Goal: Information Seeking & Learning: Learn about a topic

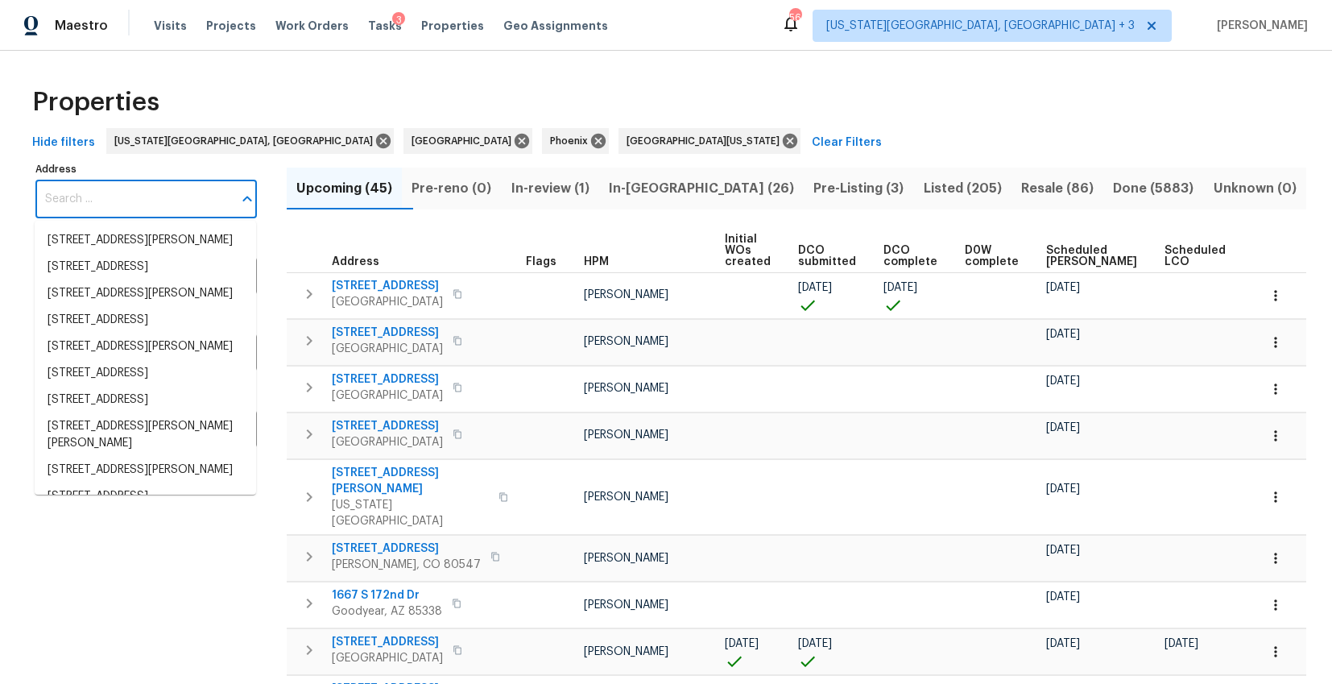
click at [96, 192] on input "Address" at bounding box center [133, 199] width 197 height 38
paste input "1953 W Stage Driver St, Apache Junction,"
type input "1953 W Stage Driver St, Apache Junction,"
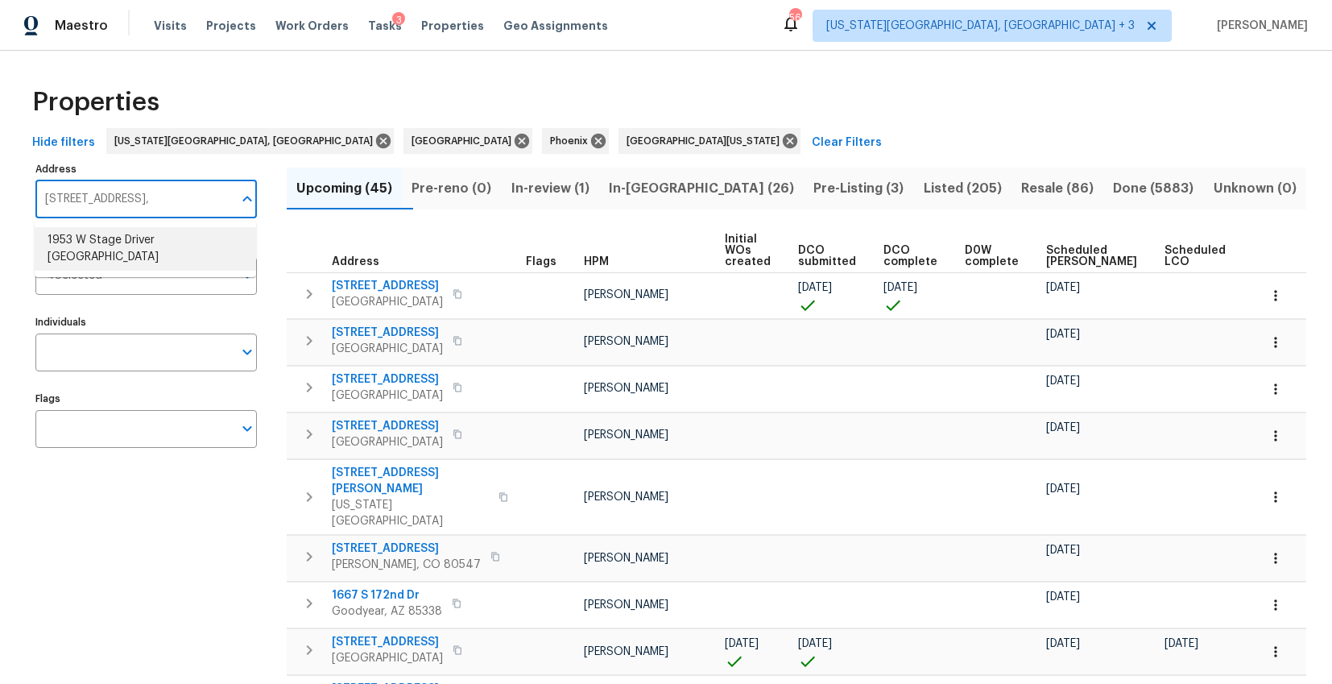
click at [80, 241] on li "1953 W Stage Driver St Apache Junction AZ 85120" at bounding box center [145, 248] width 221 height 43
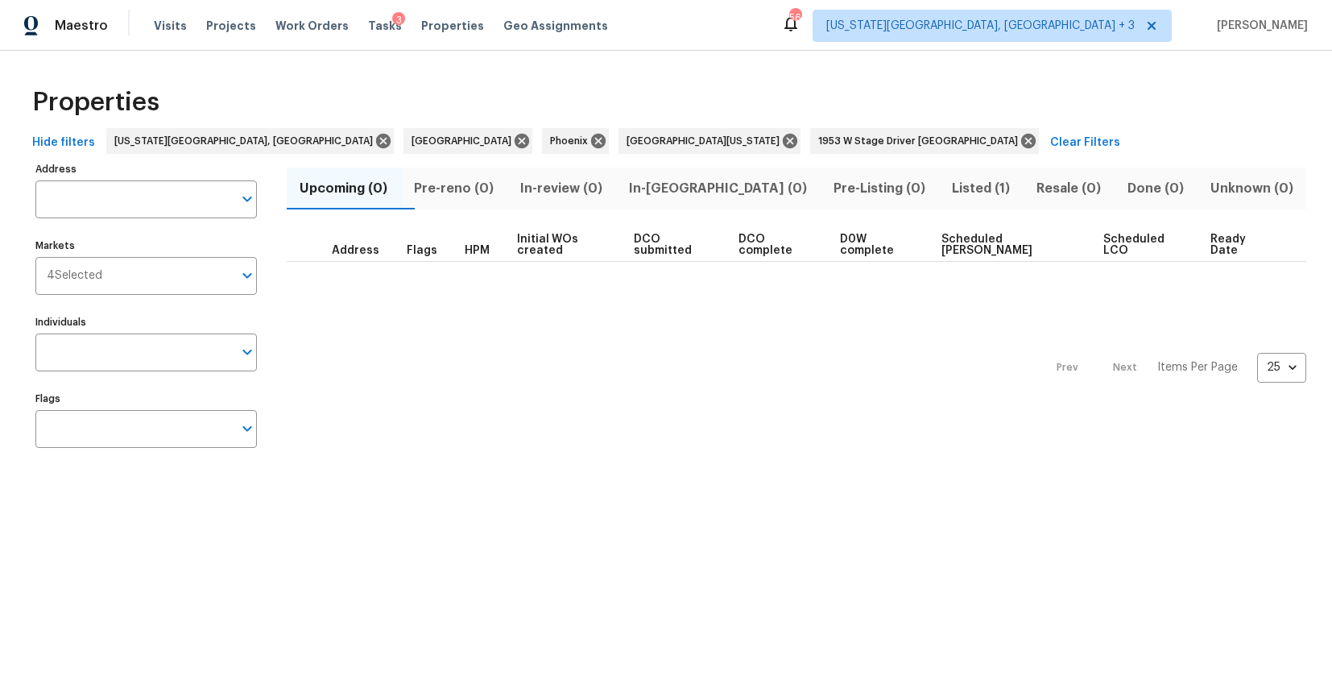
type input "1953 W Stage Driver St Apache Junction AZ 85120"
click at [956, 184] on span "Listed (1)" at bounding box center [980, 188] width 65 height 23
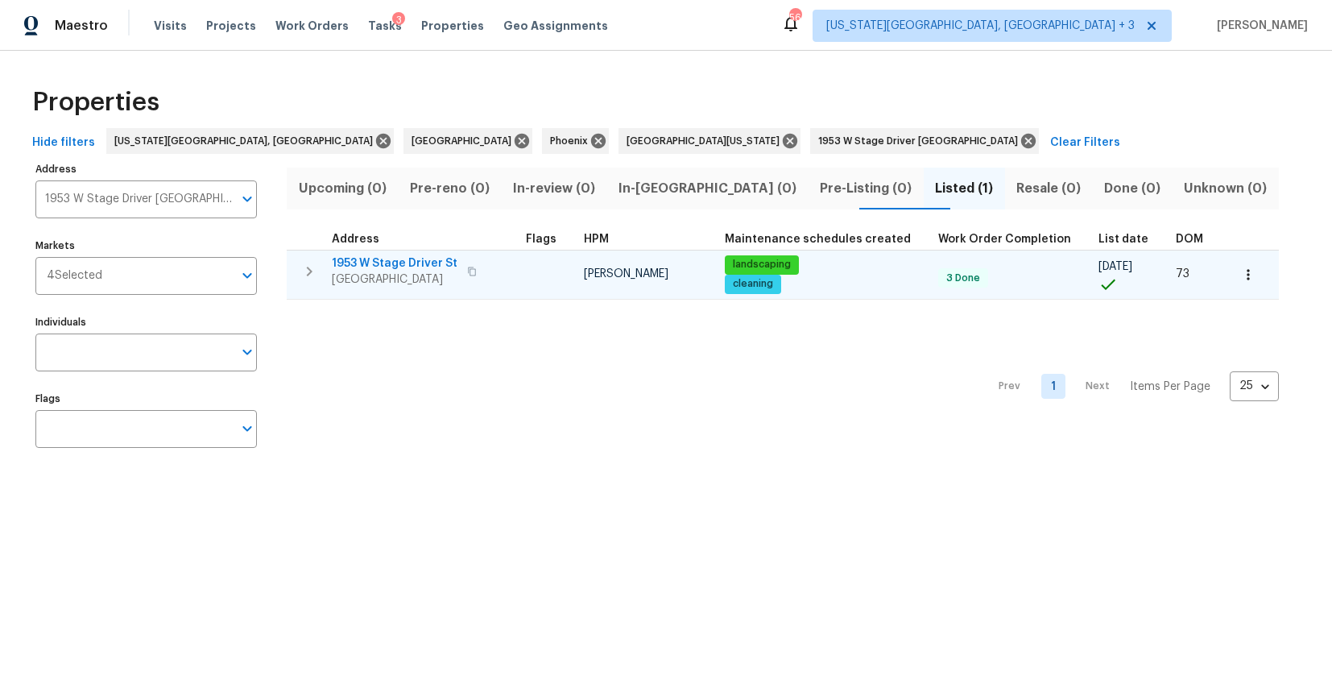
click at [408, 263] on span "1953 W Stage Driver St" at bounding box center [395, 263] width 126 height 16
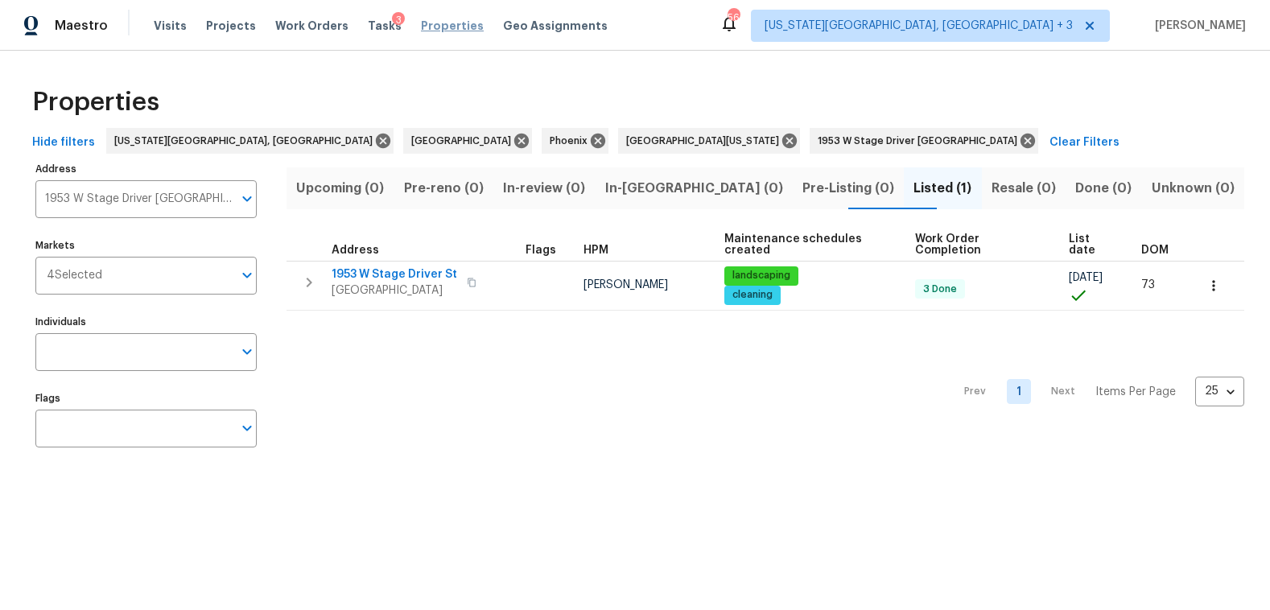
click at [421, 27] on span "Properties" at bounding box center [452, 26] width 63 height 16
click at [818, 138] on span "1953 W Stage Driver St Apache Junction AZ 85120" at bounding box center [921, 141] width 206 height 16
click at [1021, 139] on icon at bounding box center [1028, 141] width 14 height 14
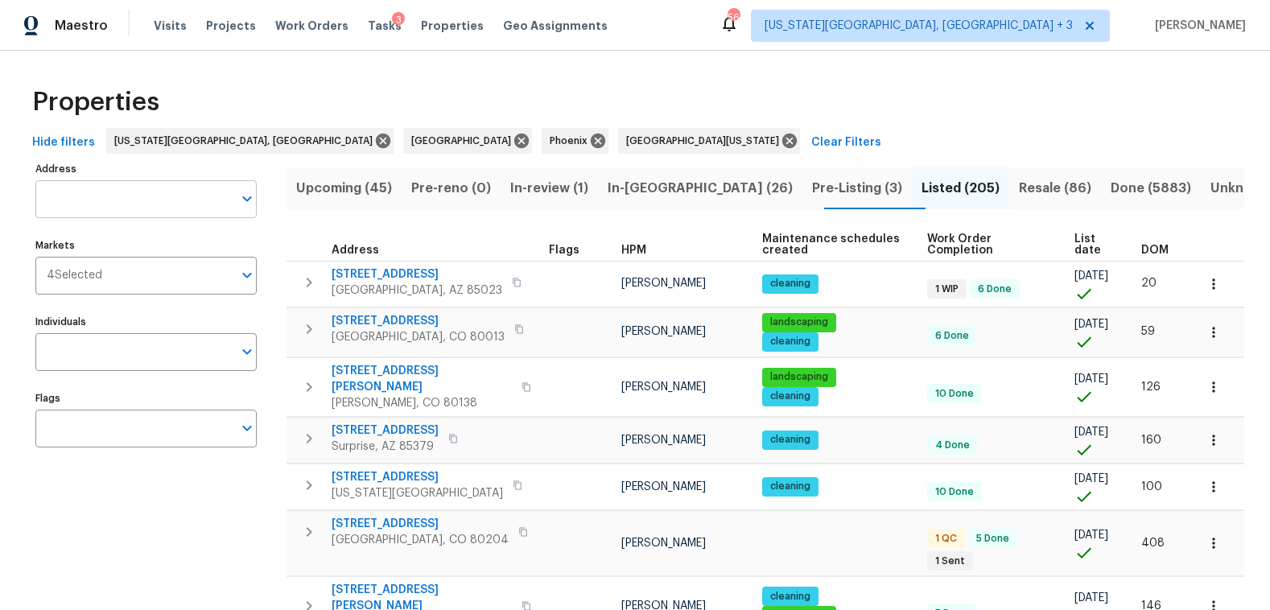
click at [107, 197] on input "Address" at bounding box center [133, 199] width 197 height 38
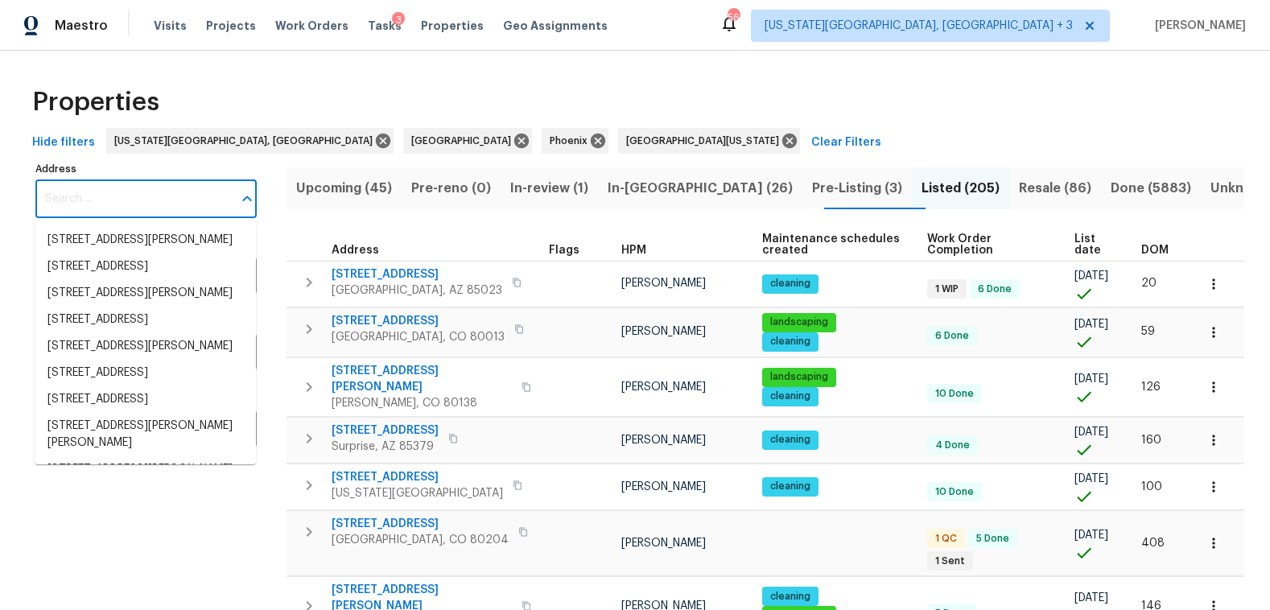
paste input "7041 S Franklin St, Centennial, CO 80122"
type input "7041 S Franklin St, Centennial, CO 80122"
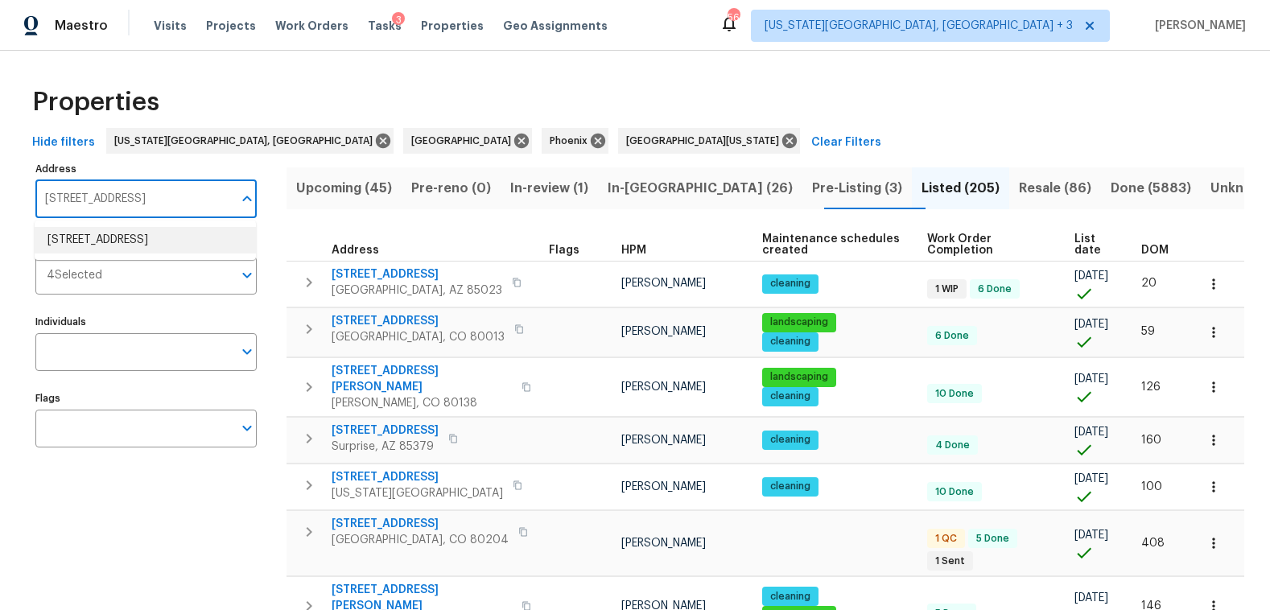
click at [126, 254] on li "7041 S Franklin St Centennial CO 80122" at bounding box center [145, 240] width 221 height 27
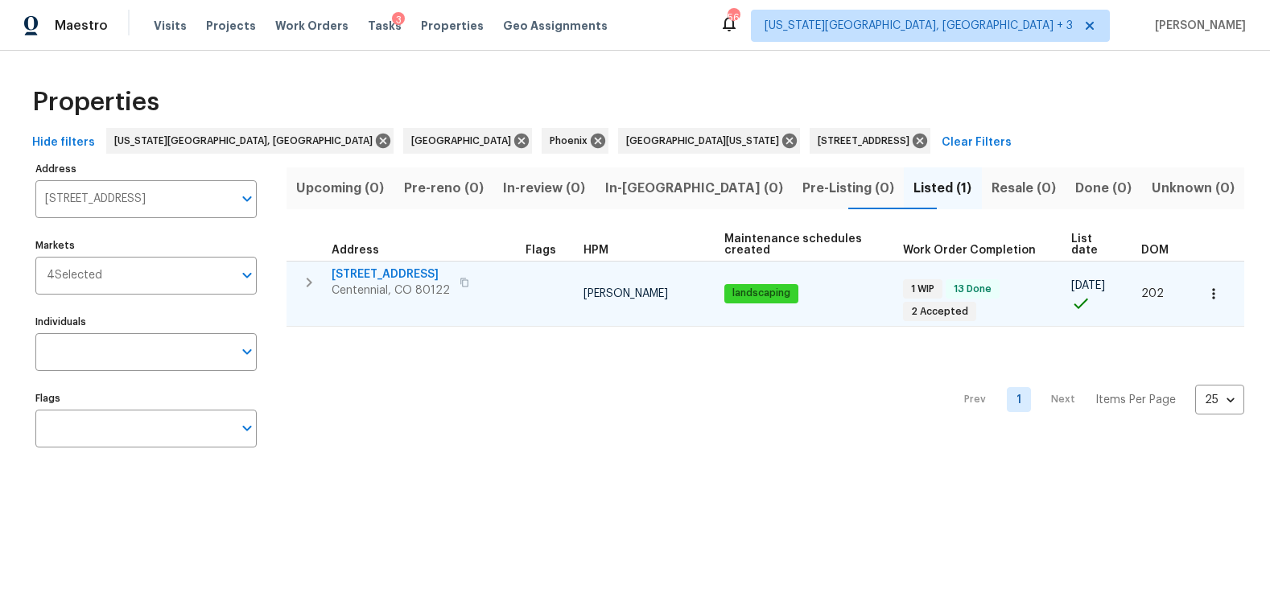
click at [400, 283] on span "Centennial, CO 80122" at bounding box center [391, 291] width 118 height 16
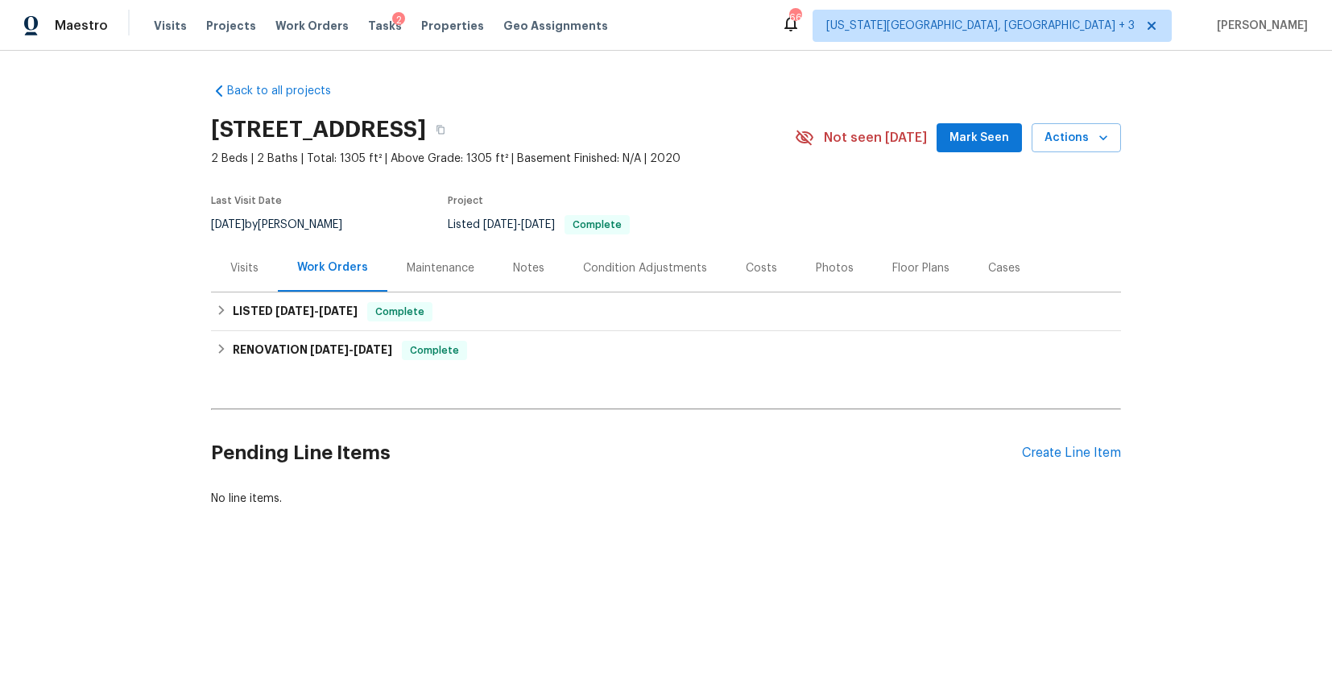
click at [894, 262] on div "Floor Plans" at bounding box center [920, 268] width 57 height 16
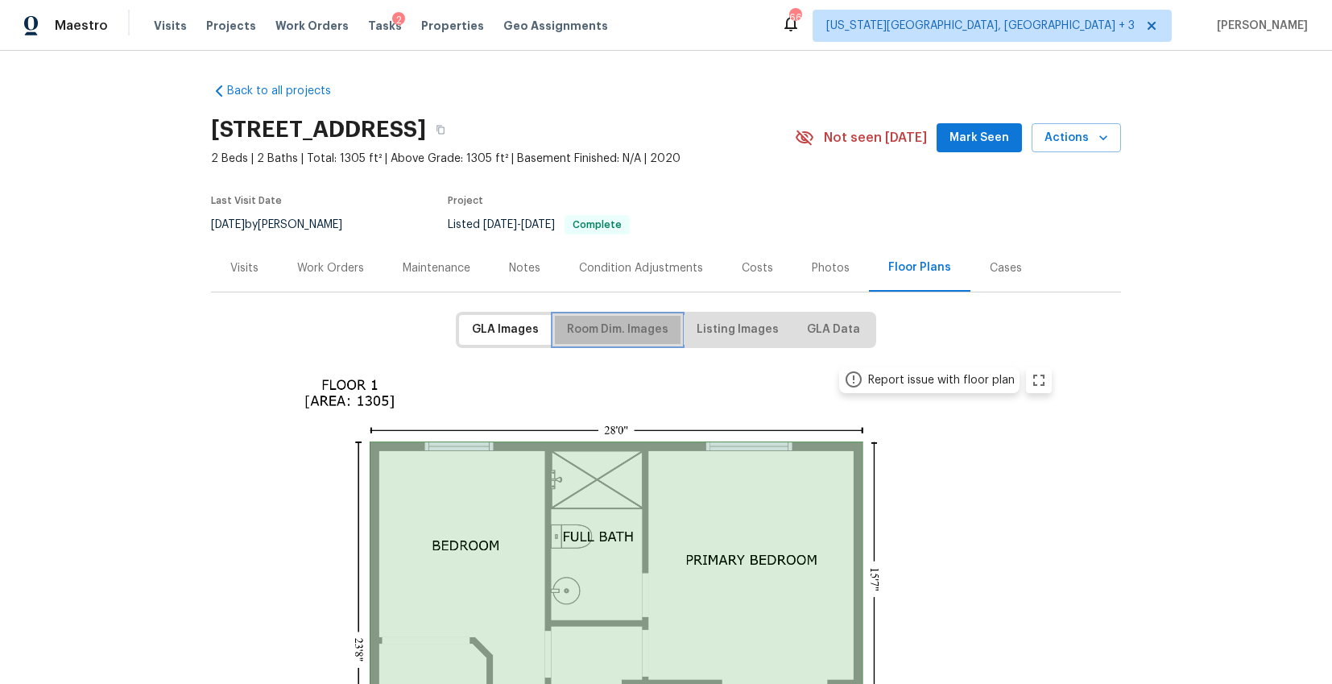
click at [622, 329] on span "Room Dim. Images" at bounding box center [617, 330] width 101 height 20
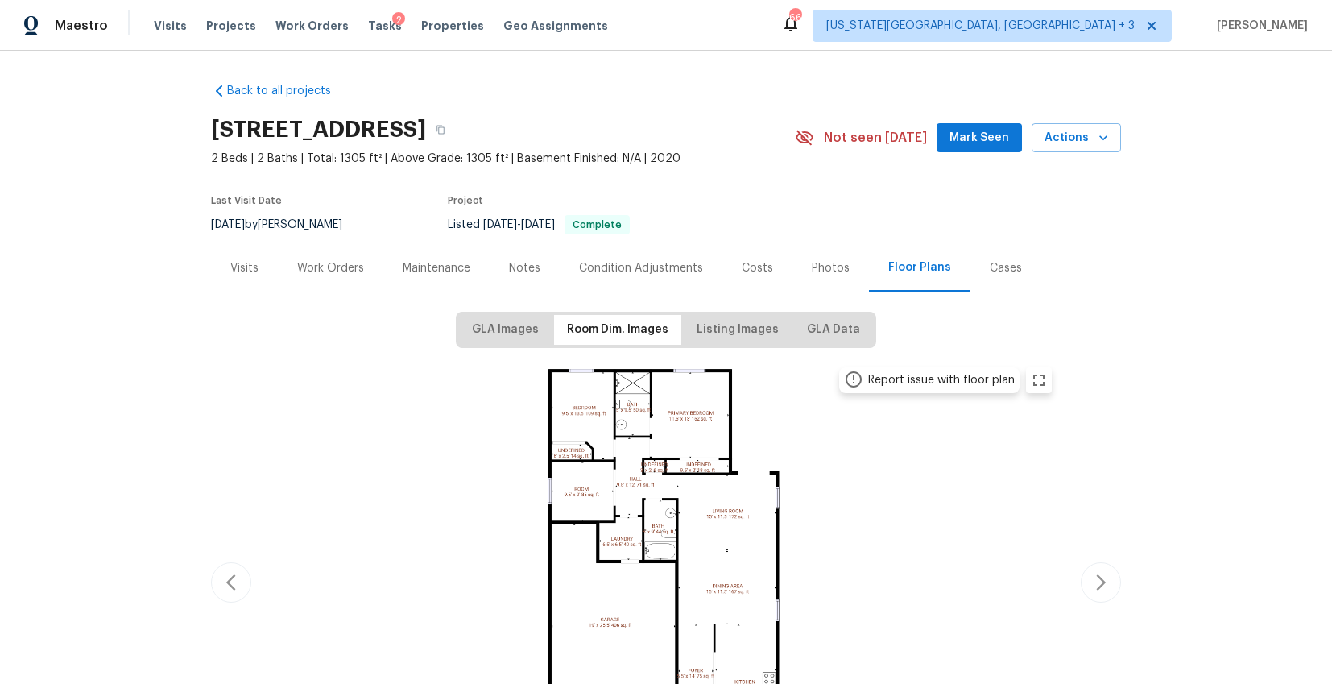
click at [586, 507] on img at bounding box center [666, 579] width 791 height 444
click at [568, 498] on img at bounding box center [666, 579] width 791 height 444
click at [568, 452] on img at bounding box center [666, 579] width 791 height 444
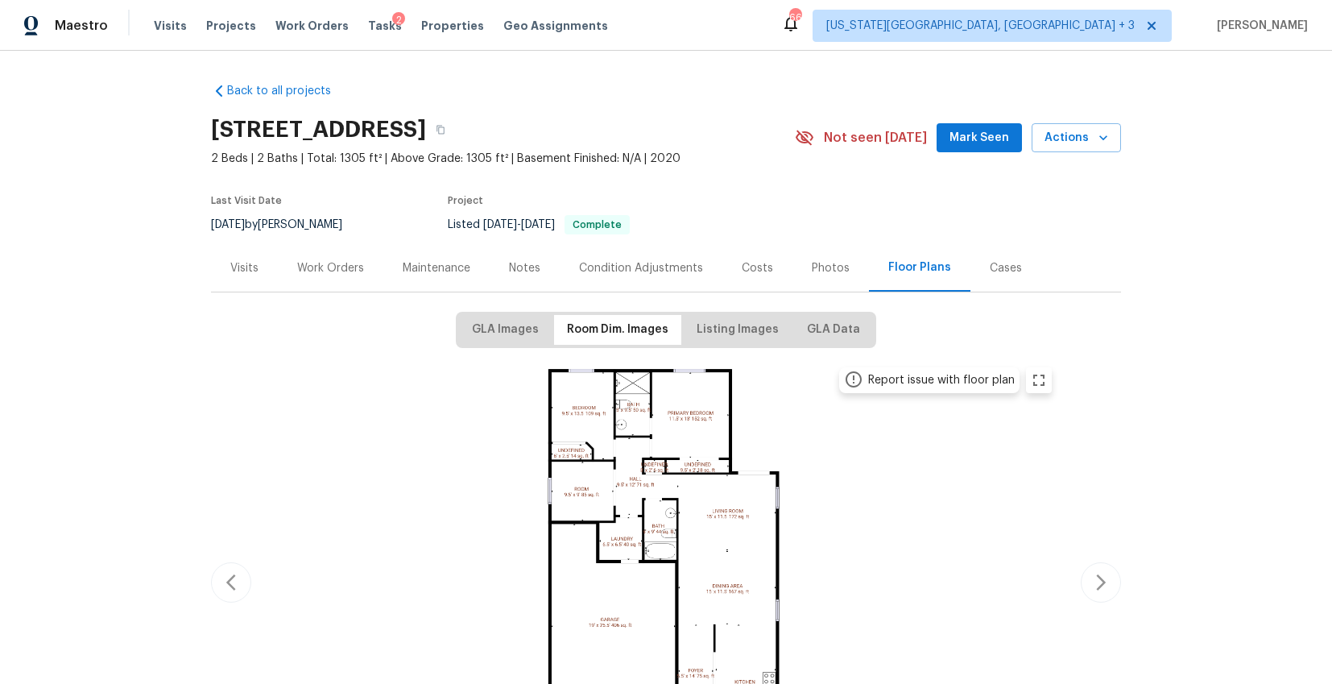
click at [568, 452] on img at bounding box center [666, 579] width 791 height 444
click at [822, 277] on div "Photos" at bounding box center [830, 268] width 76 height 48
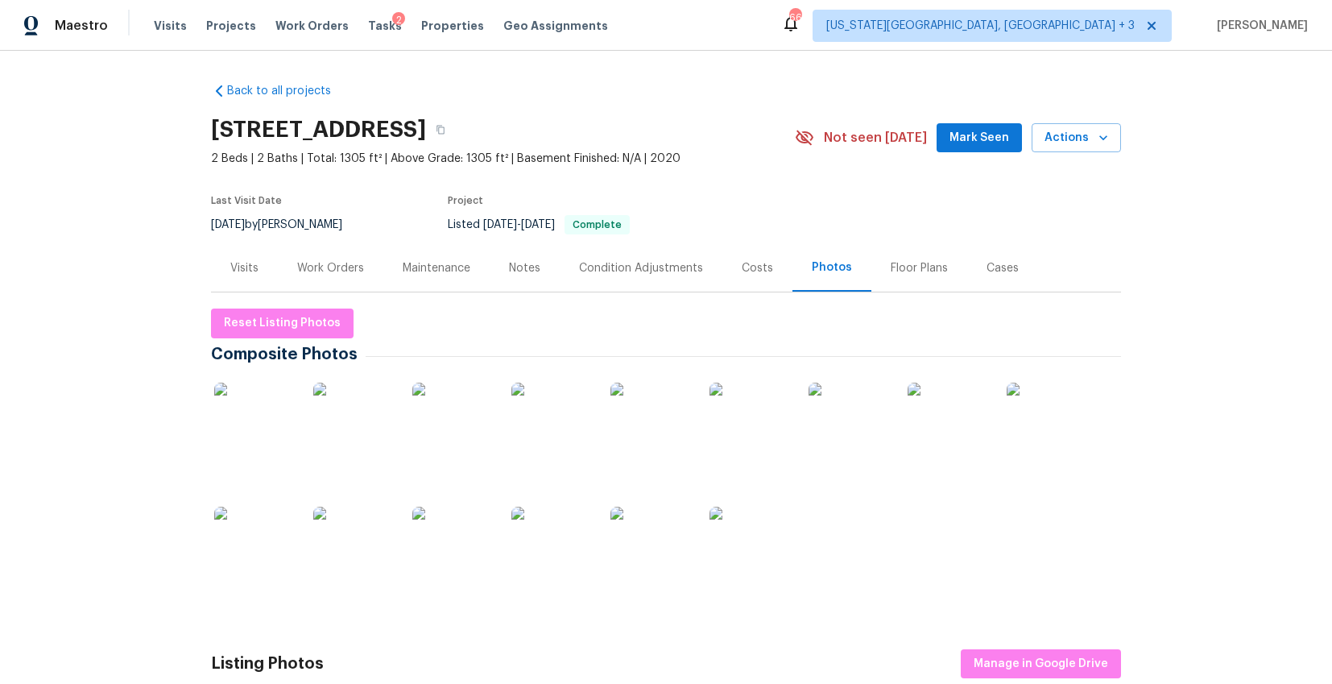
click at [640, 268] on div "Condition Adjustments" at bounding box center [641, 268] width 124 height 16
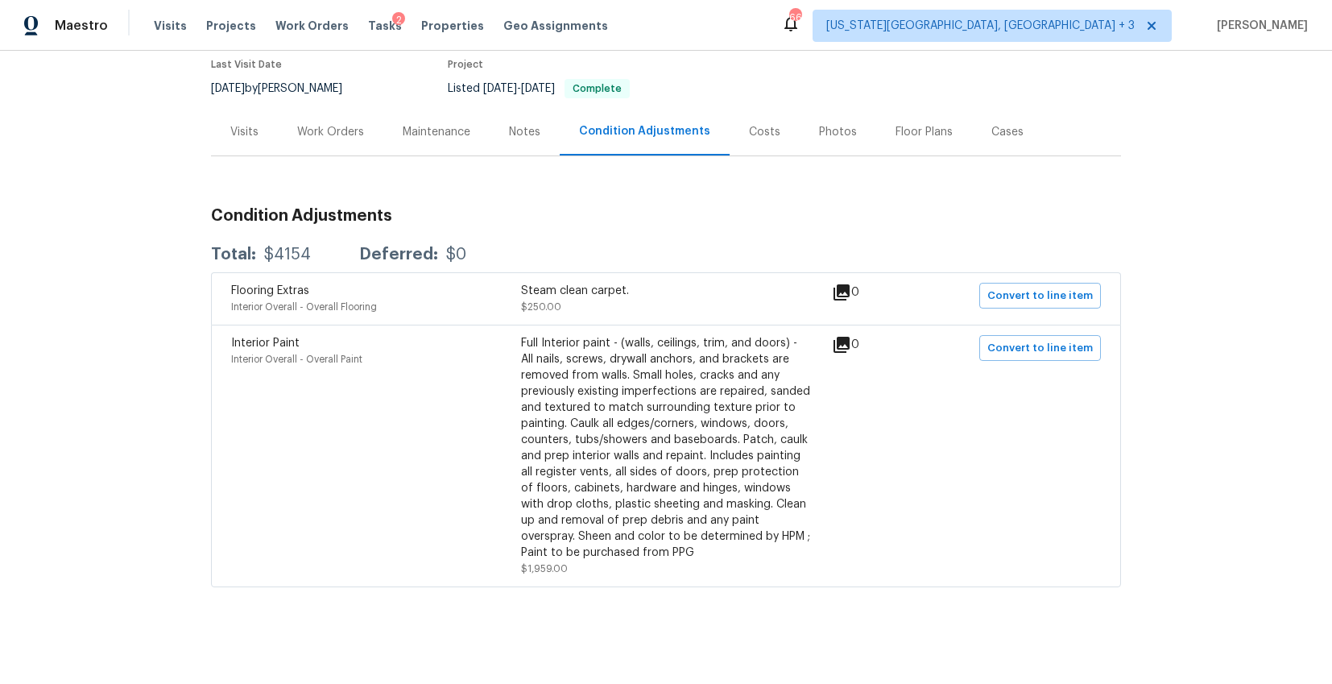
scroll to position [100, 0]
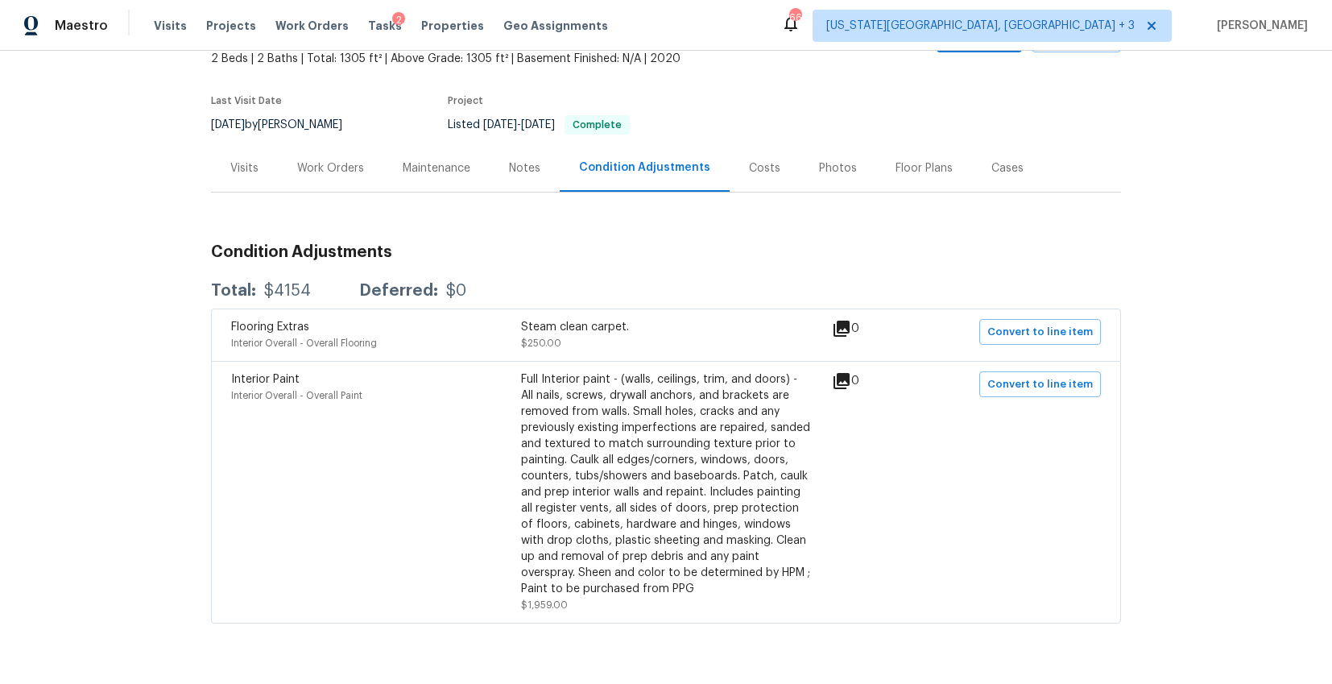
click at [760, 168] on div "Costs" at bounding box center [764, 168] width 31 height 16
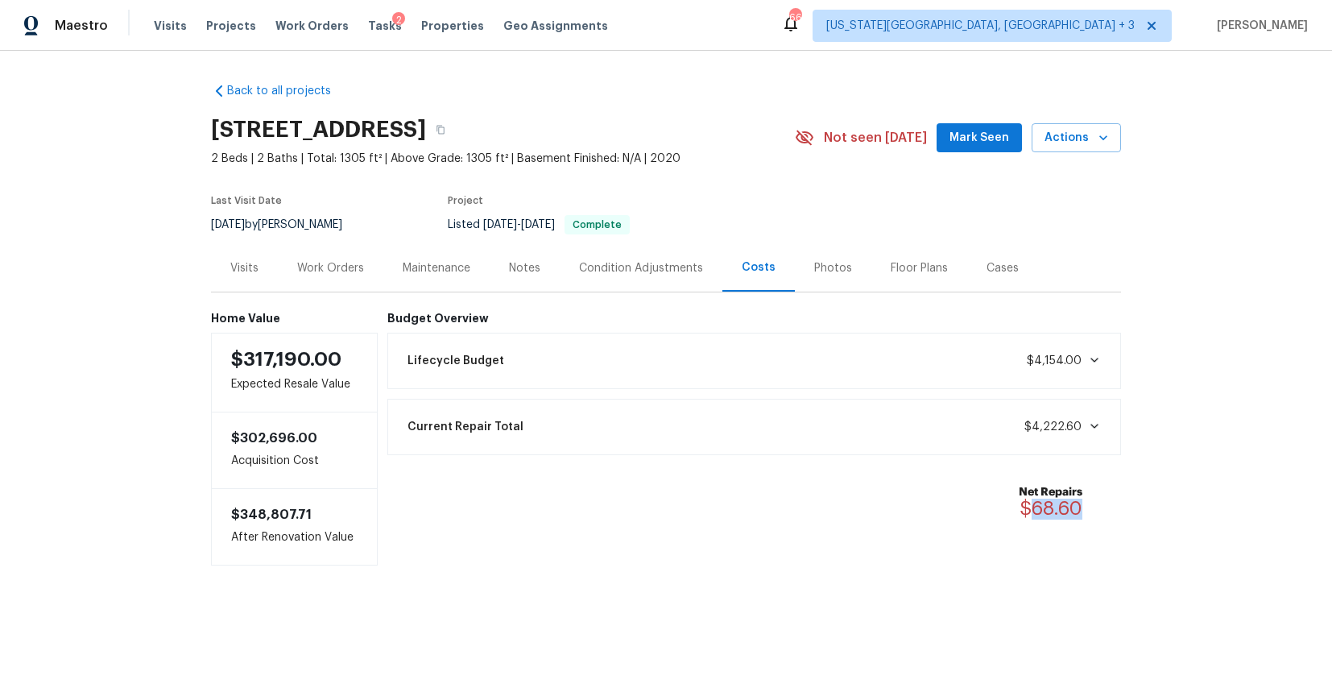
drag, startPoint x: 1019, startPoint y: 510, endPoint x: 1080, endPoint y: 510, distance: 61.2
click at [1080, 510] on div "Net Repairs $68.60" at bounding box center [1059, 501] width 83 height 35
click at [1023, 504] on span "$68.60" at bounding box center [1050, 507] width 63 height 19
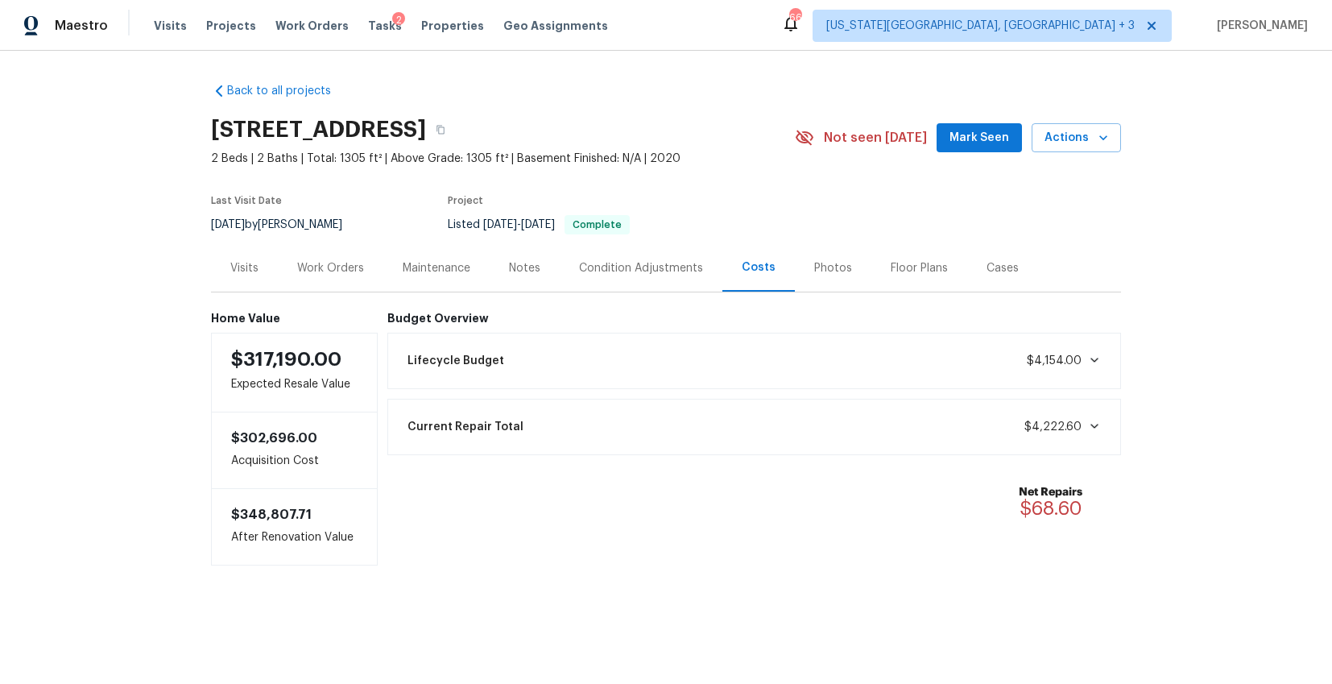
click at [364, 270] on div "Work Orders" at bounding box center [330, 268] width 105 height 48
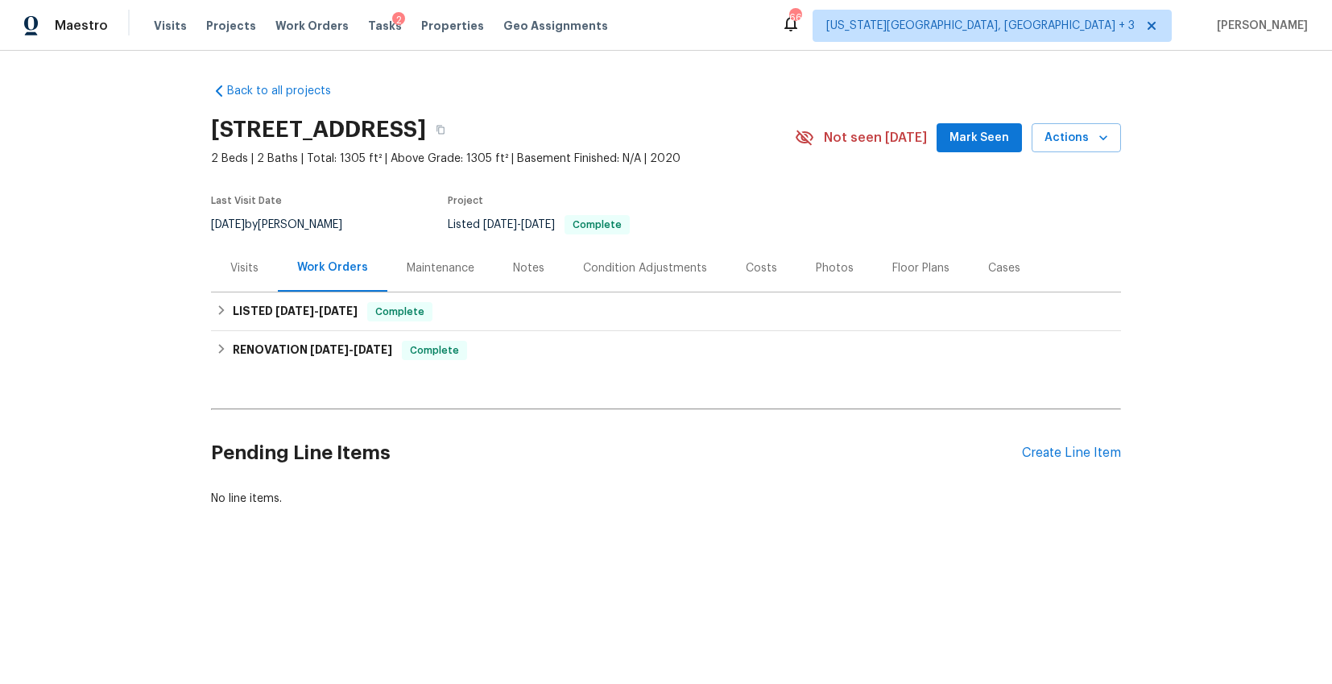
click at [197, 353] on div "Back to all projects 1953 W Stage Driver St, Apache Junction, AZ 85120 2 Beds |…" at bounding box center [666, 333] width 1332 height 565
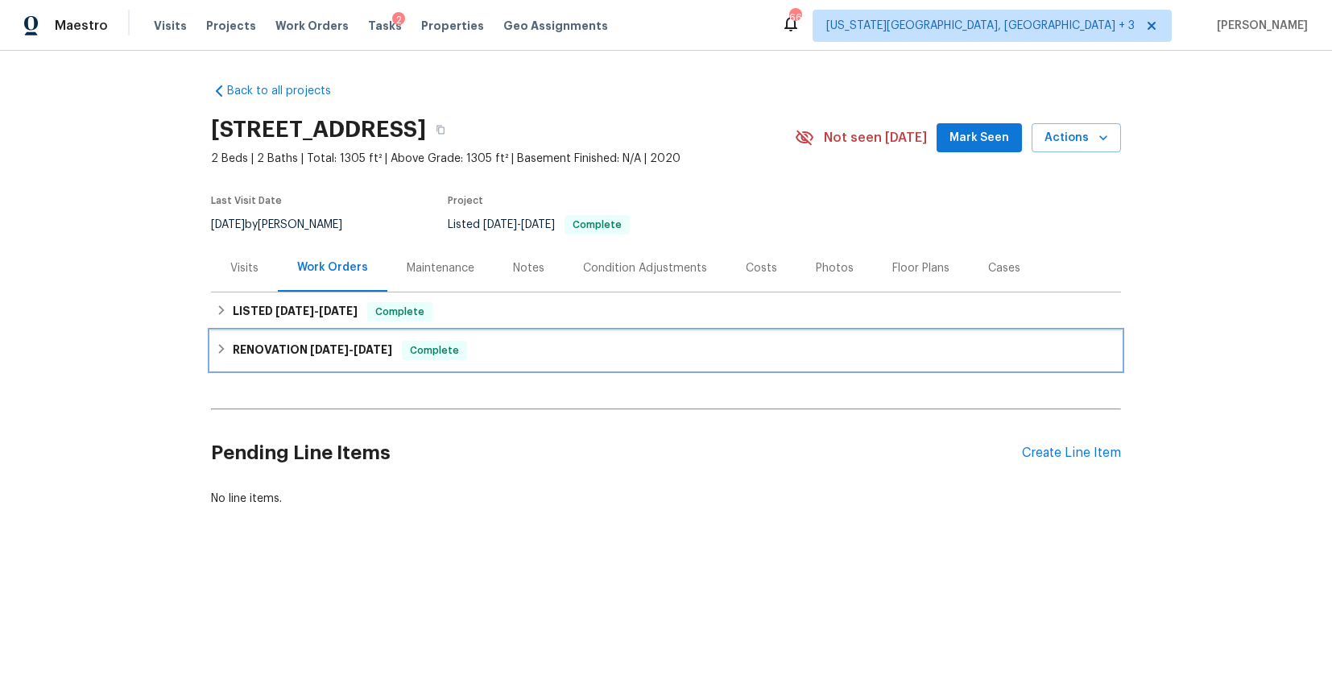
click at [233, 353] on h6 "RENOVATION 6/17/25 - 6/25/25" at bounding box center [312, 350] width 159 height 19
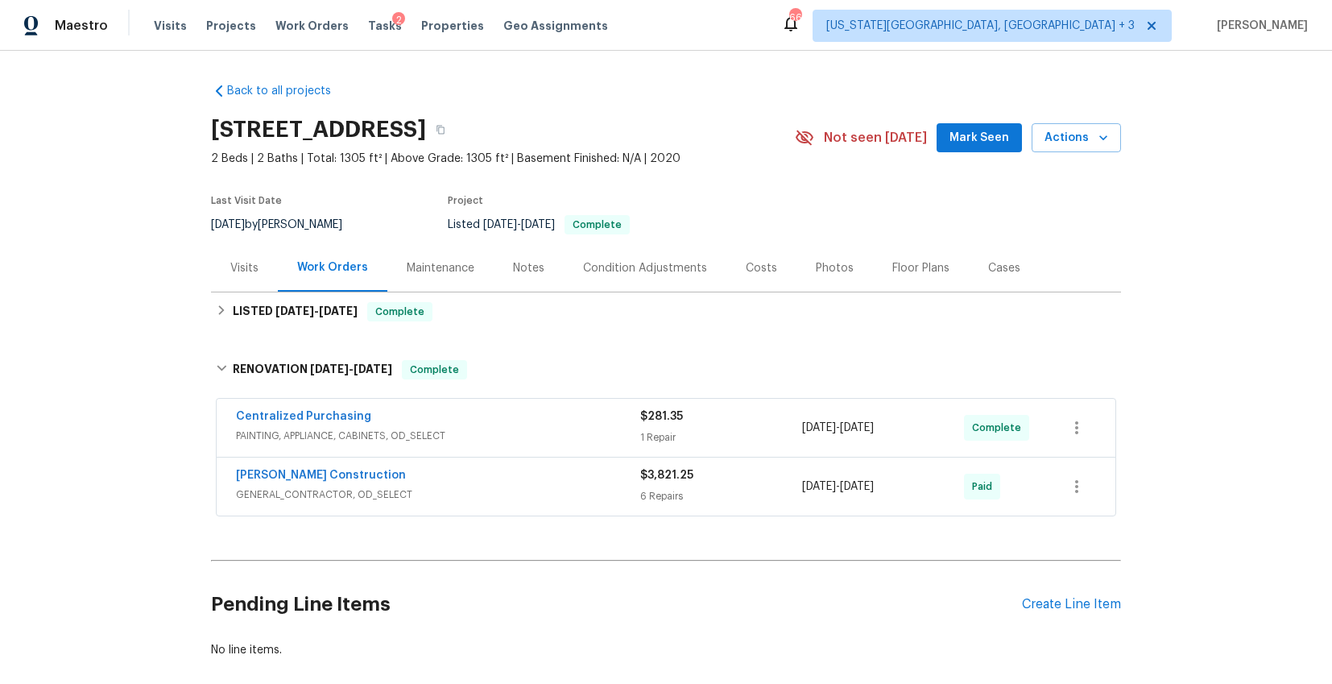
click at [481, 443] on span "PAINTING, APPLIANCE, CABINETS, OD_SELECT" at bounding box center [438, 436] width 404 height 16
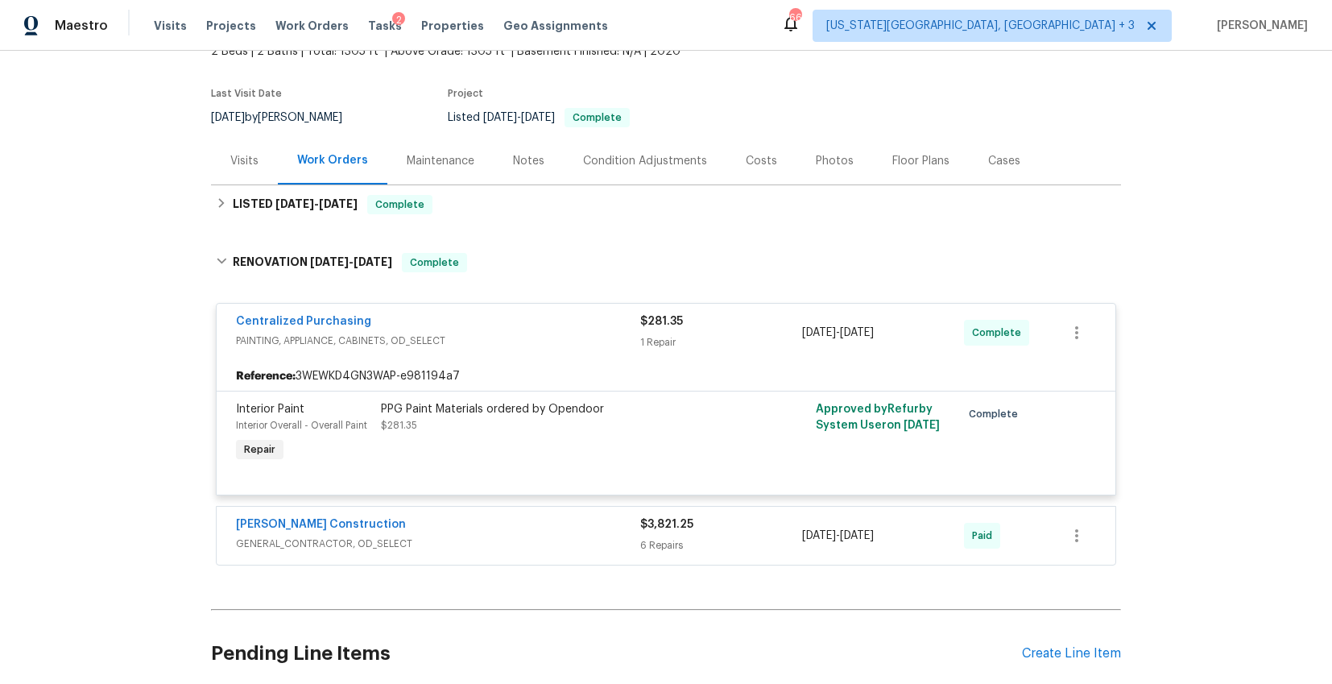
scroll to position [135, 0]
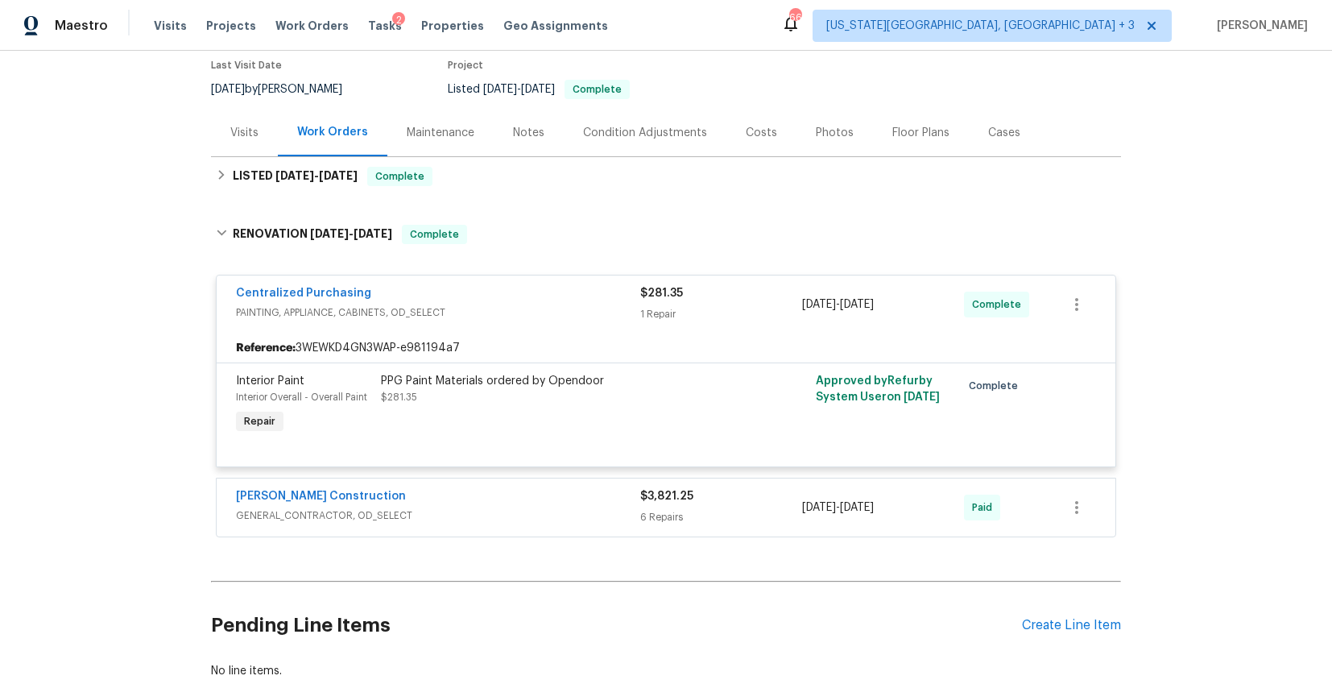
click at [487, 513] on span "GENERAL_CONTRACTOR, OD_SELECT" at bounding box center [438, 515] width 404 height 16
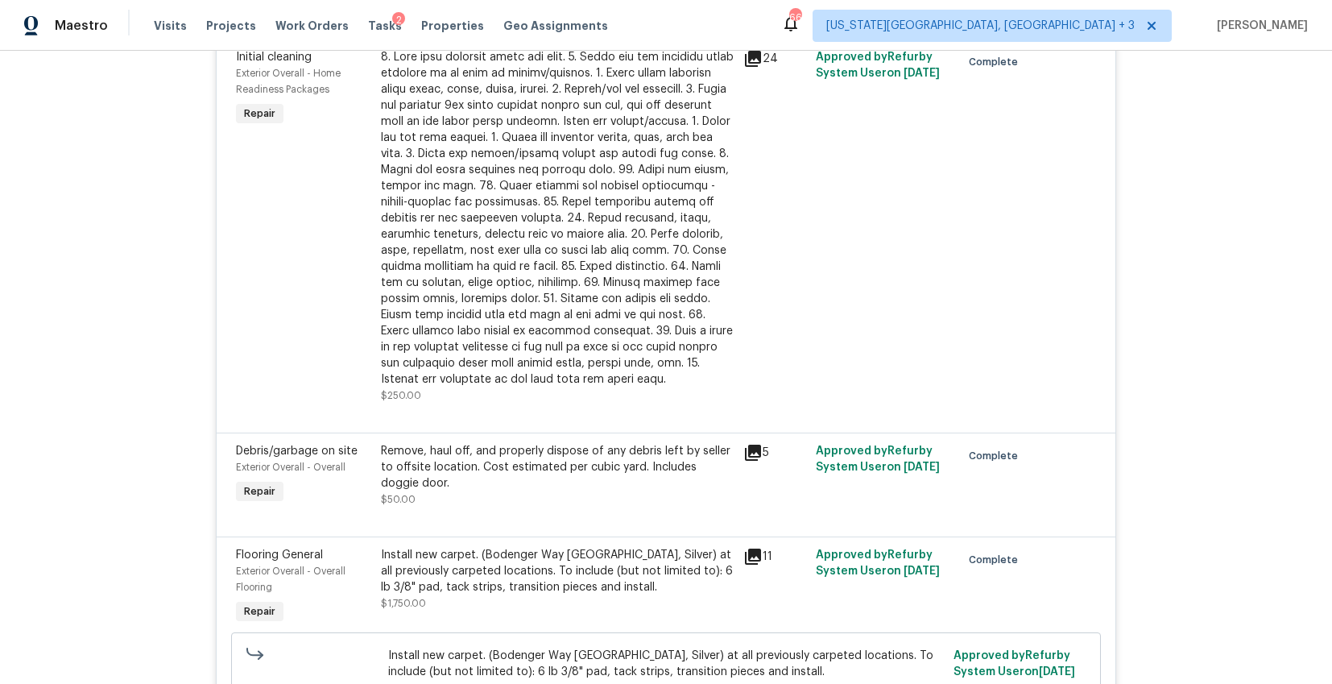
scroll to position [1146, 0]
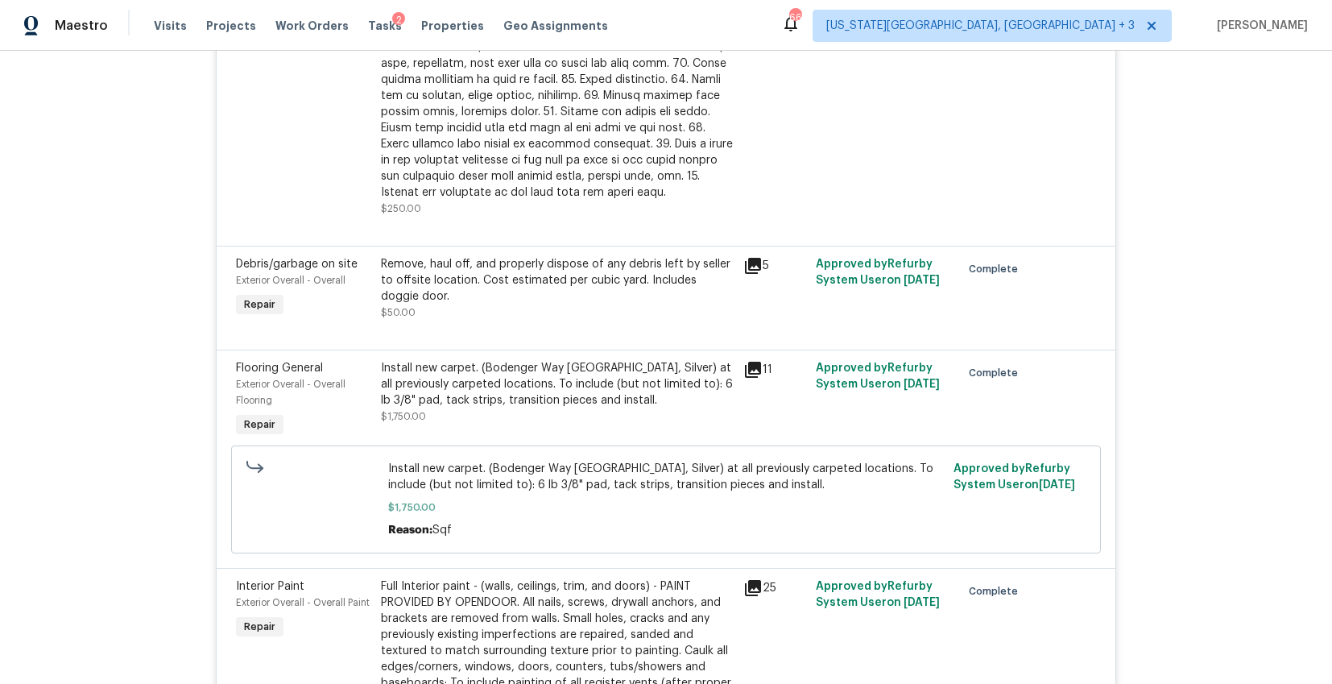
click at [407, 379] on div "Install new carpet. (Bodenger Way 945 Winter Ash, Silver) at all previously car…" at bounding box center [557, 384] width 353 height 48
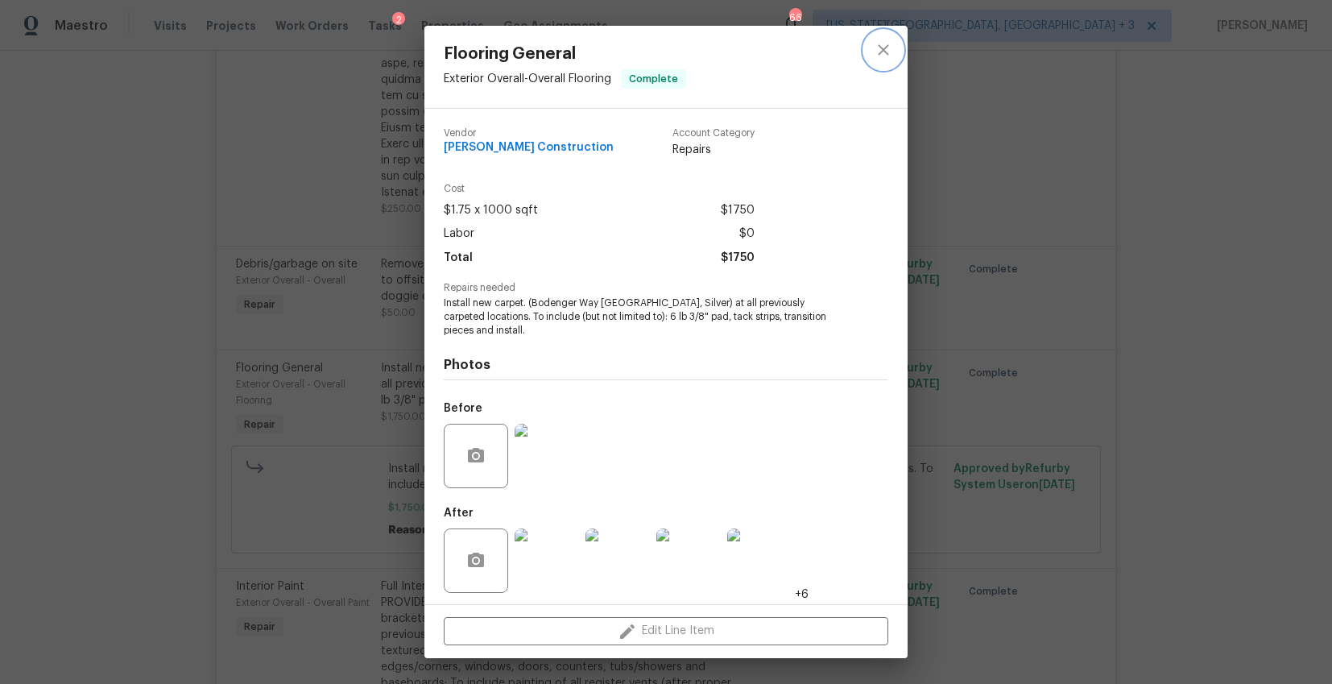
click at [884, 55] on icon "close" at bounding box center [883, 49] width 19 height 19
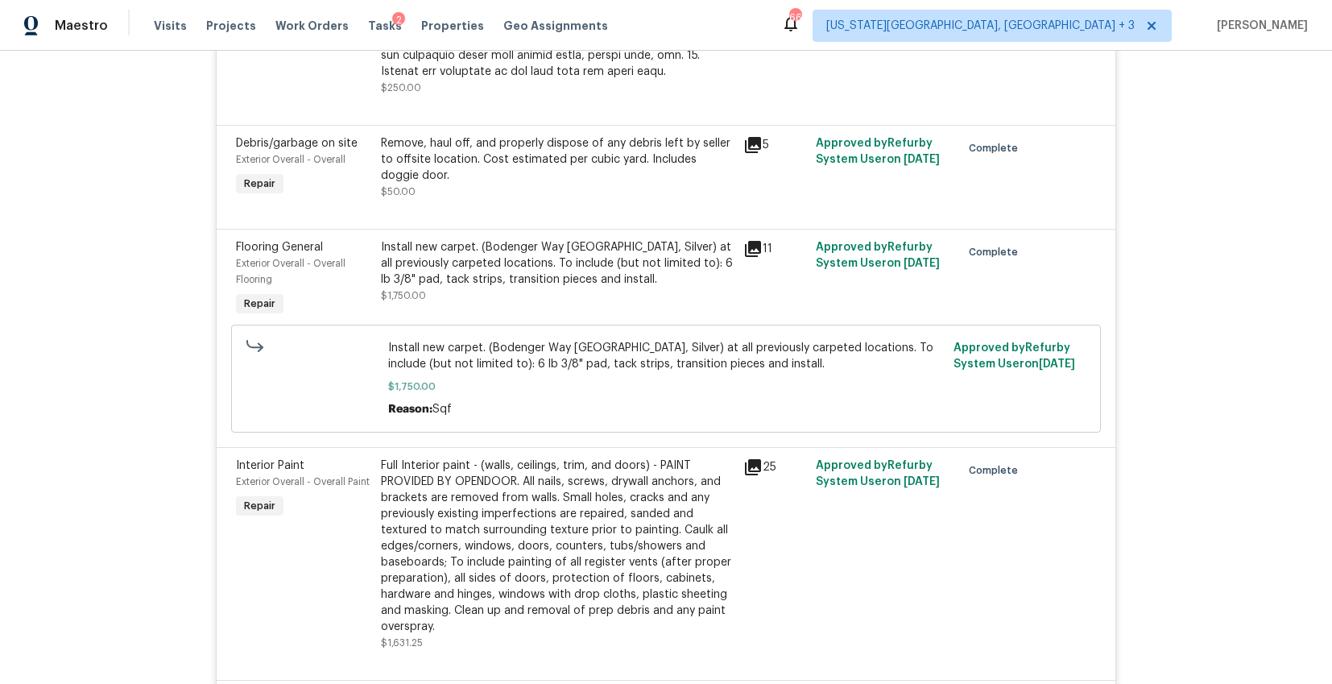
scroll to position [1262, 0]
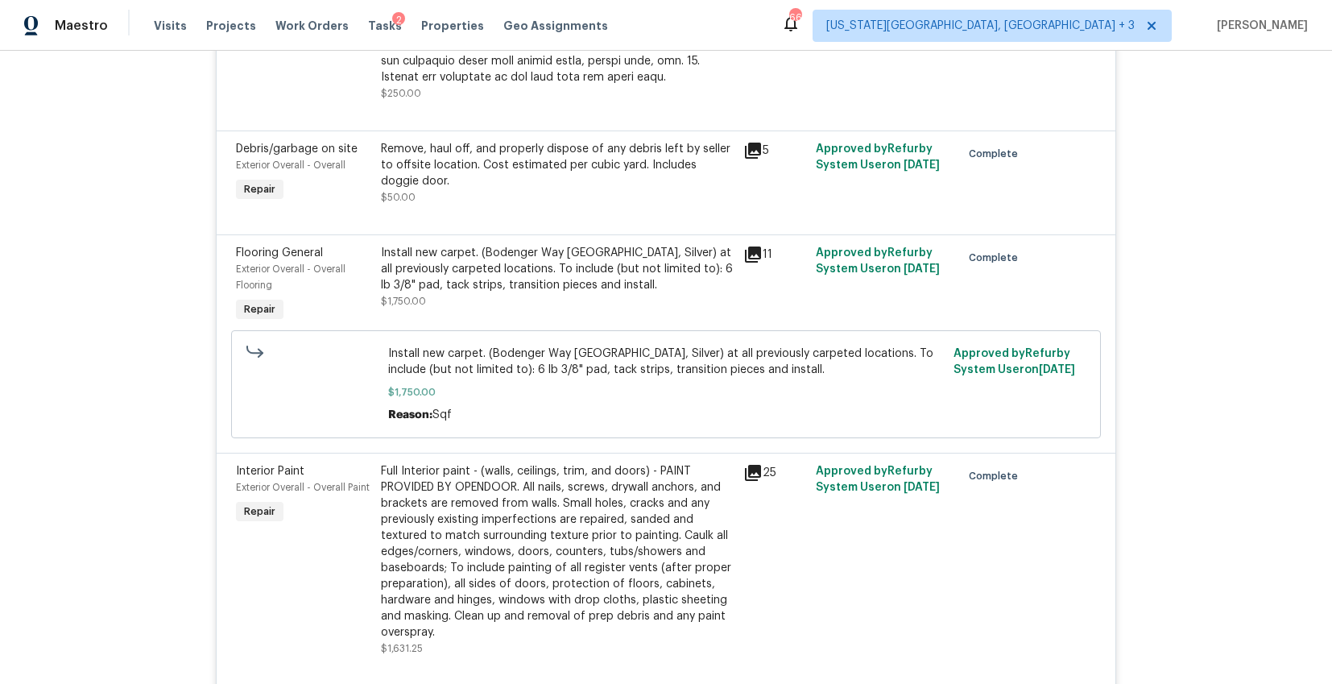
click at [754, 255] on icon at bounding box center [753, 254] width 16 height 16
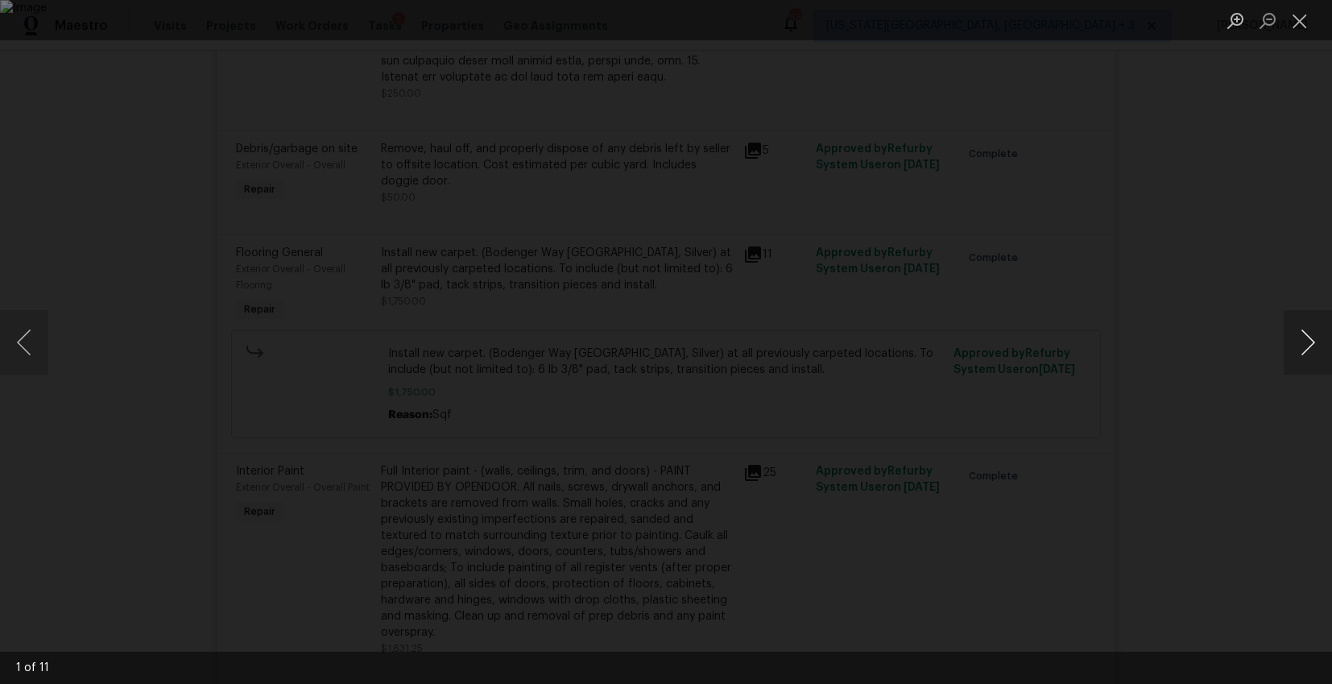
click at [1307, 345] on button "Next image" at bounding box center [1307, 342] width 48 height 64
click at [1284, 366] on button "Next image" at bounding box center [1307, 342] width 48 height 64
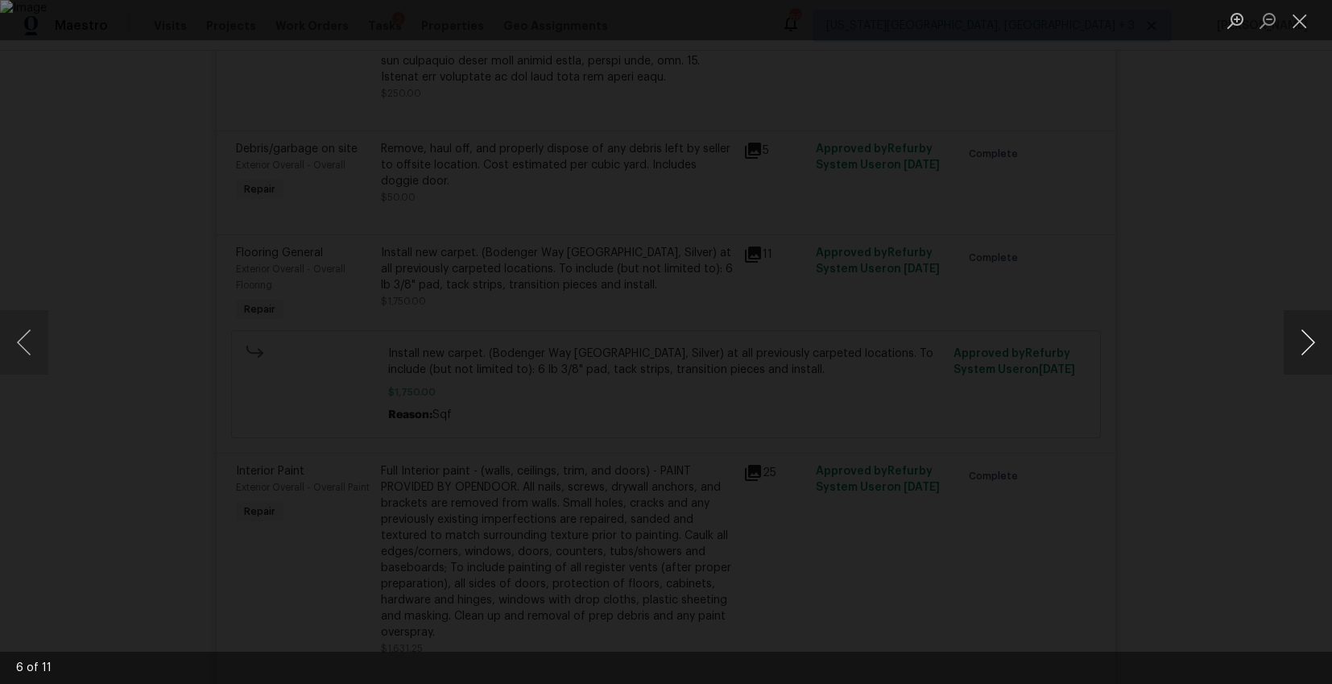
click at [1283, 366] on button "Next image" at bounding box center [1307, 342] width 48 height 64
click at [1176, 373] on div "Lightbox" at bounding box center [666, 342] width 1332 height 684
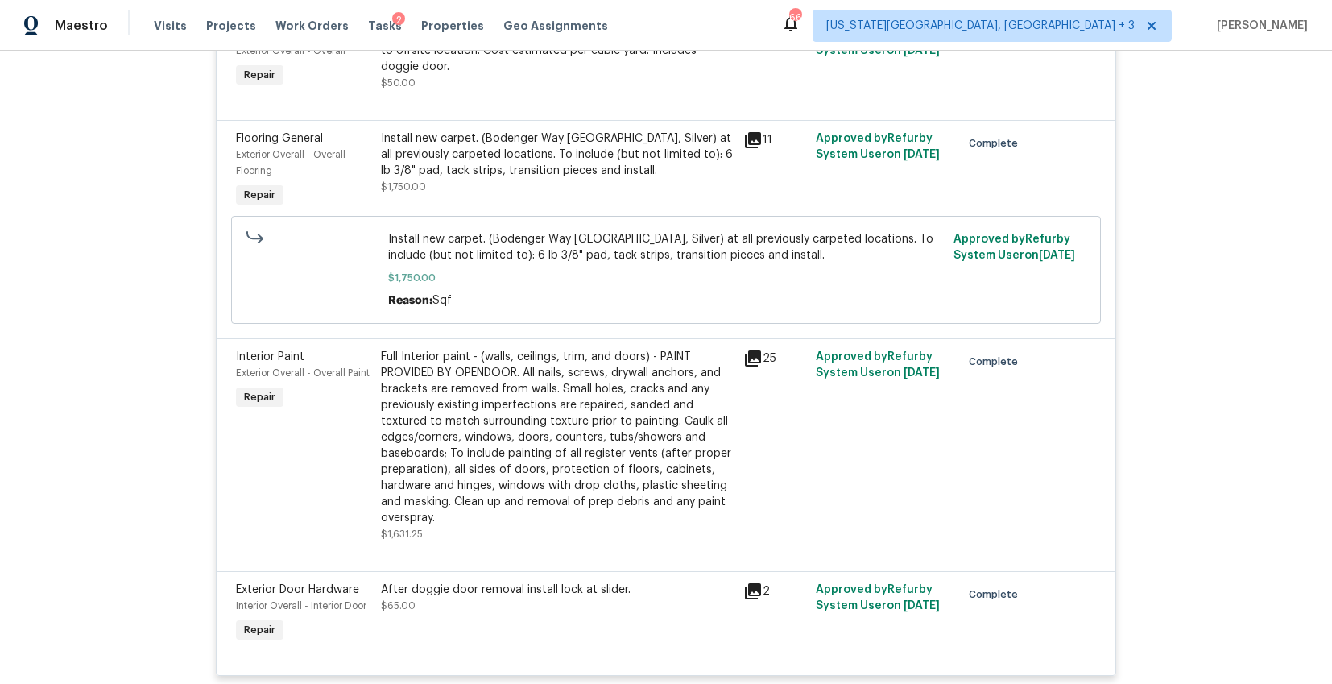
scroll to position [1383, 0]
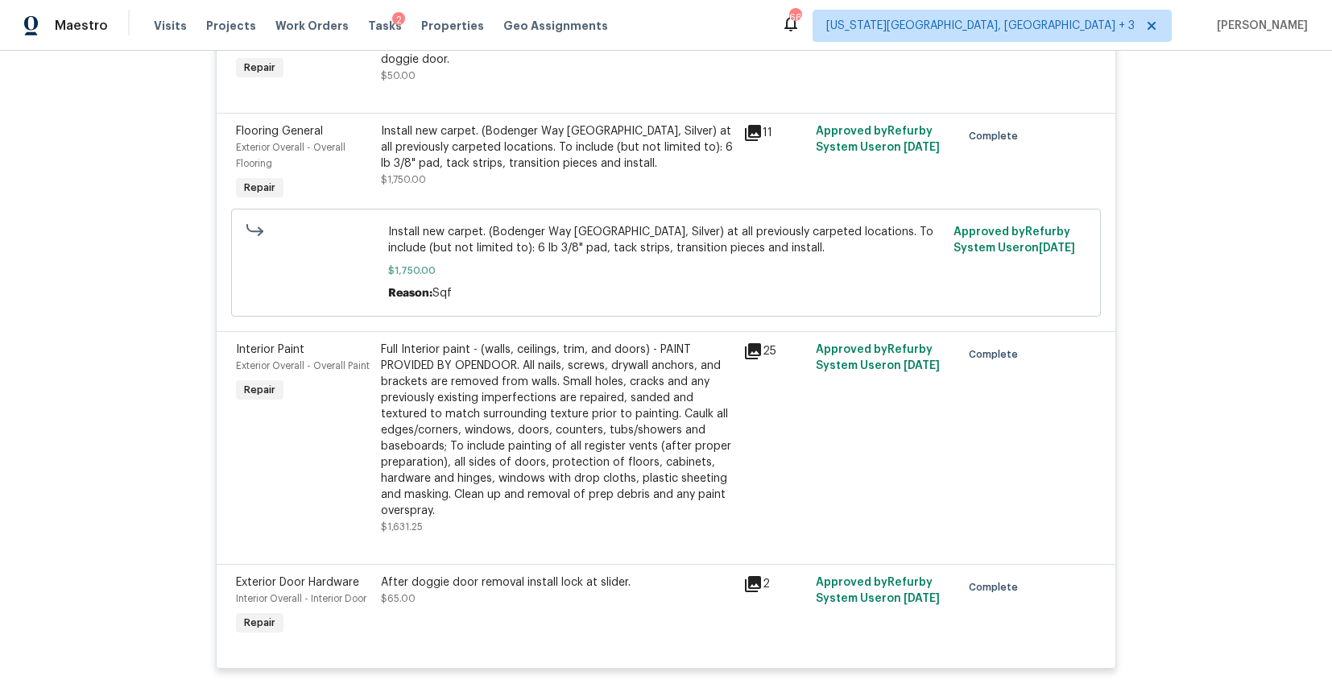
click at [623, 365] on div "Full Interior paint - (walls, ceilings, trim, and doors) - PAINT PROVIDED BY OP…" at bounding box center [557, 429] width 353 height 177
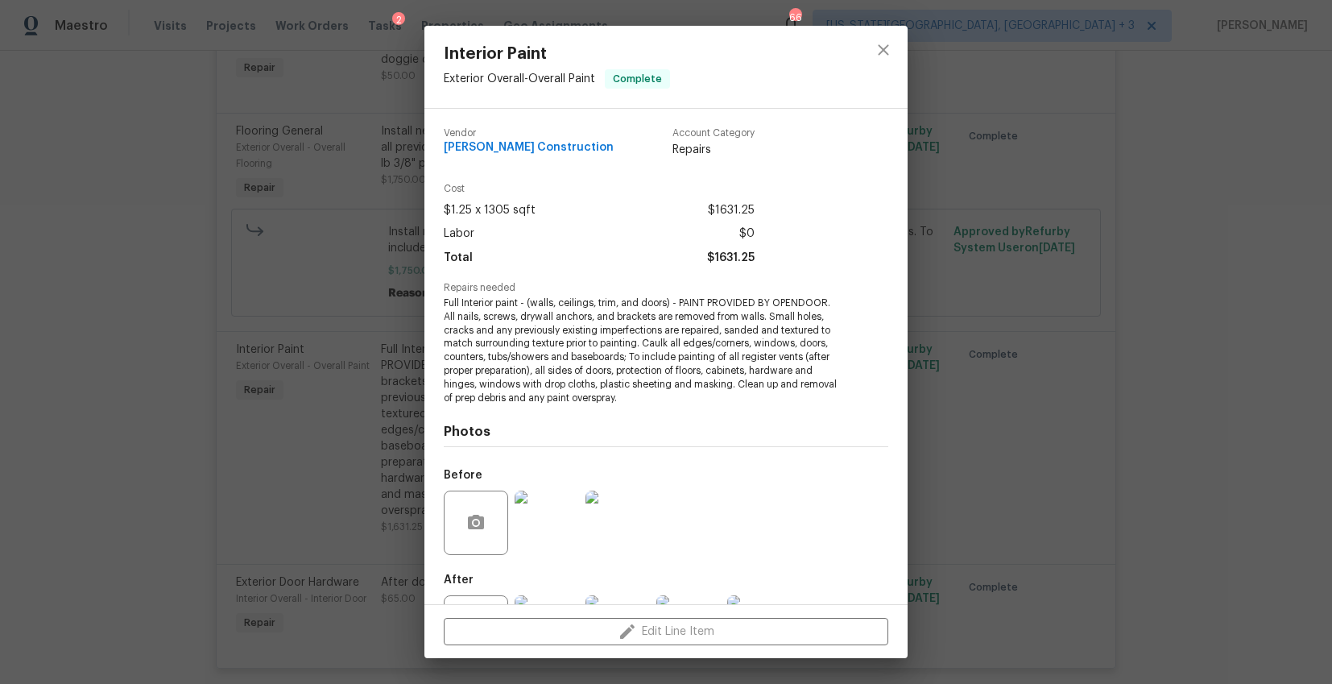
click at [1105, 302] on div "Interior Paint Exterior Overall - Overall Paint Complete Vendor Strasser Constr…" at bounding box center [666, 342] width 1332 height 684
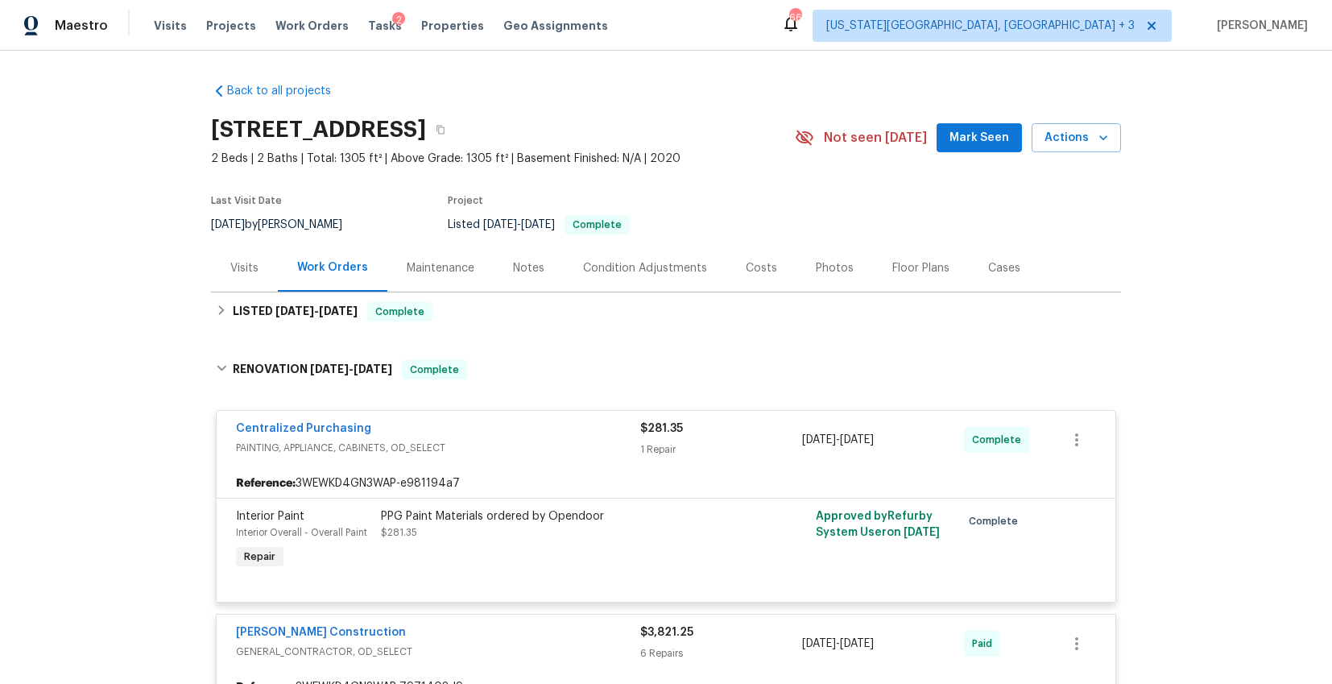
scroll to position [0, 0]
click at [911, 260] on div "Floor Plans" at bounding box center [920, 268] width 57 height 16
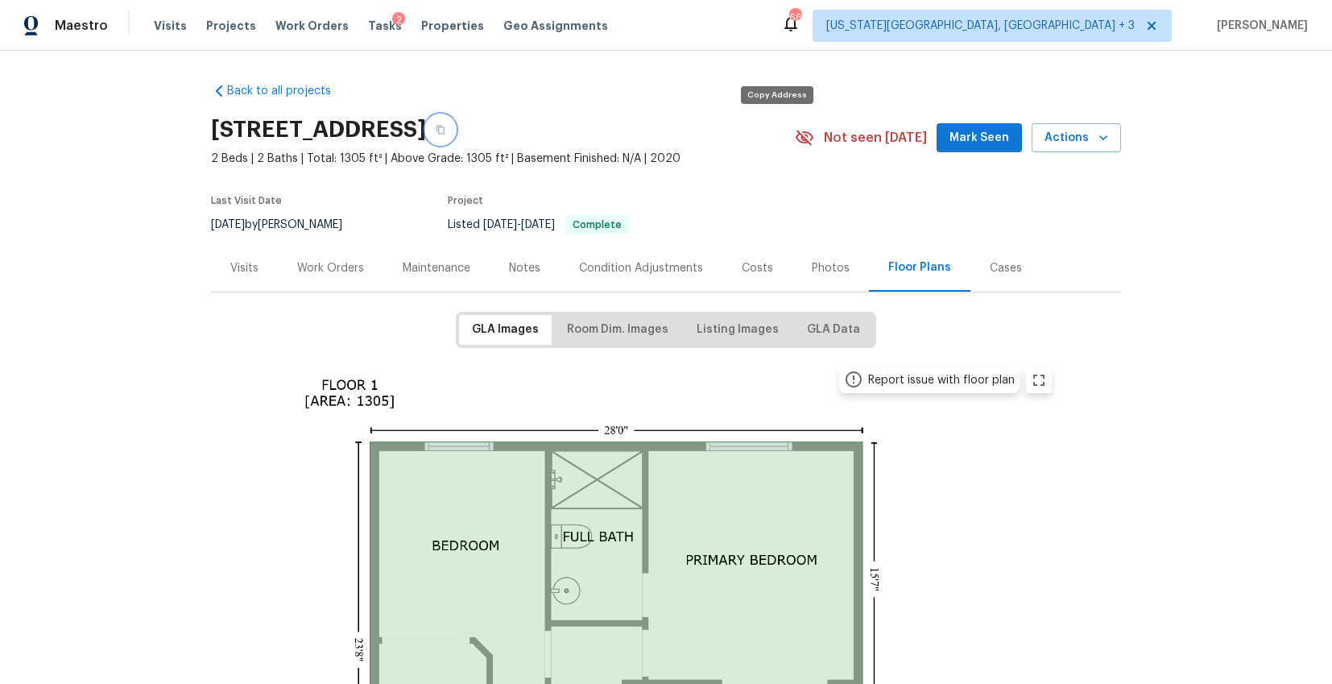
click at [455, 134] on button "button" at bounding box center [440, 129] width 29 height 29
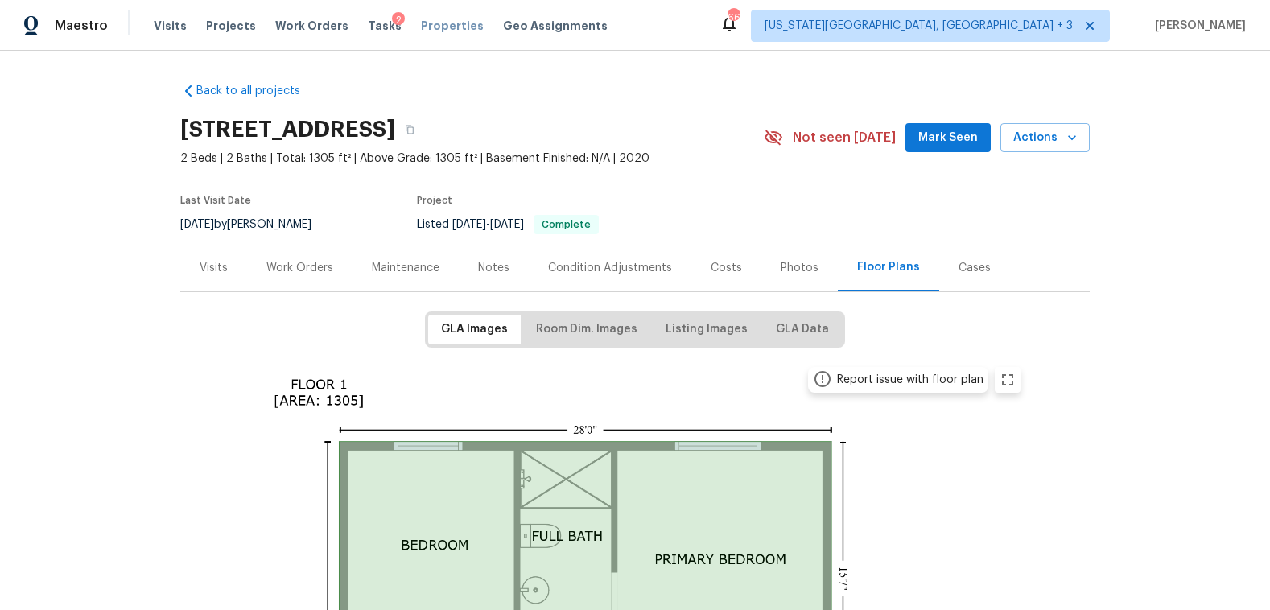
click at [436, 26] on span "Properties" at bounding box center [452, 26] width 63 height 16
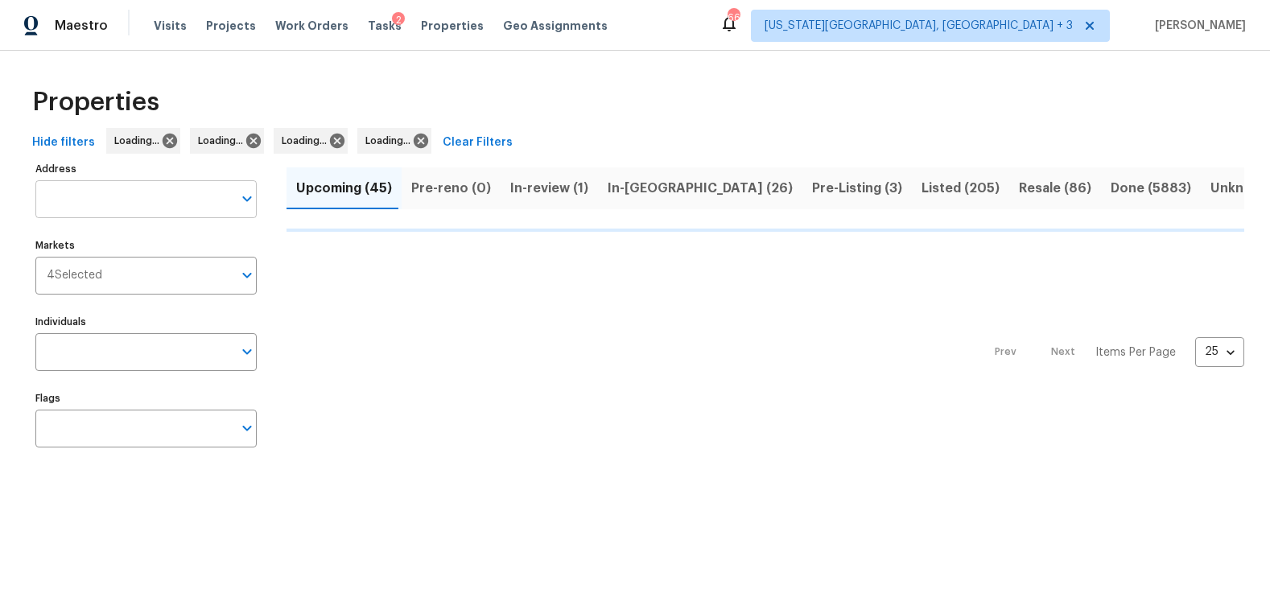
click at [141, 199] on input "Address" at bounding box center [133, 199] width 197 height 38
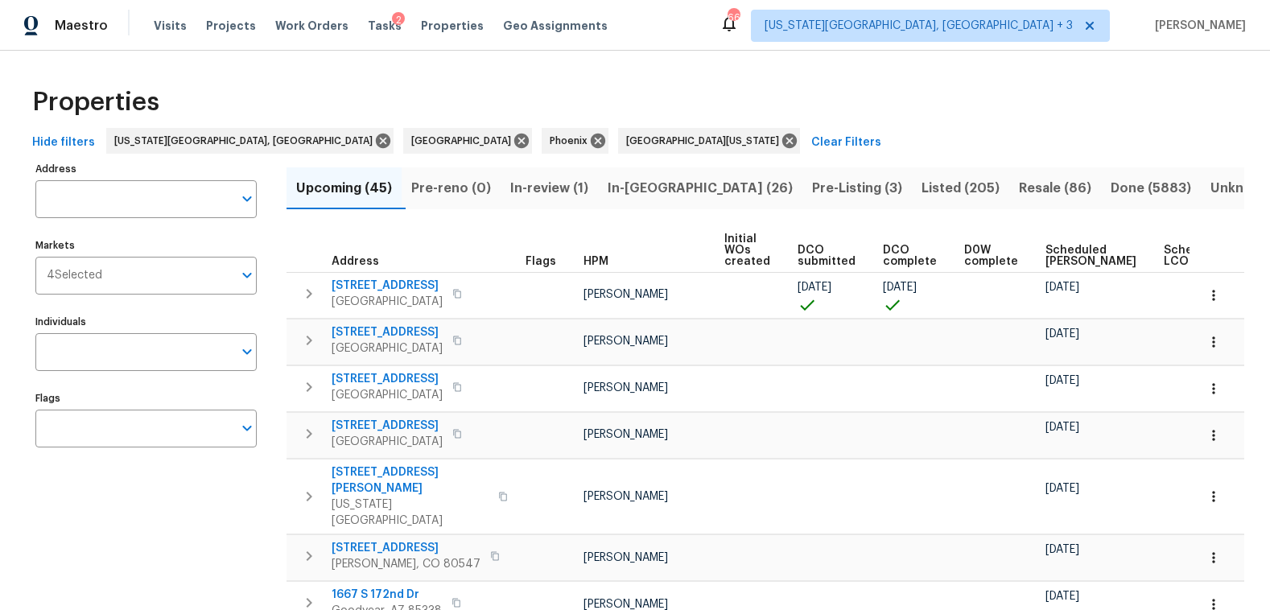
click at [141, 199] on input "Address" at bounding box center [133, 199] width 197 height 38
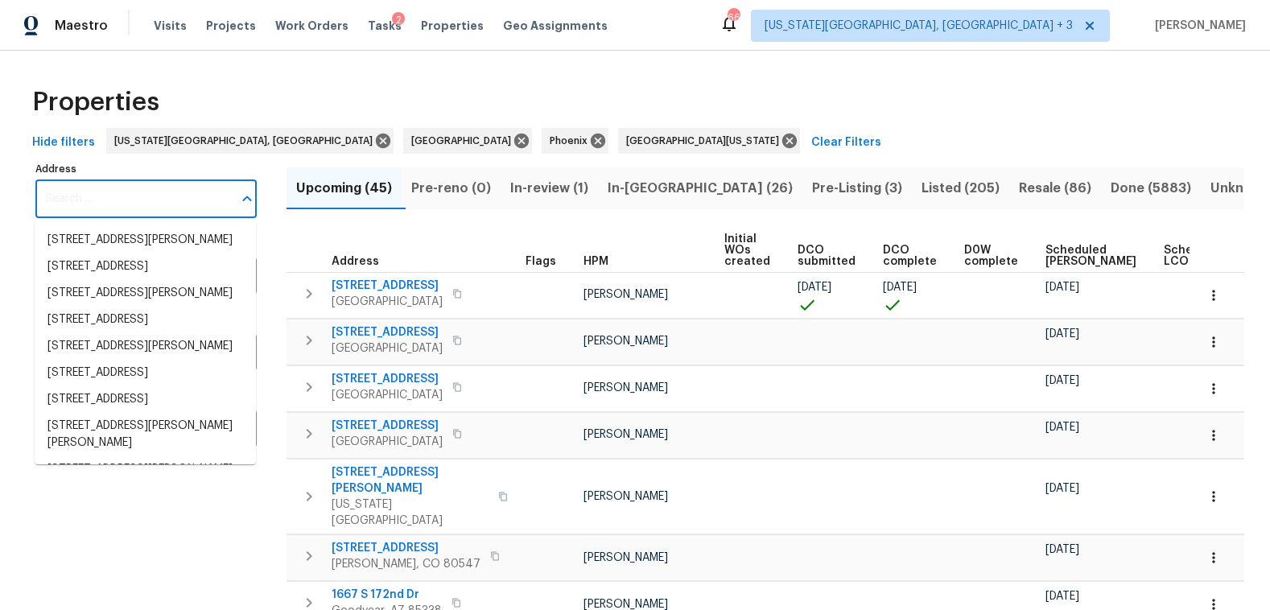
paste input "317 E Nunneley Rd, Gilbert, AZ 85296"
type input "317 E Nunneley Rd, Gilbert, AZ 85296"
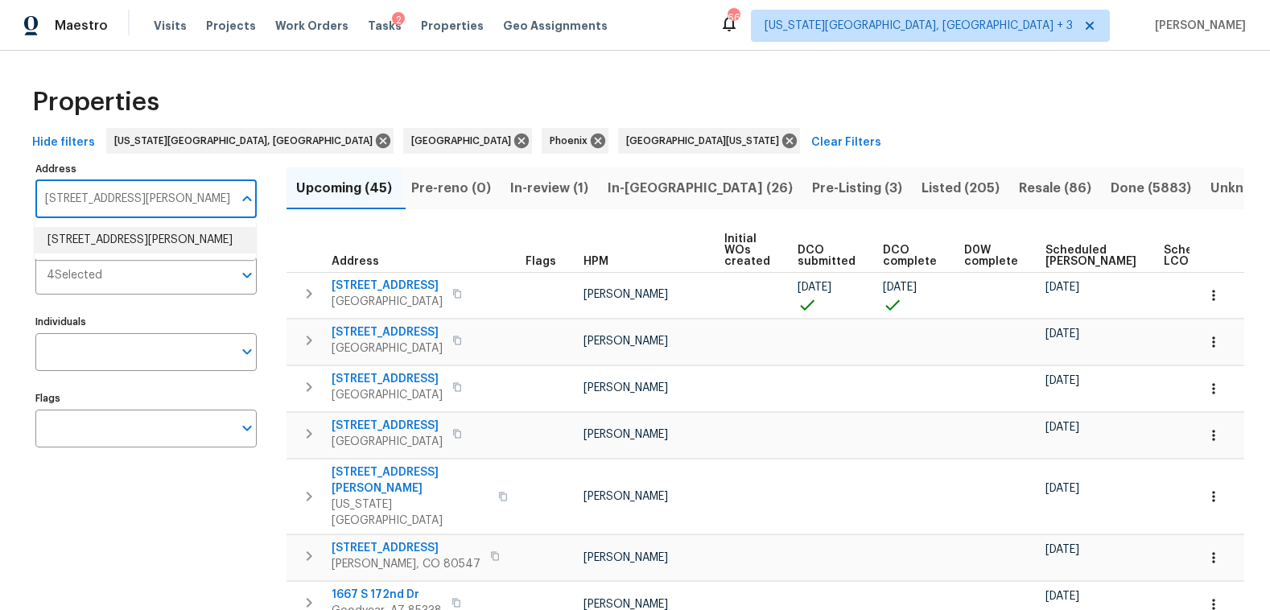
click at [123, 239] on li "317 E Nunneley Rd Gilbert AZ 85296" at bounding box center [145, 240] width 221 height 27
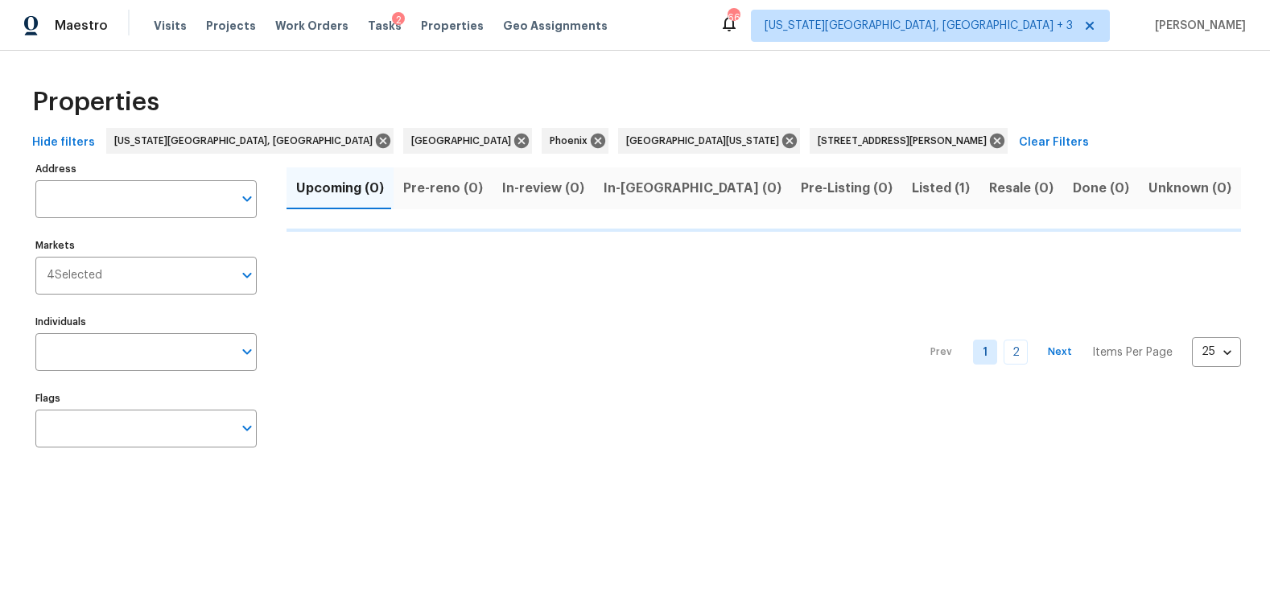
type input "317 E Nunneley Rd Gilbert AZ 85296"
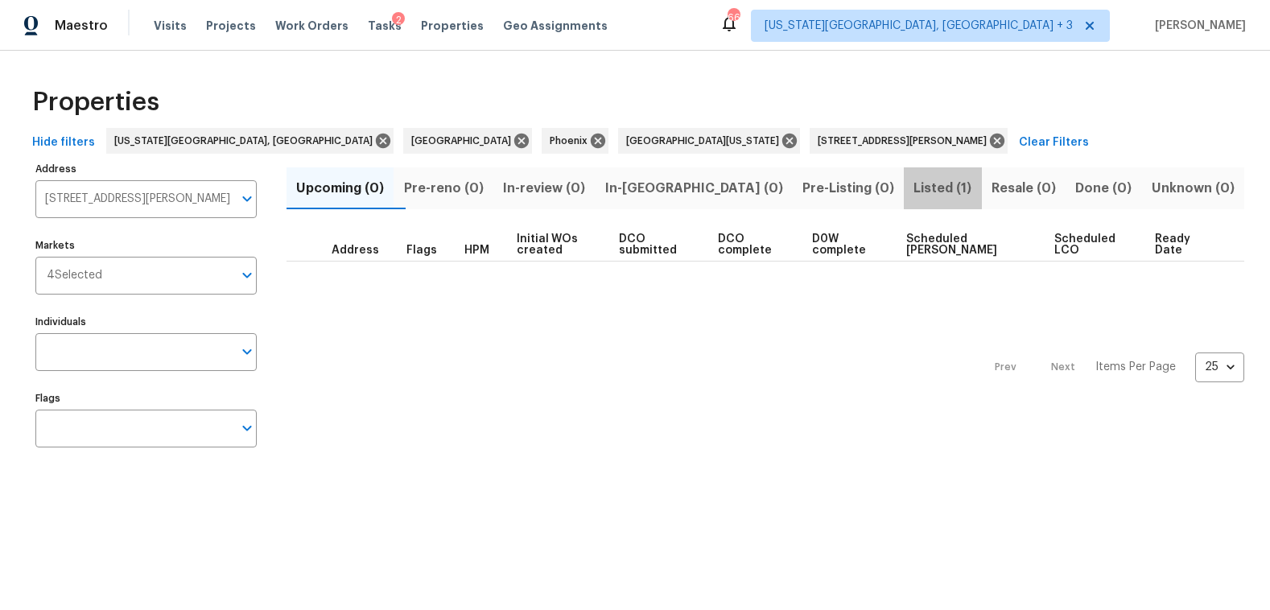
click at [914, 184] on span "Listed (1)" at bounding box center [943, 188] width 58 height 23
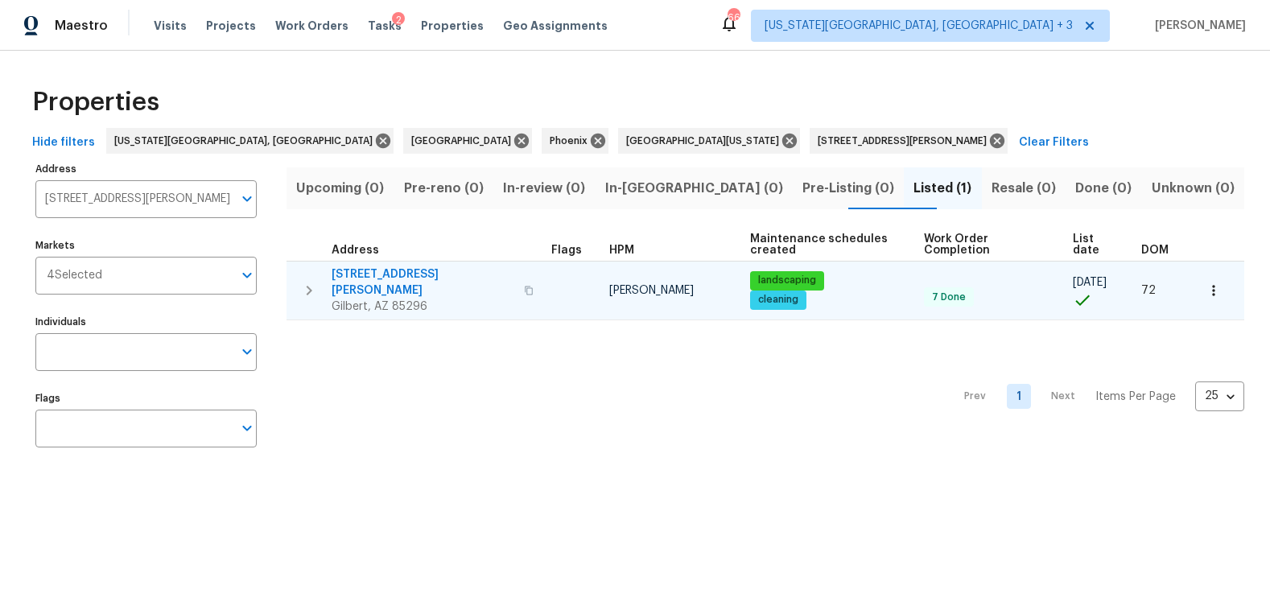
click at [406, 273] on span "317 E Nunneley Rd" at bounding box center [423, 282] width 183 height 32
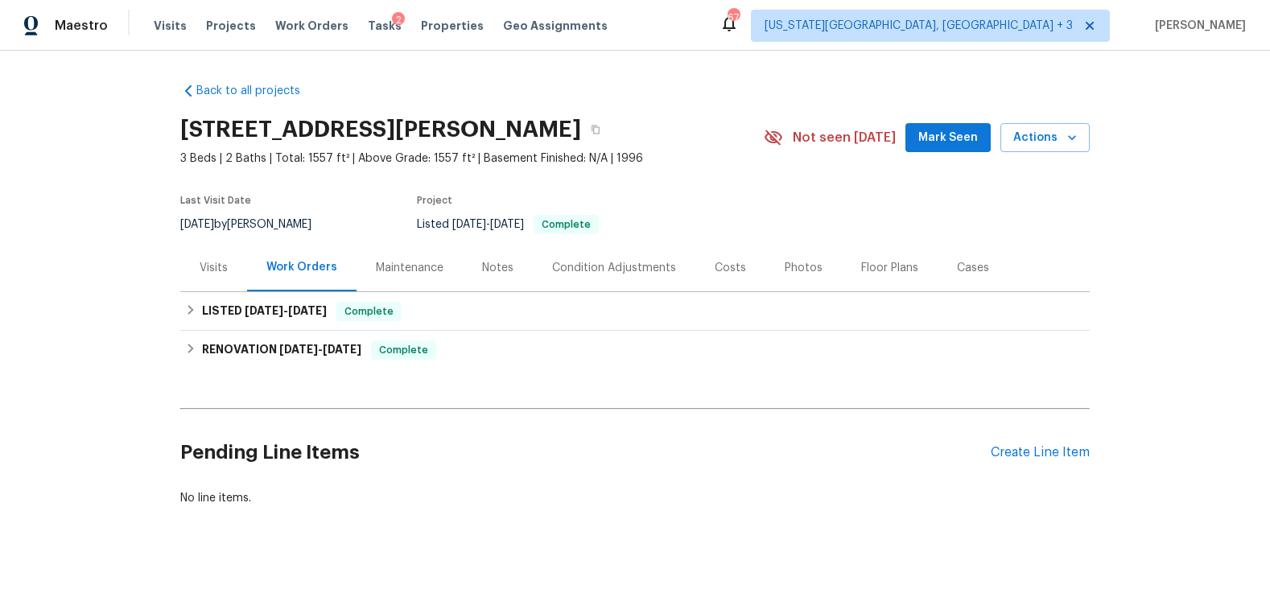
click at [733, 267] on div "Costs" at bounding box center [730, 268] width 31 height 16
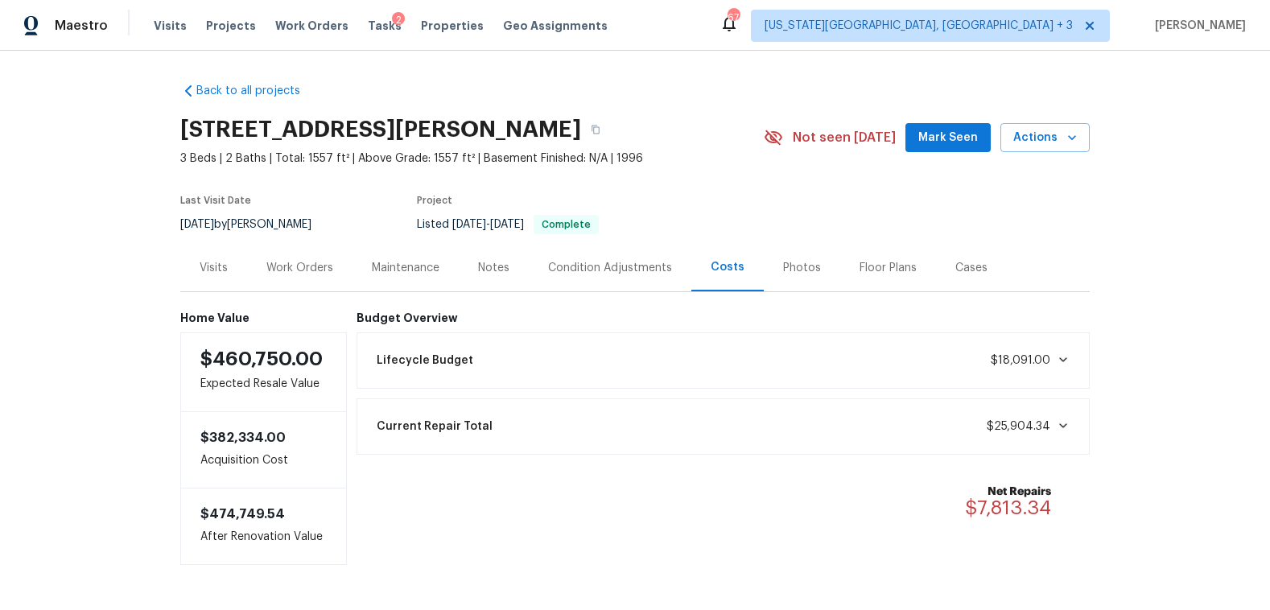
click at [312, 275] on div "Work Orders" at bounding box center [299, 268] width 67 height 16
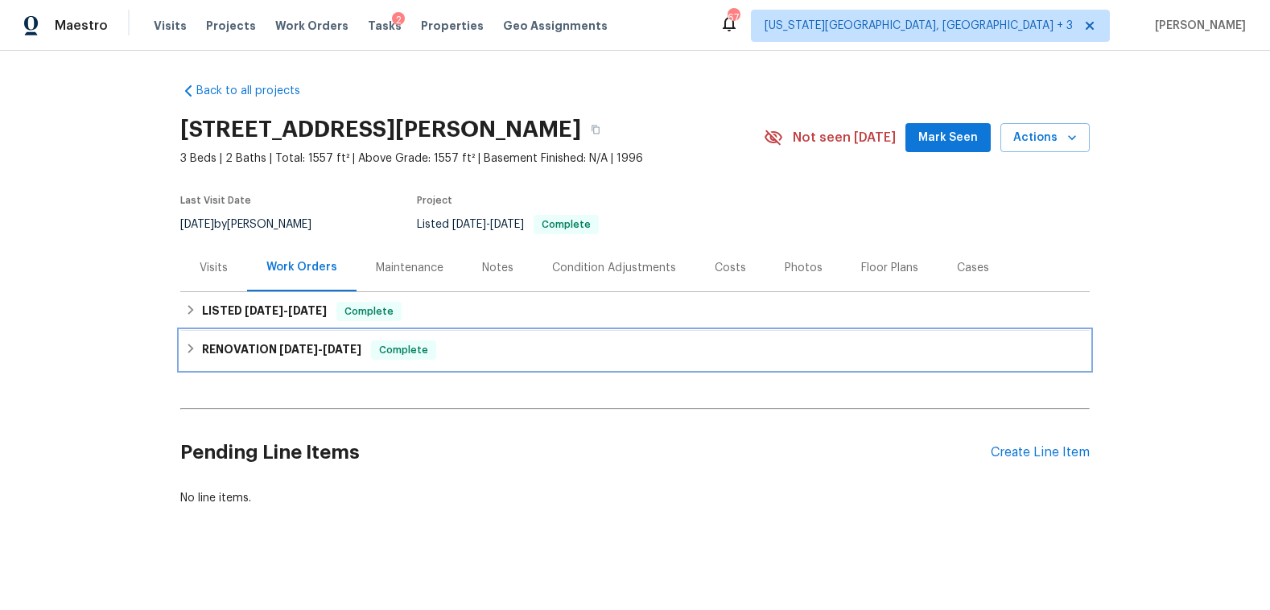
click at [187, 350] on icon at bounding box center [190, 348] width 11 height 11
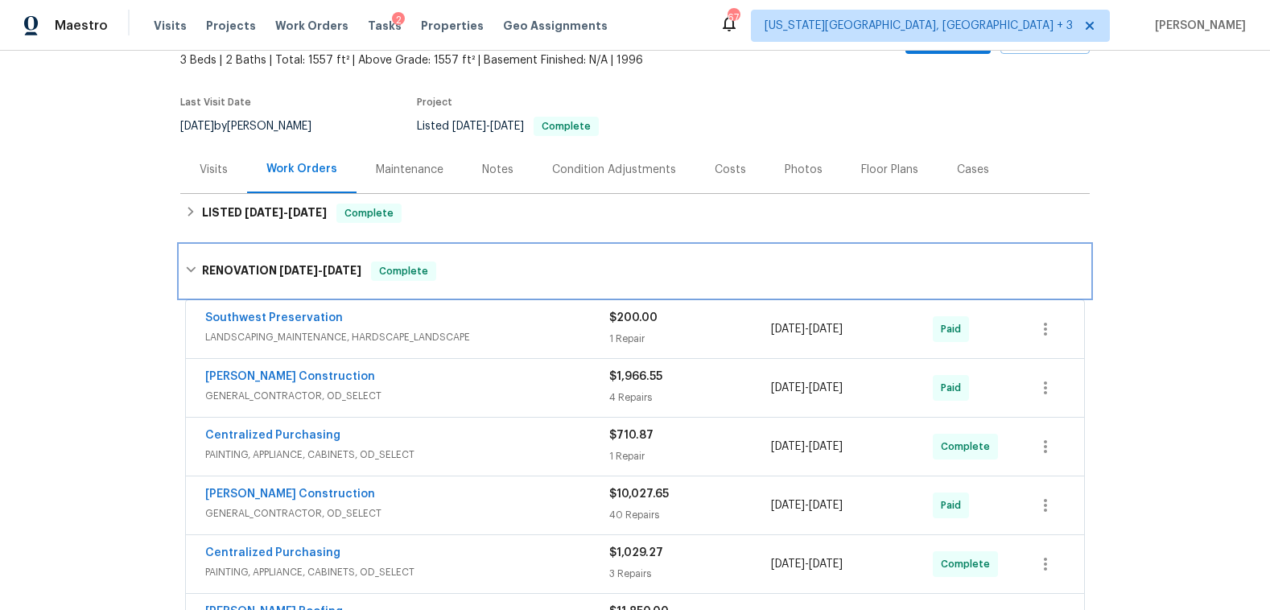
scroll to position [96, 0]
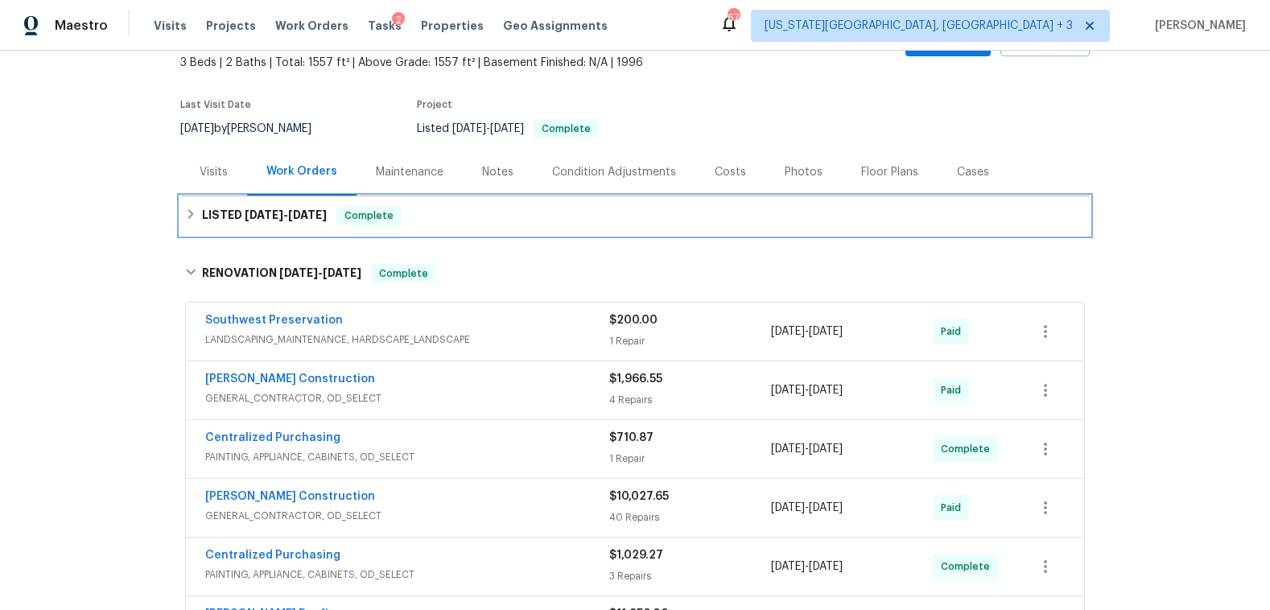
click at [180, 217] on div "LISTED 6/25/25 - 6/26/25 Complete" at bounding box center [635, 215] width 910 height 39
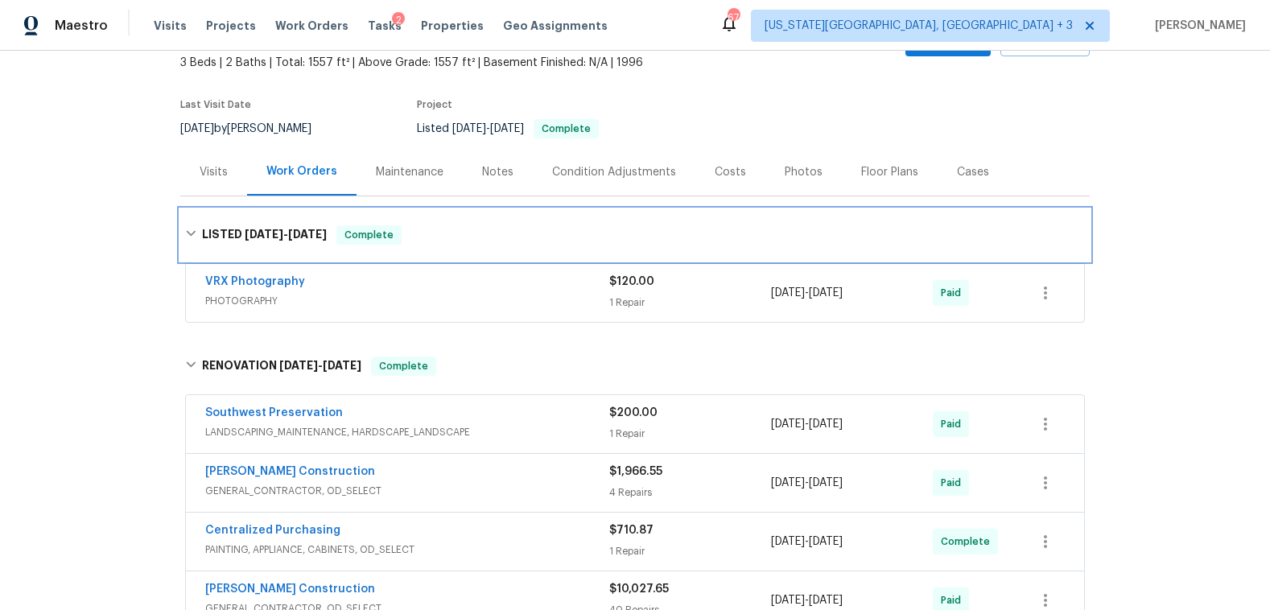
click at [180, 217] on div "LISTED 6/25/25 - 6/26/25 Complete" at bounding box center [635, 235] width 910 height 52
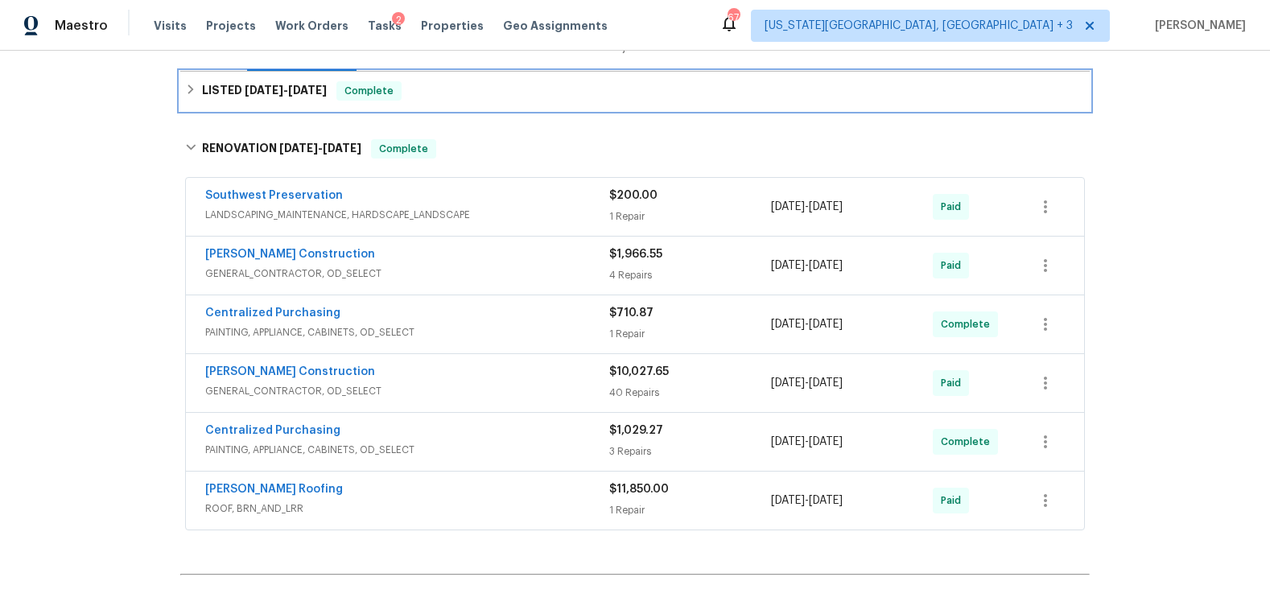
scroll to position [233, 0]
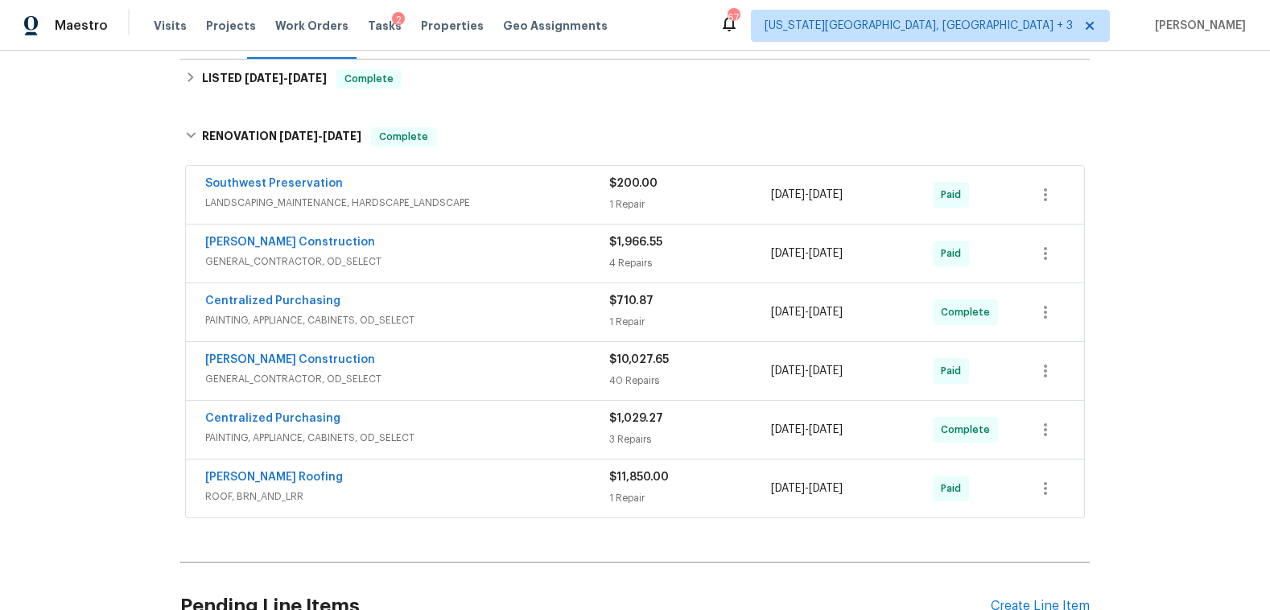
click at [373, 254] on span "GENERAL_CONTRACTOR, OD_SELECT" at bounding box center [407, 262] width 404 height 16
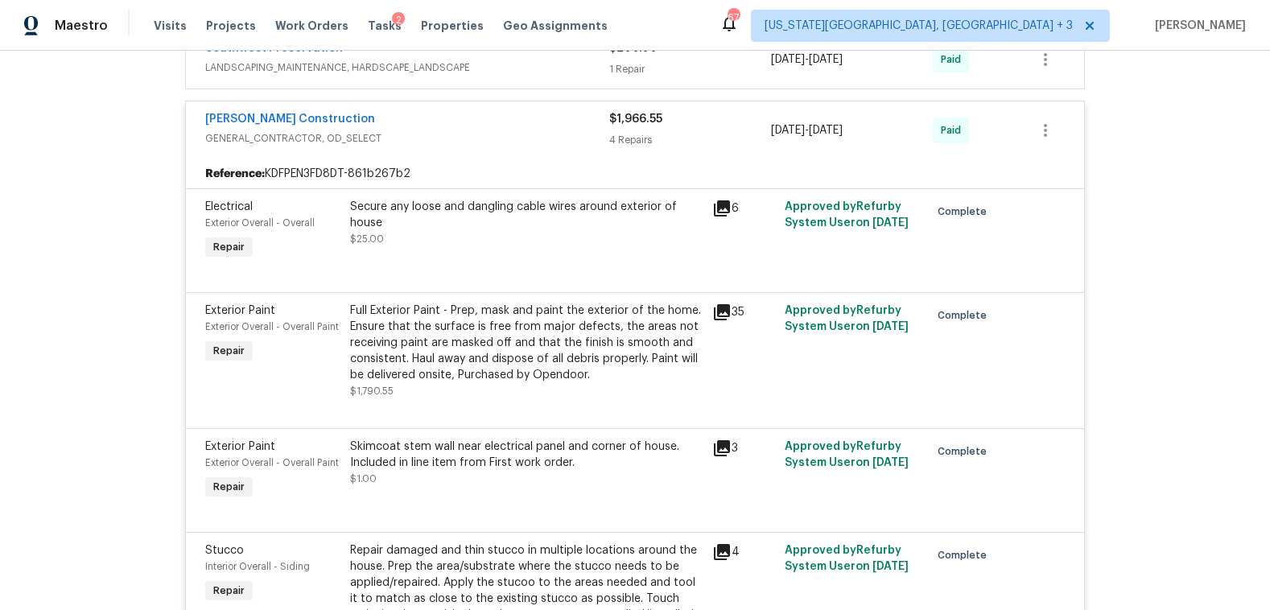
scroll to position [362, 0]
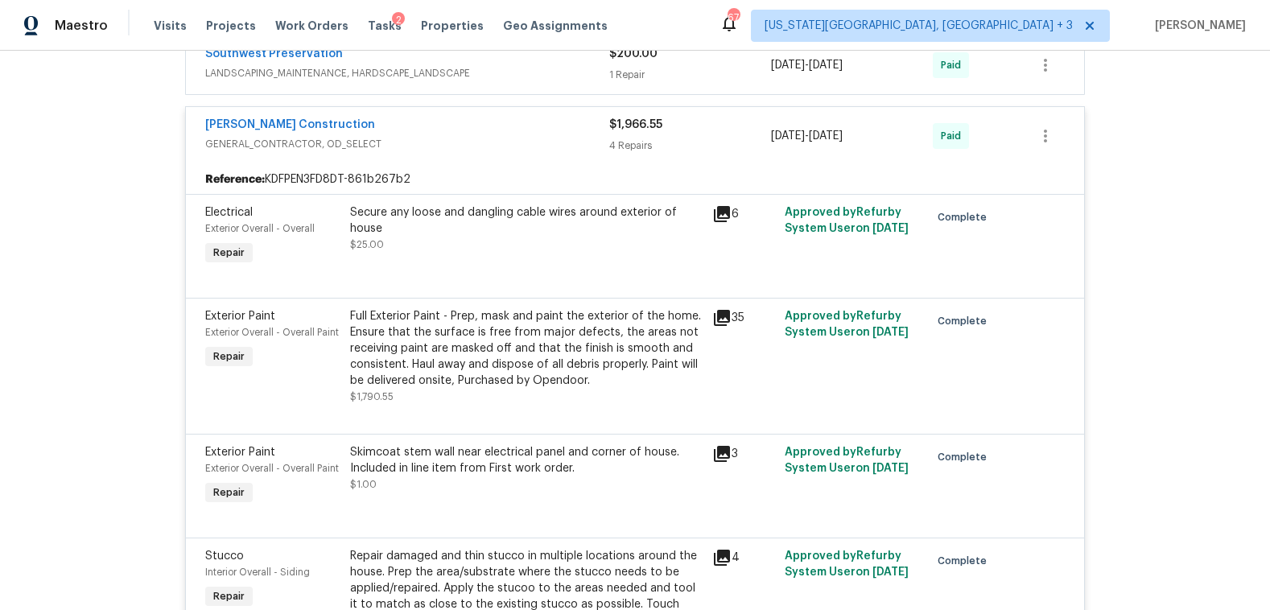
click at [407, 148] on span "GENERAL_CONTRACTOR, OD_SELECT" at bounding box center [407, 144] width 404 height 16
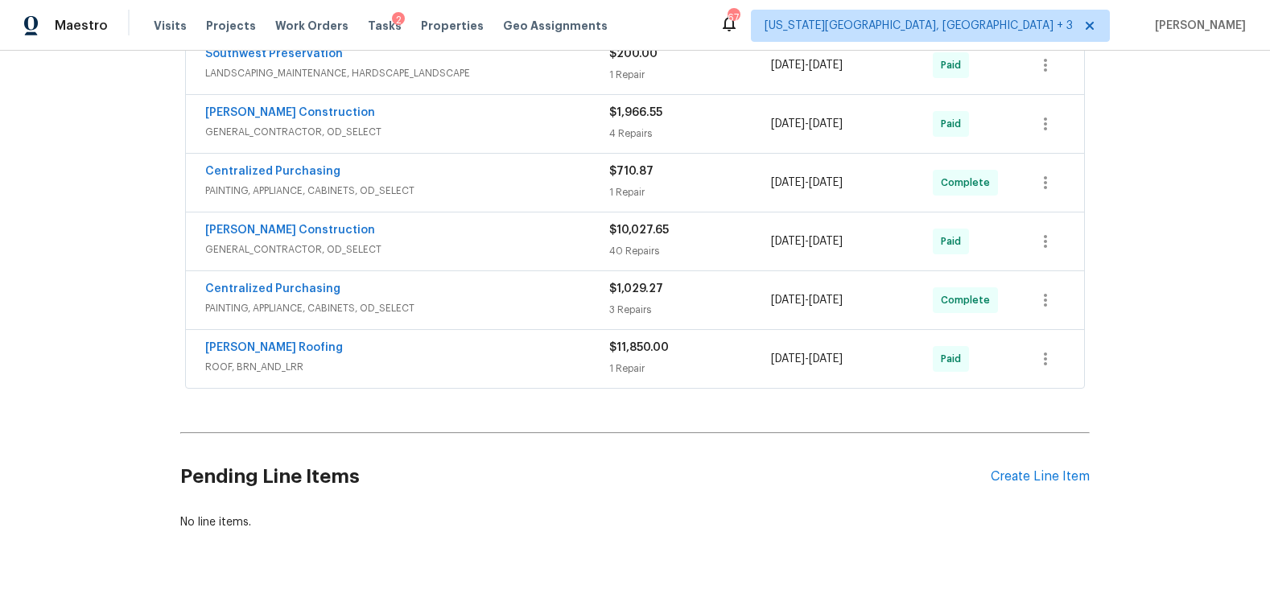
click at [445, 232] on div "[PERSON_NAME] Construction" at bounding box center [407, 231] width 404 height 19
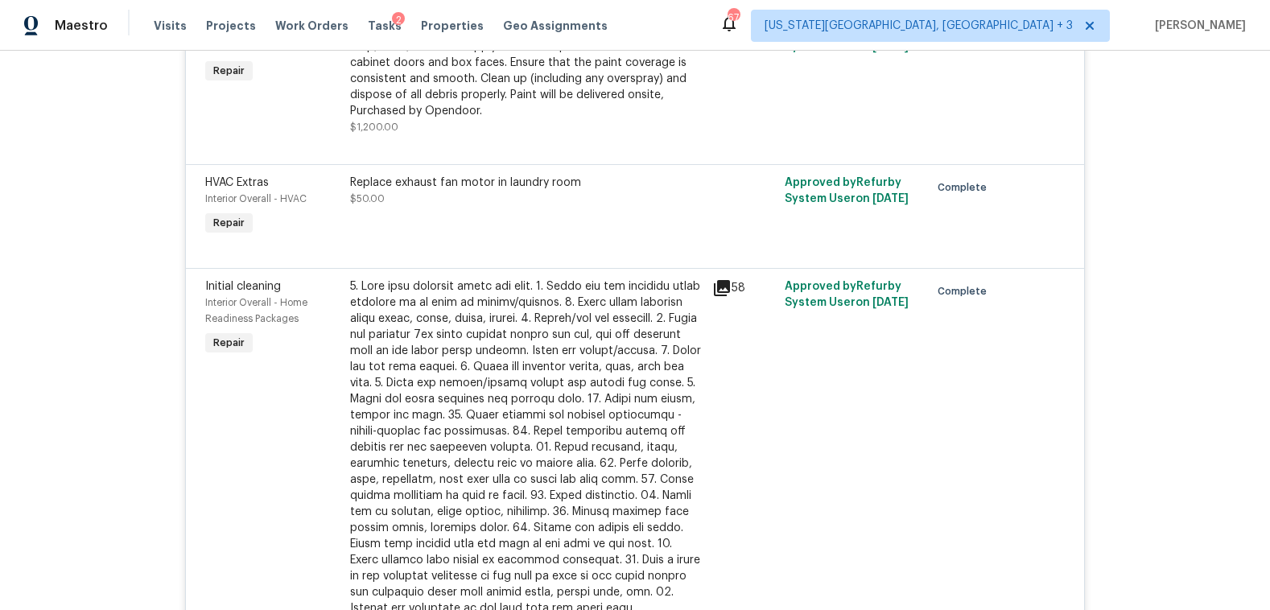
scroll to position [3392, 0]
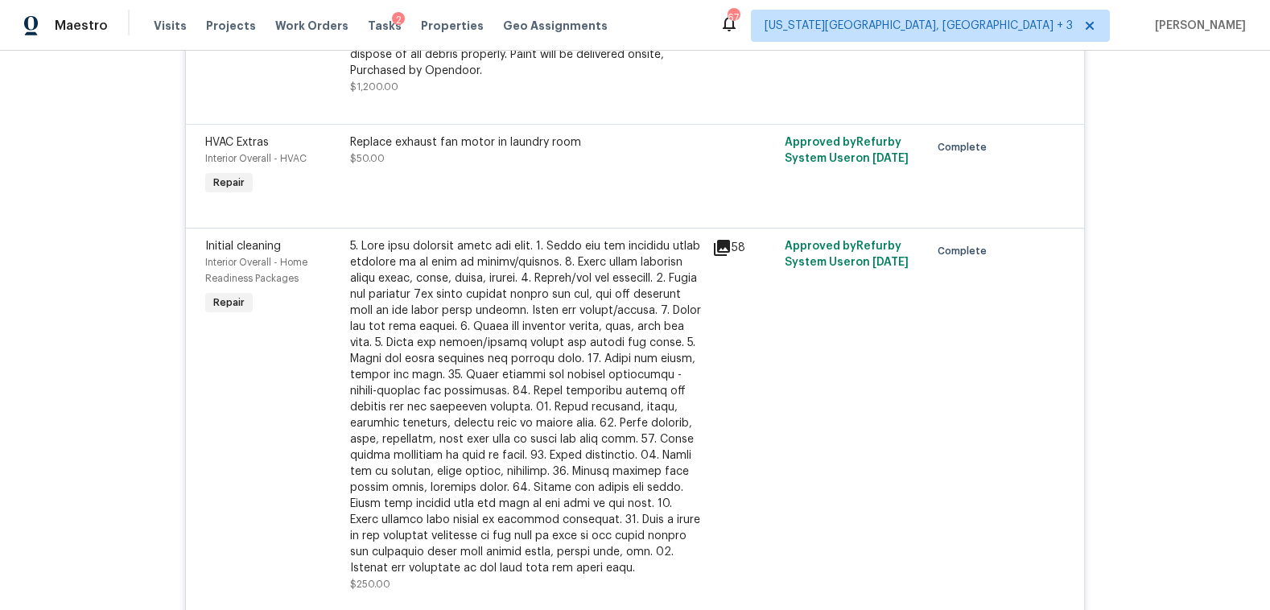
click at [448, 286] on div at bounding box center [526, 407] width 353 height 338
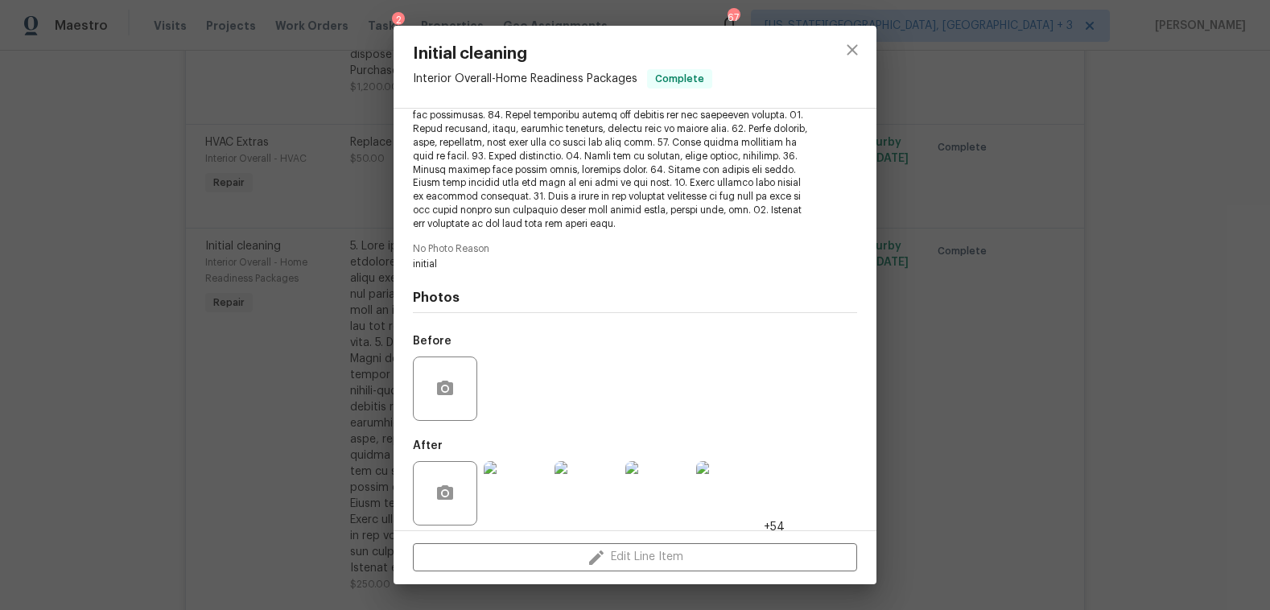
scroll to position [281, 0]
click at [535, 482] on img at bounding box center [516, 494] width 64 height 64
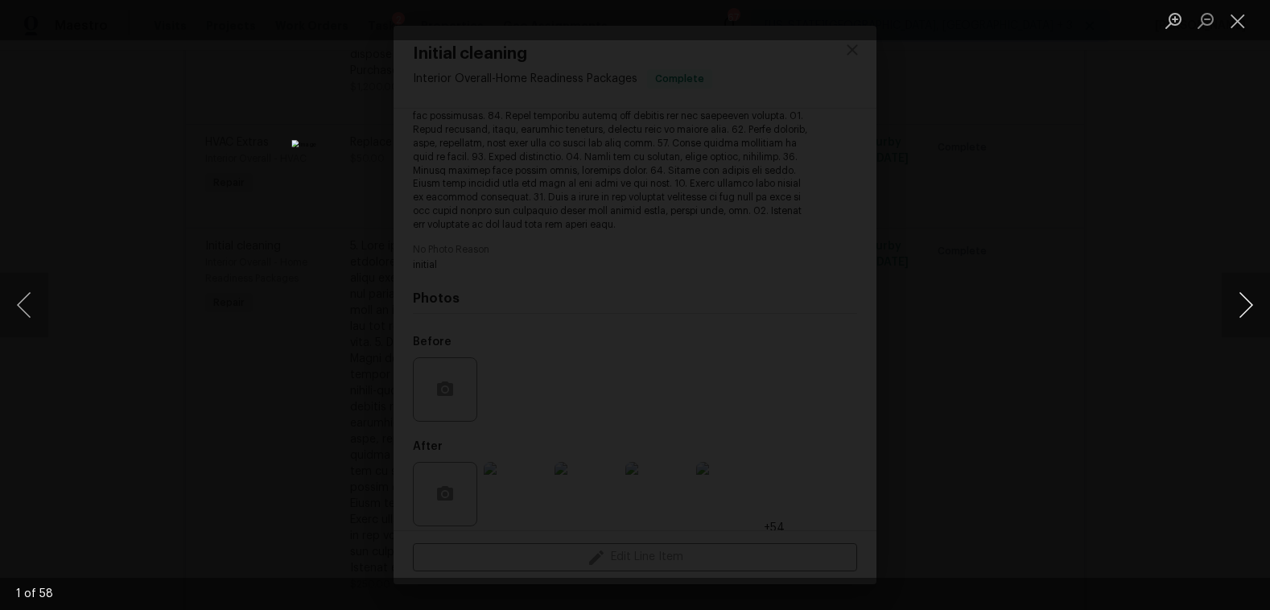
click at [1237, 301] on button "Next image" at bounding box center [1246, 305] width 48 height 64
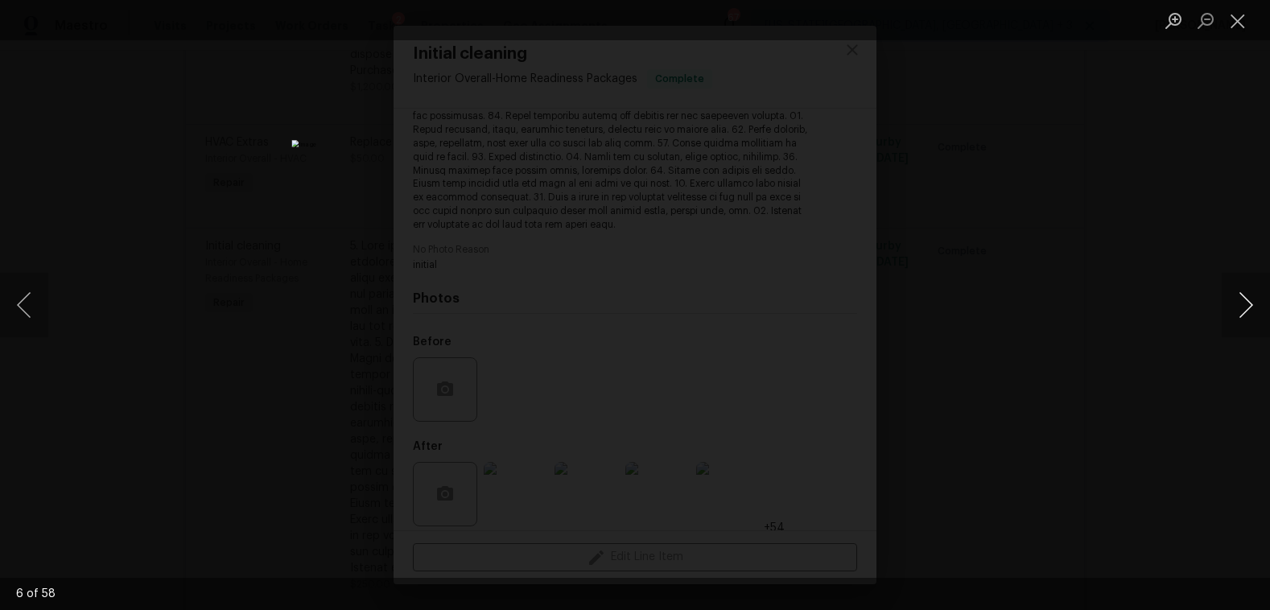
click at [1237, 301] on button "Next image" at bounding box center [1246, 305] width 48 height 64
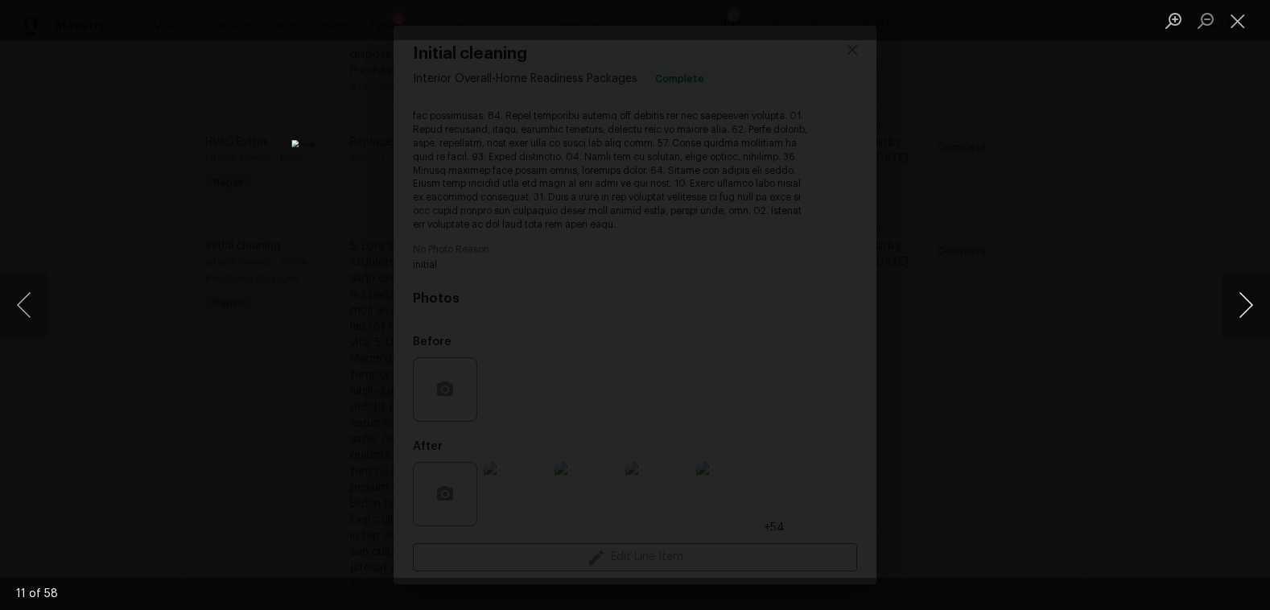
click at [1237, 301] on button "Next image" at bounding box center [1246, 305] width 48 height 64
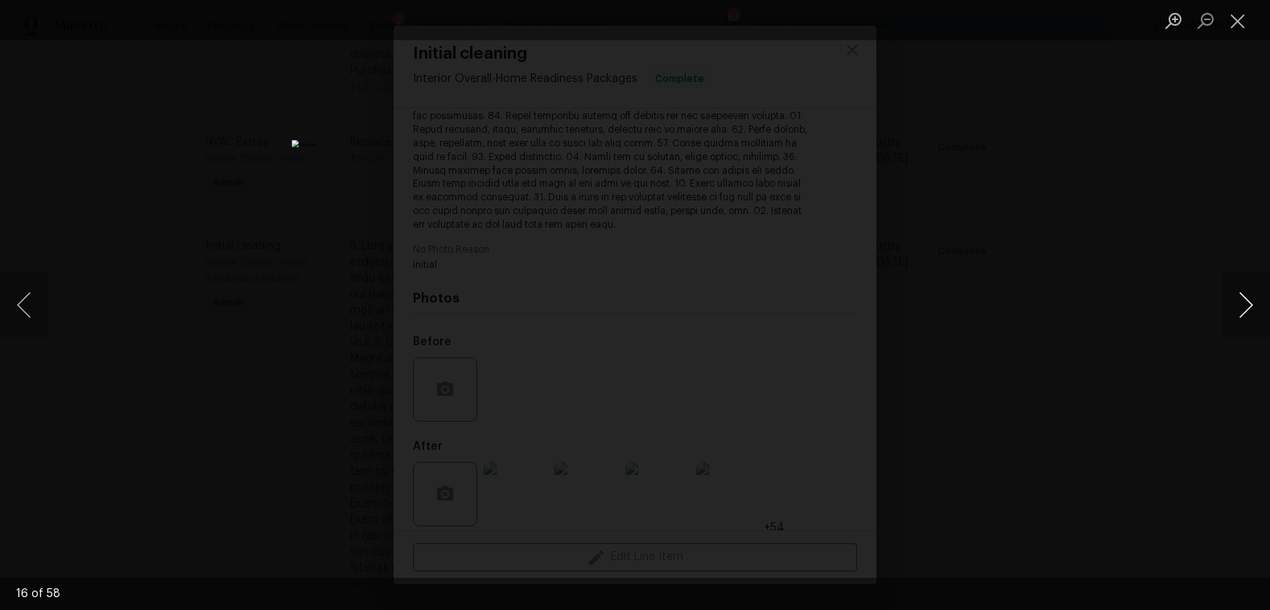
click at [1237, 301] on button "Next image" at bounding box center [1246, 305] width 48 height 64
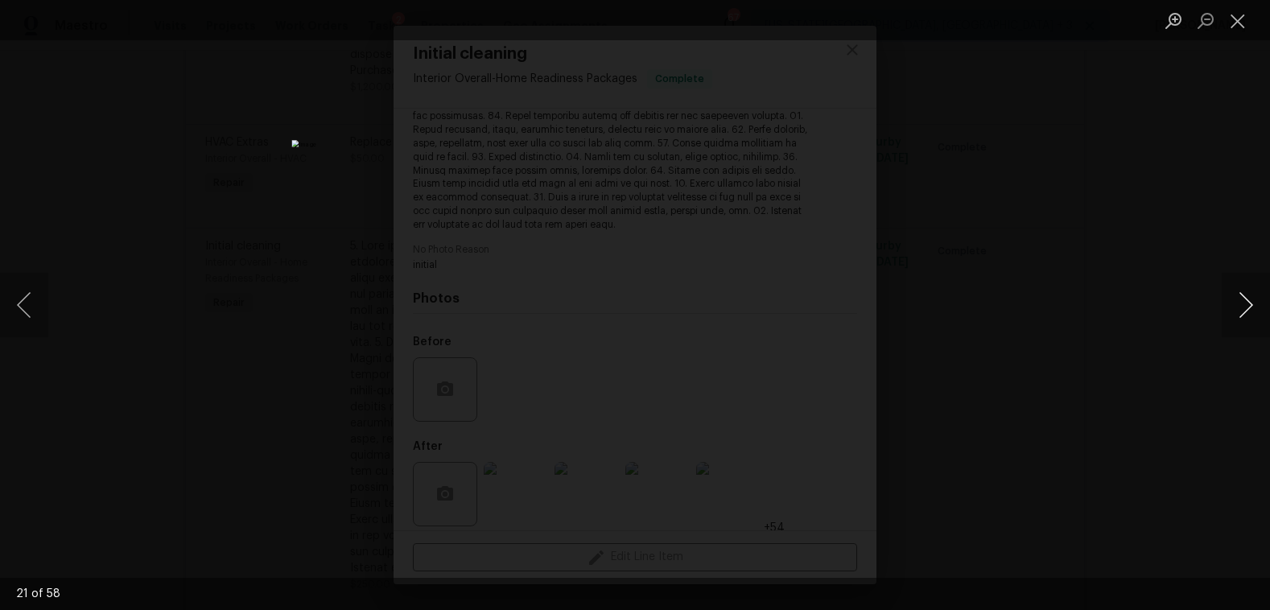
click at [1237, 301] on button "Next image" at bounding box center [1246, 305] width 48 height 64
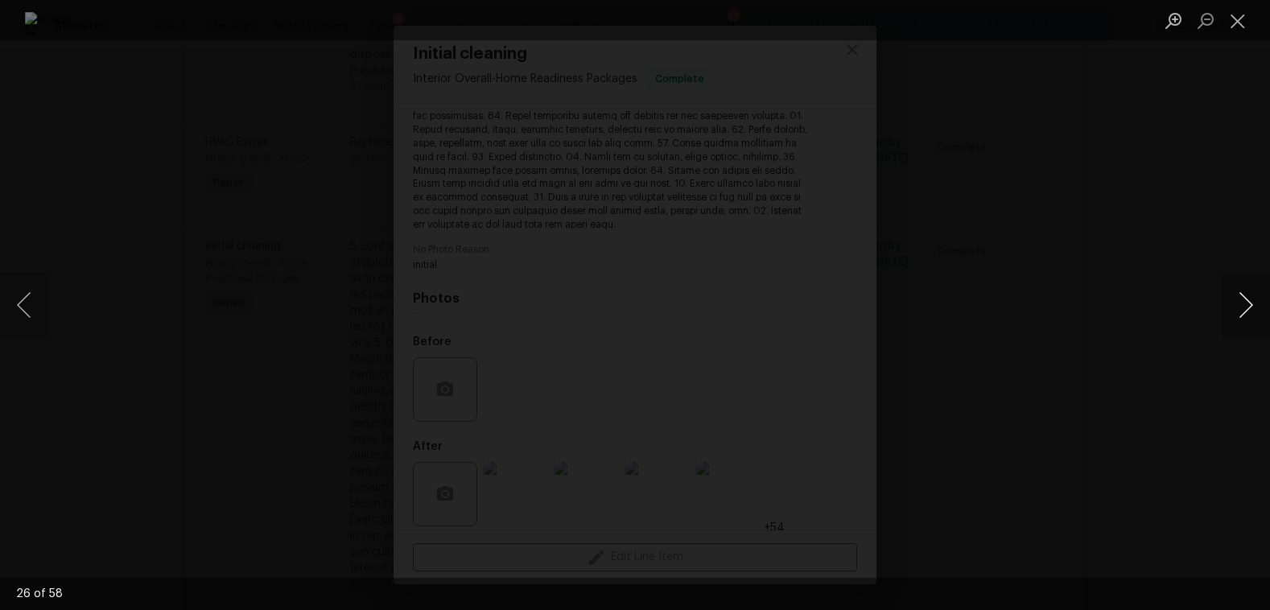
click at [1236, 300] on button "Next image" at bounding box center [1246, 305] width 48 height 64
click at [1250, 312] on button "Next image" at bounding box center [1246, 305] width 48 height 64
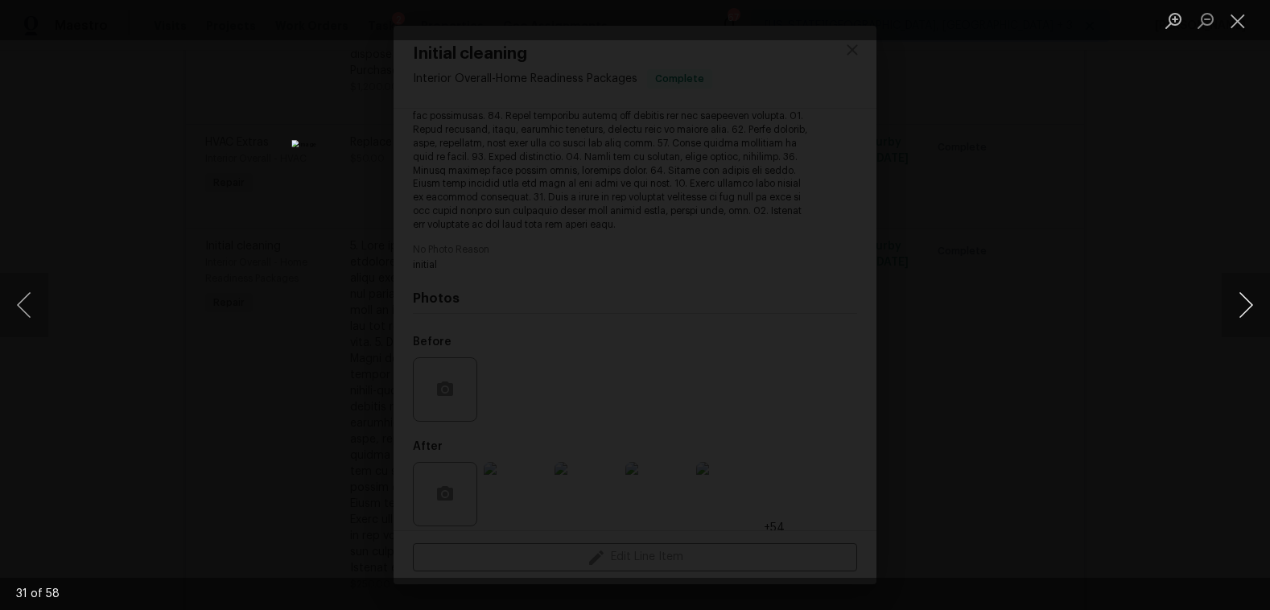
click at [1250, 312] on button "Next image" at bounding box center [1246, 305] width 48 height 64
click at [1229, 136] on div "Lightbox" at bounding box center [635, 305] width 1270 height 610
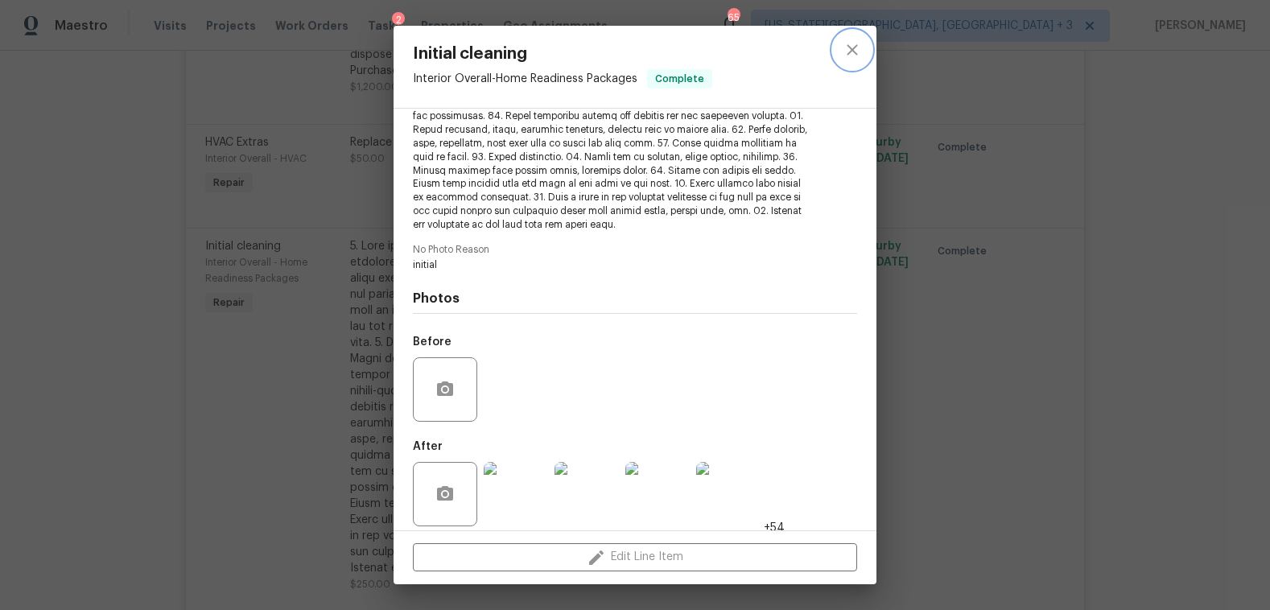
click at [856, 48] on icon "close" at bounding box center [852, 49] width 10 height 10
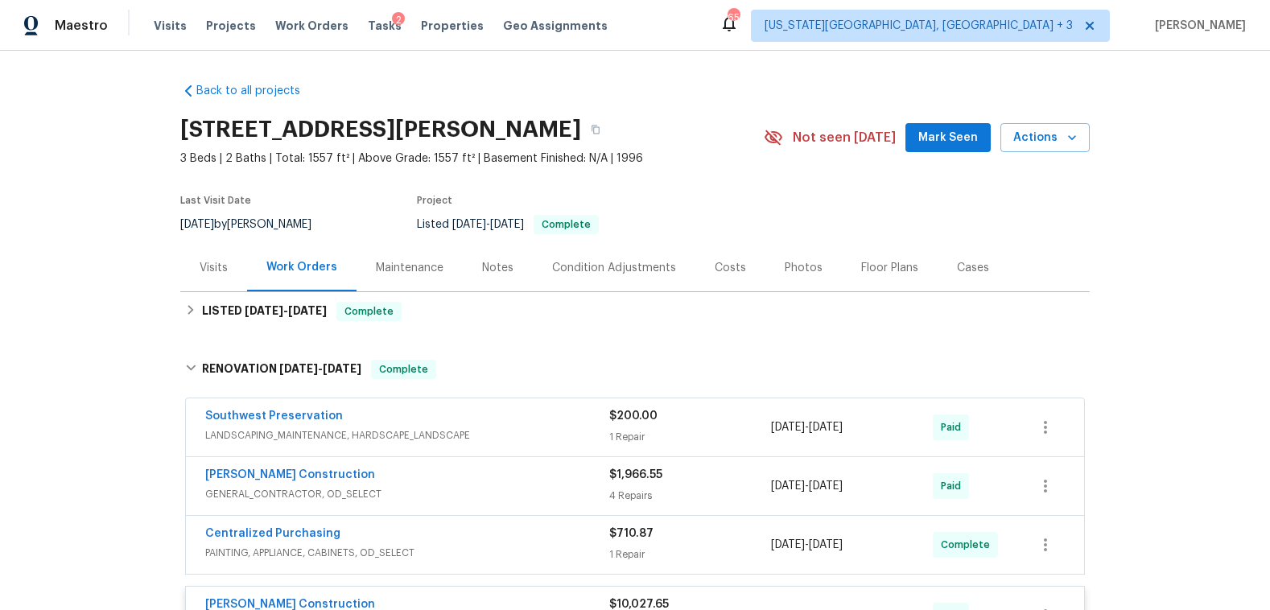
scroll to position [0, 0]
click at [724, 272] on div "Costs" at bounding box center [730, 268] width 31 height 16
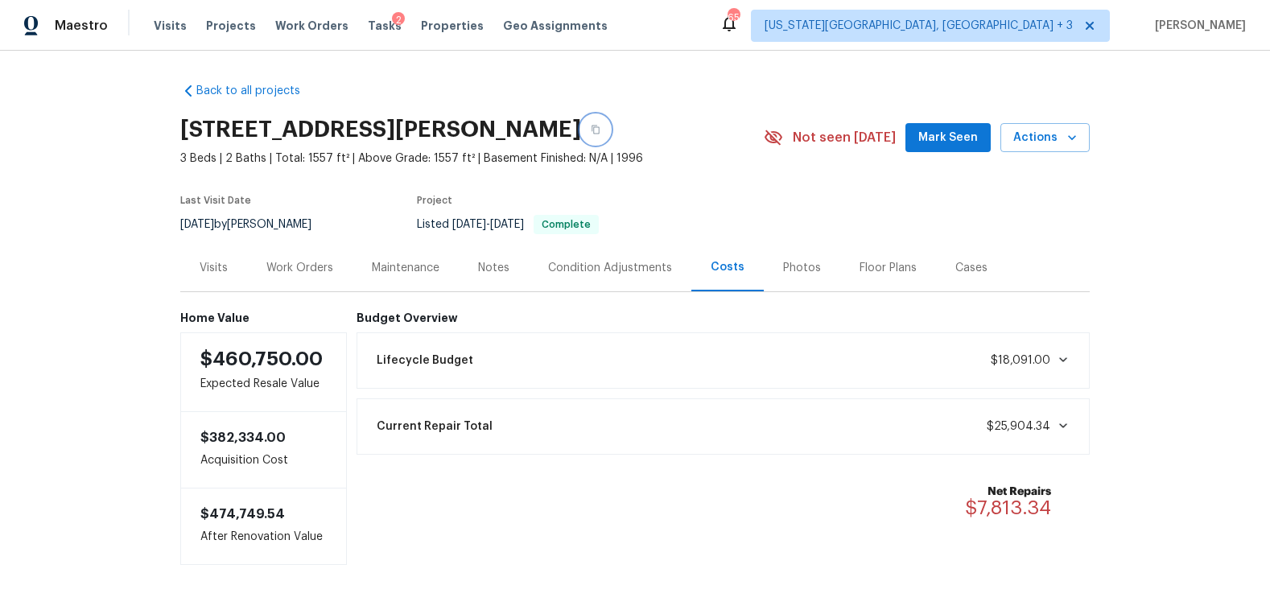
click at [592, 126] on icon "button" at bounding box center [596, 130] width 8 height 9
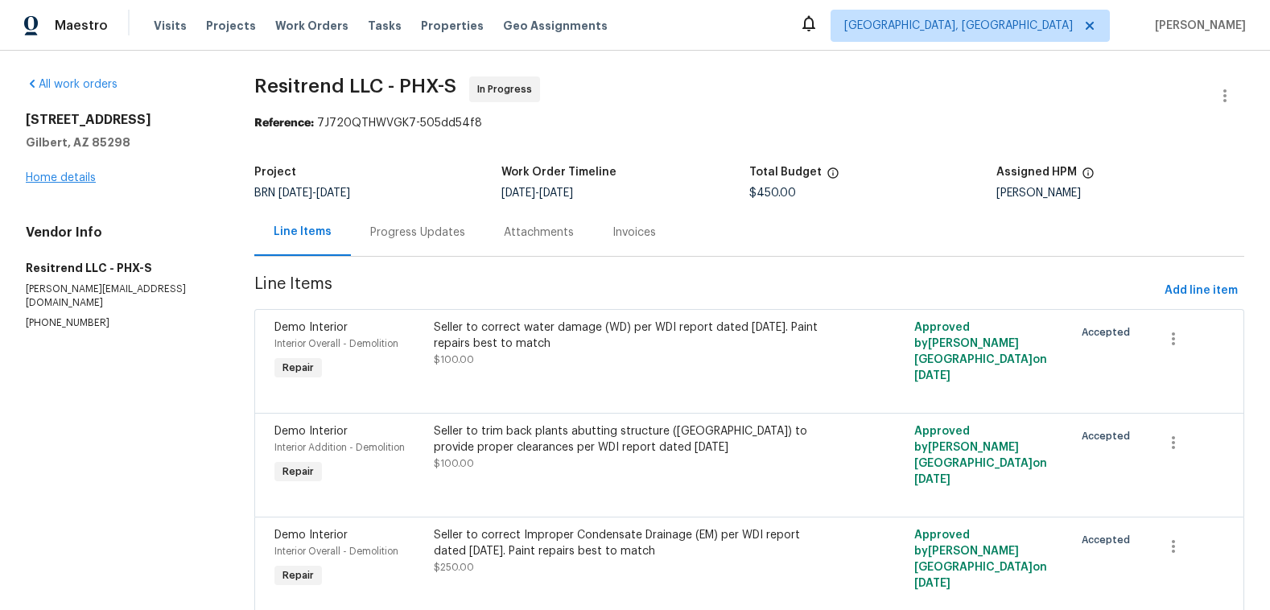
click at [70, 176] on link "Home details" at bounding box center [61, 177] width 70 height 11
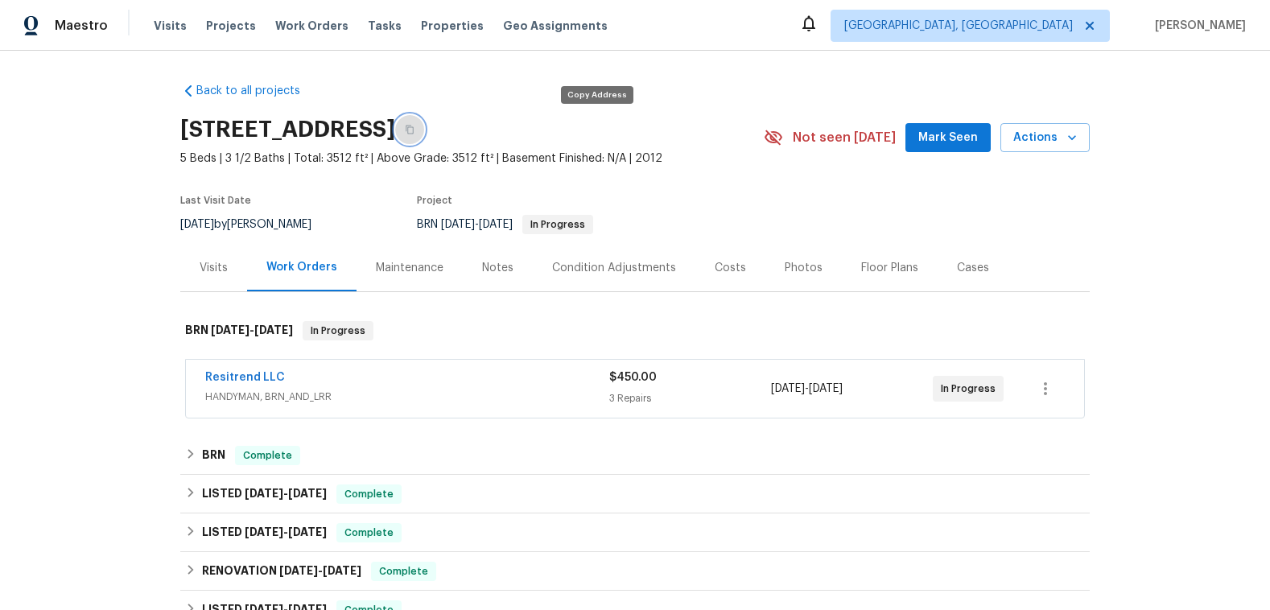
click at [415, 126] on icon "button" at bounding box center [410, 130] width 10 height 10
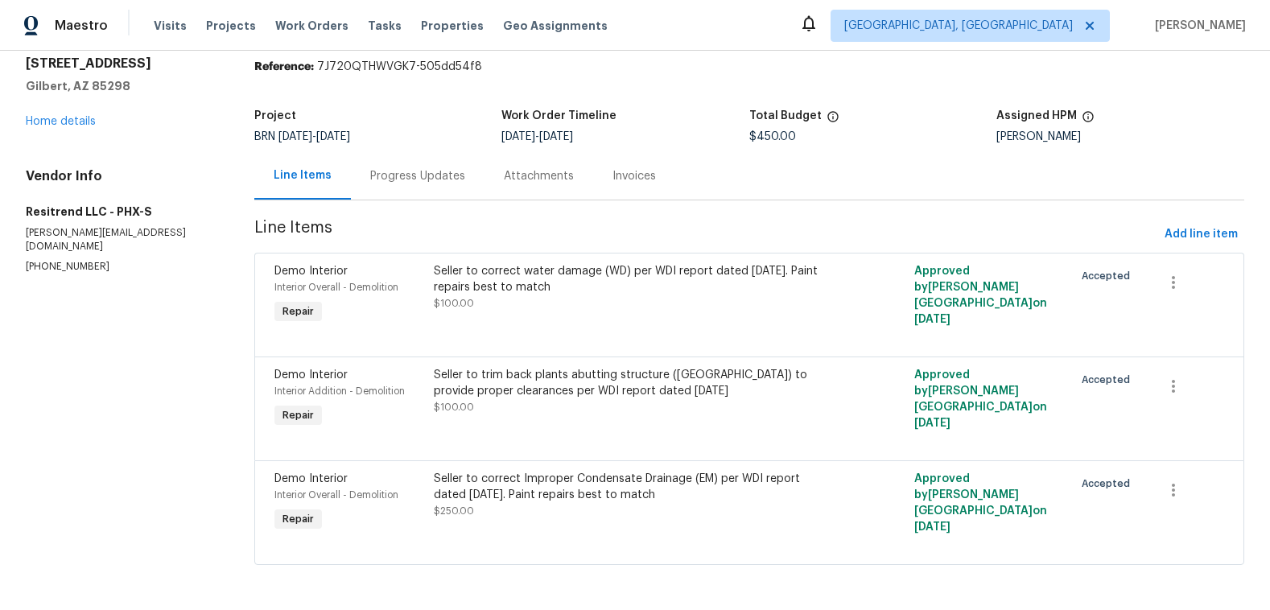
scroll to position [62, 0]
click at [66, 116] on link "Home details" at bounding box center [61, 121] width 70 height 11
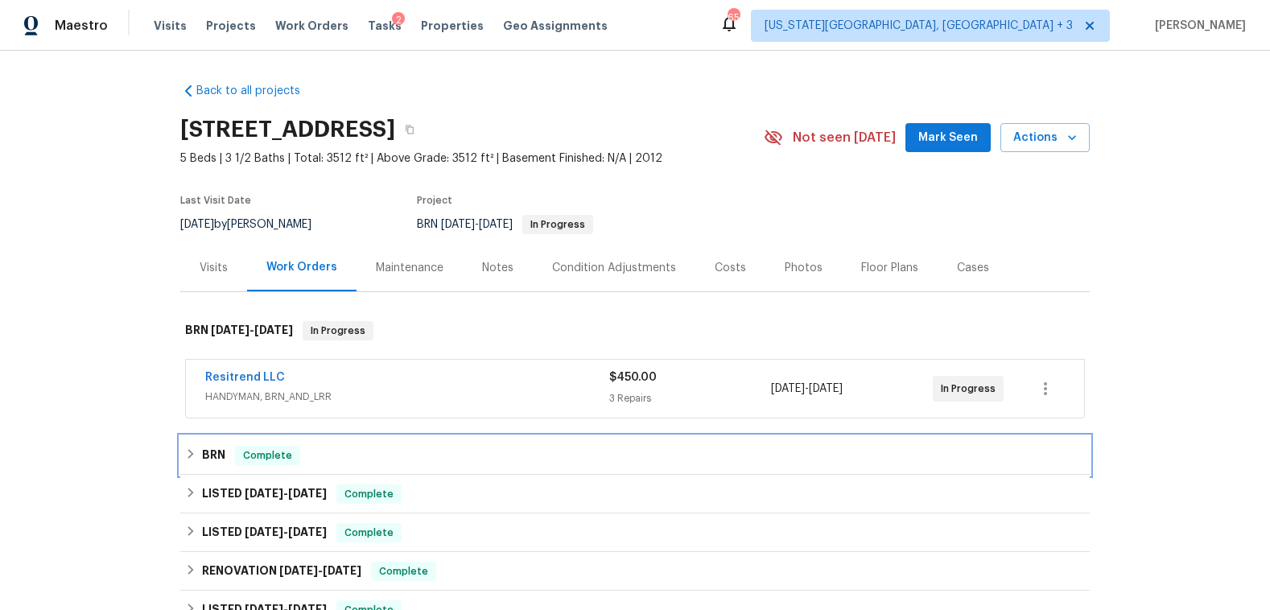
click at [192, 456] on div "BRN Complete" at bounding box center [635, 455] width 900 height 19
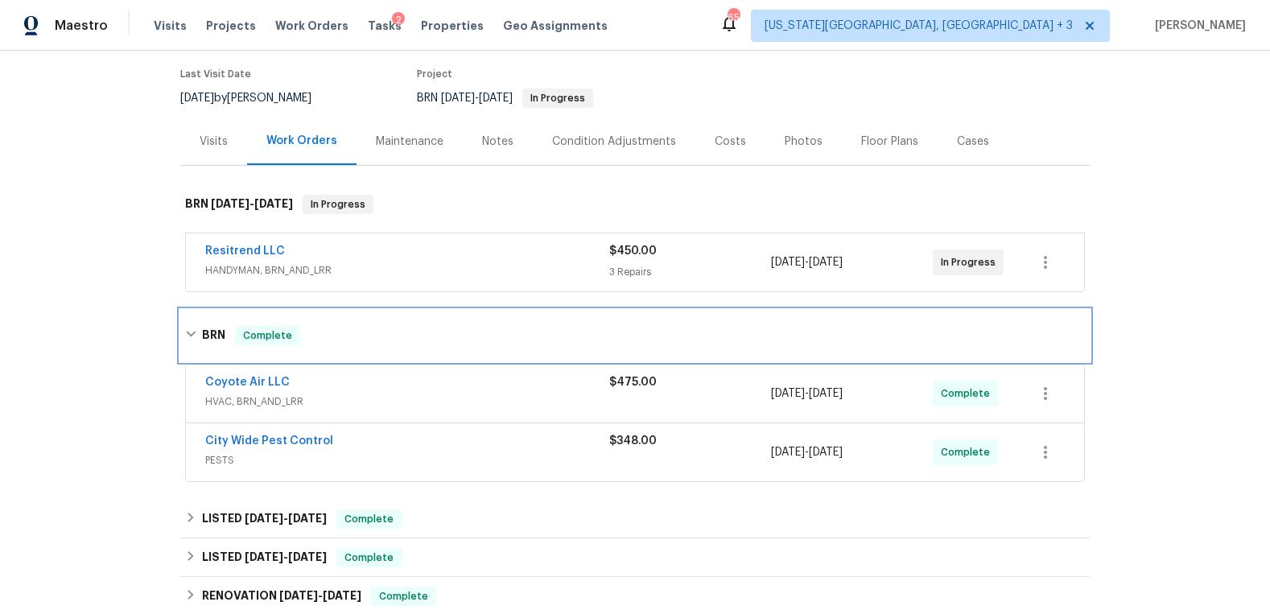
scroll to position [184, 0]
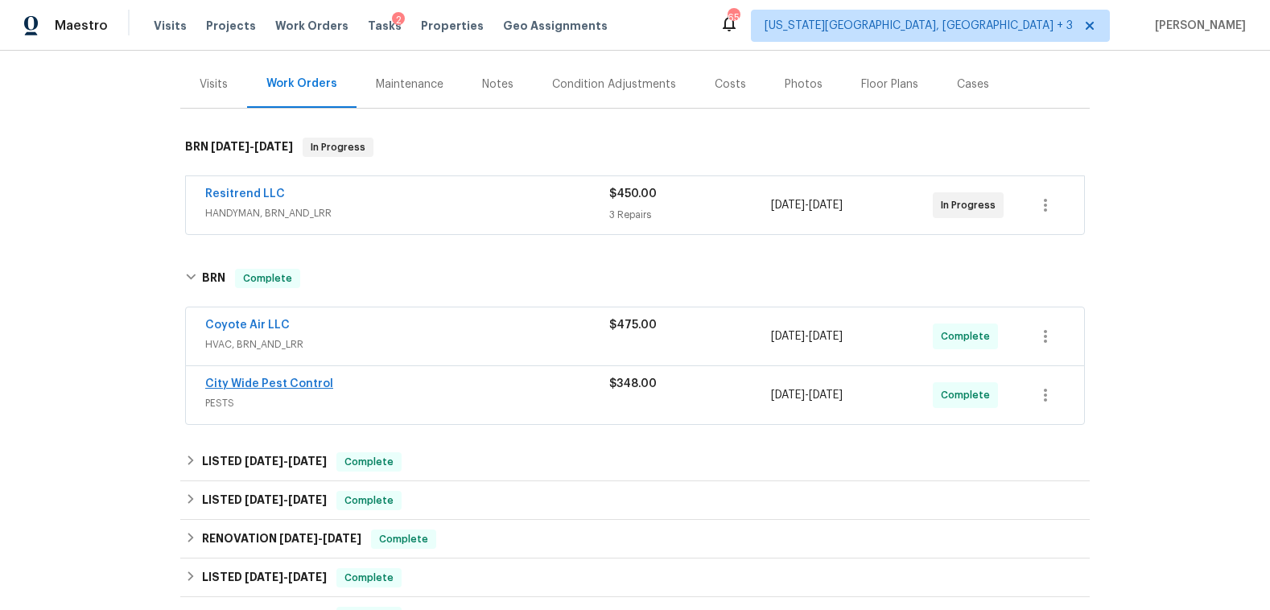
click at [300, 380] on link "City Wide Pest Control" at bounding box center [269, 383] width 128 height 11
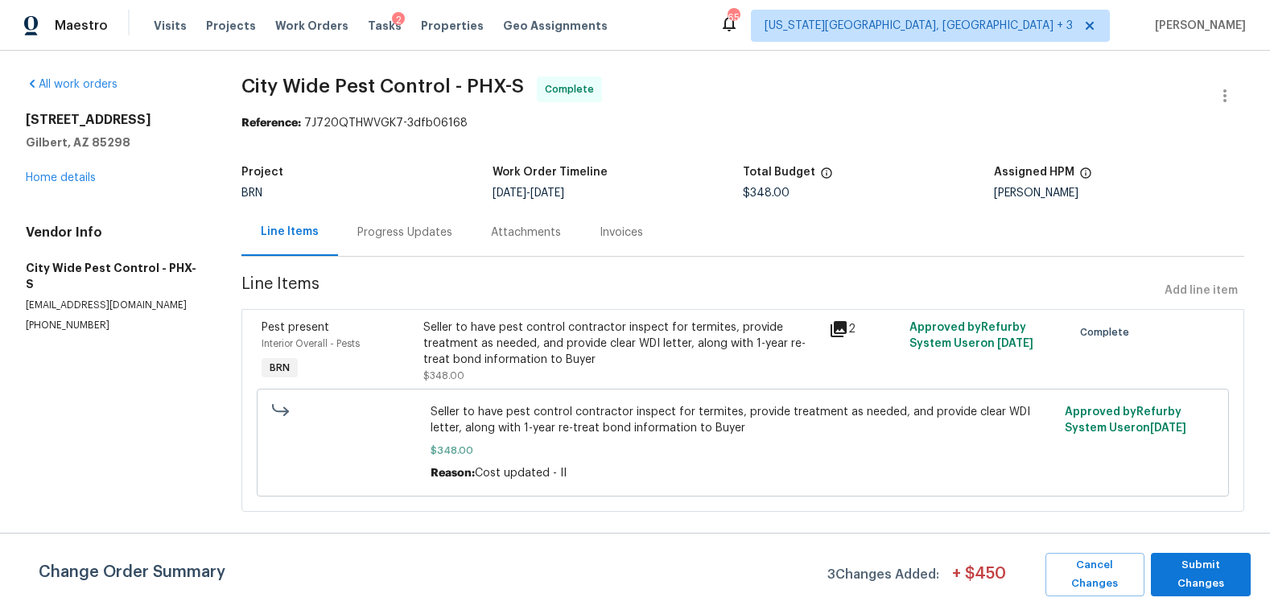
click at [476, 344] on div "Seller to have pest control contractor inspect for termites, provide treatment …" at bounding box center [620, 344] width 395 height 48
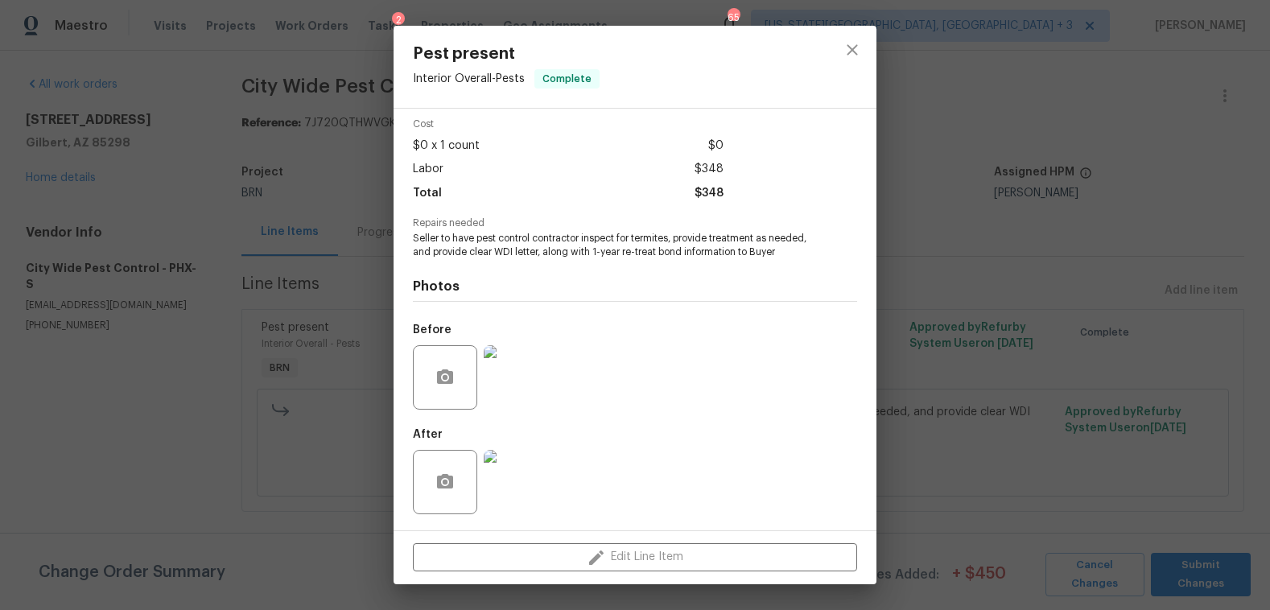
scroll to position [75, 0]
click at [518, 382] on img at bounding box center [516, 377] width 64 height 64
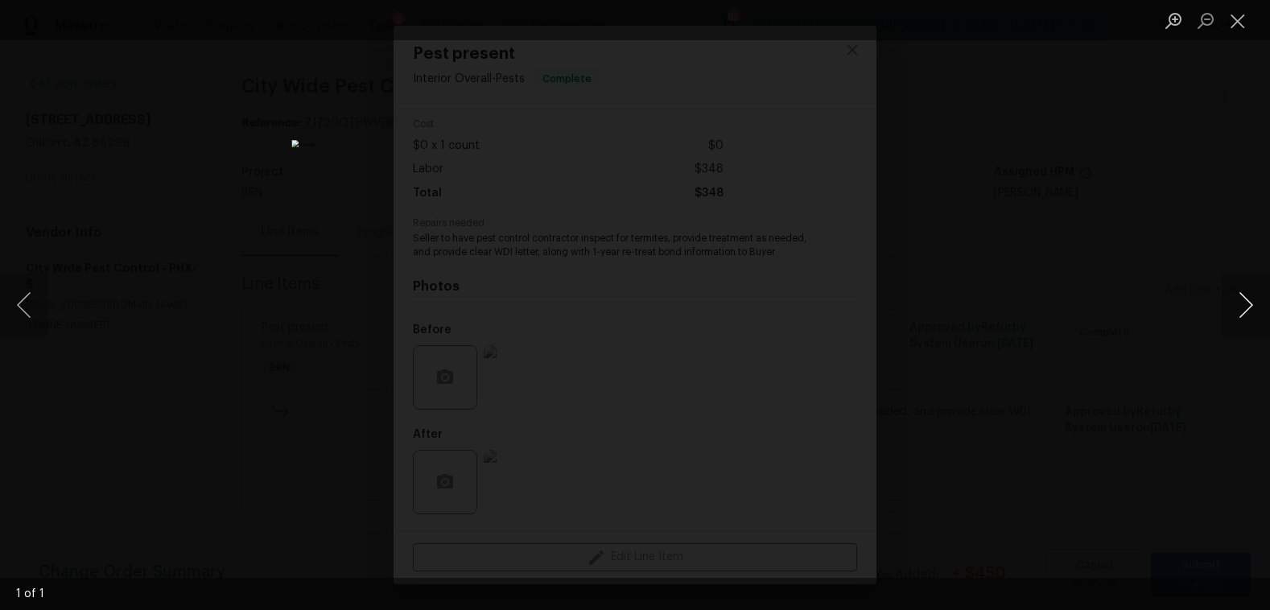
click at [1245, 307] on button "Next image" at bounding box center [1246, 305] width 48 height 64
click at [1181, 314] on div "Lightbox" at bounding box center [635, 305] width 1270 height 610
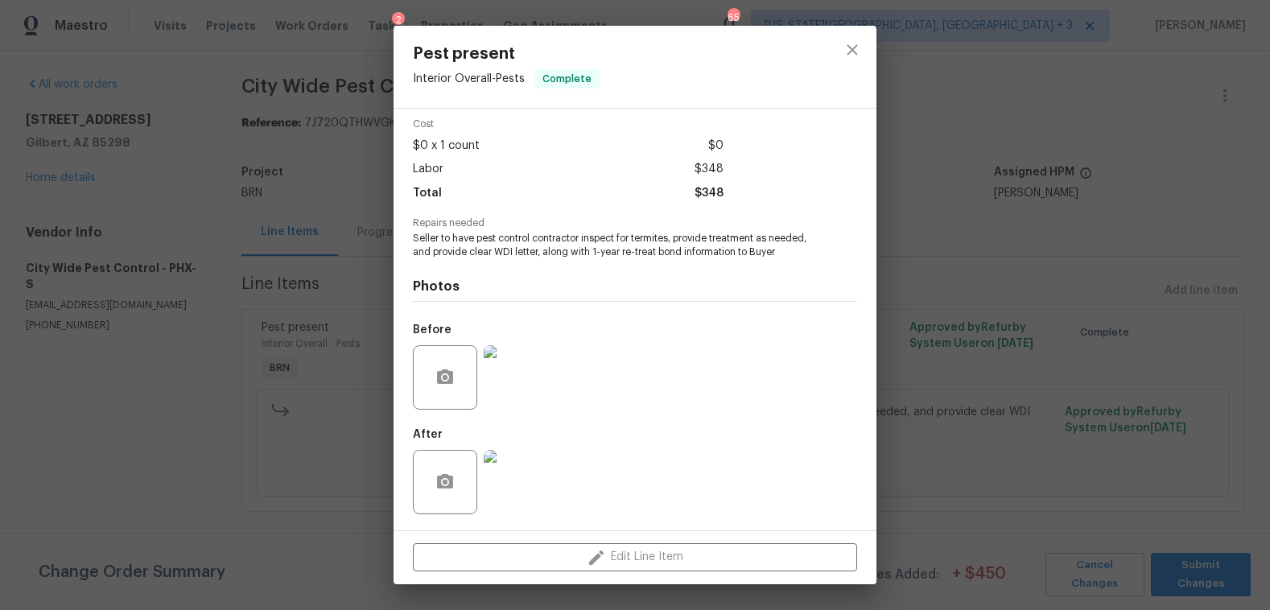
click at [184, 399] on div "Pest present Interior Overall - Pests Complete Vendor City Wide Pest Control Ac…" at bounding box center [635, 305] width 1270 height 610
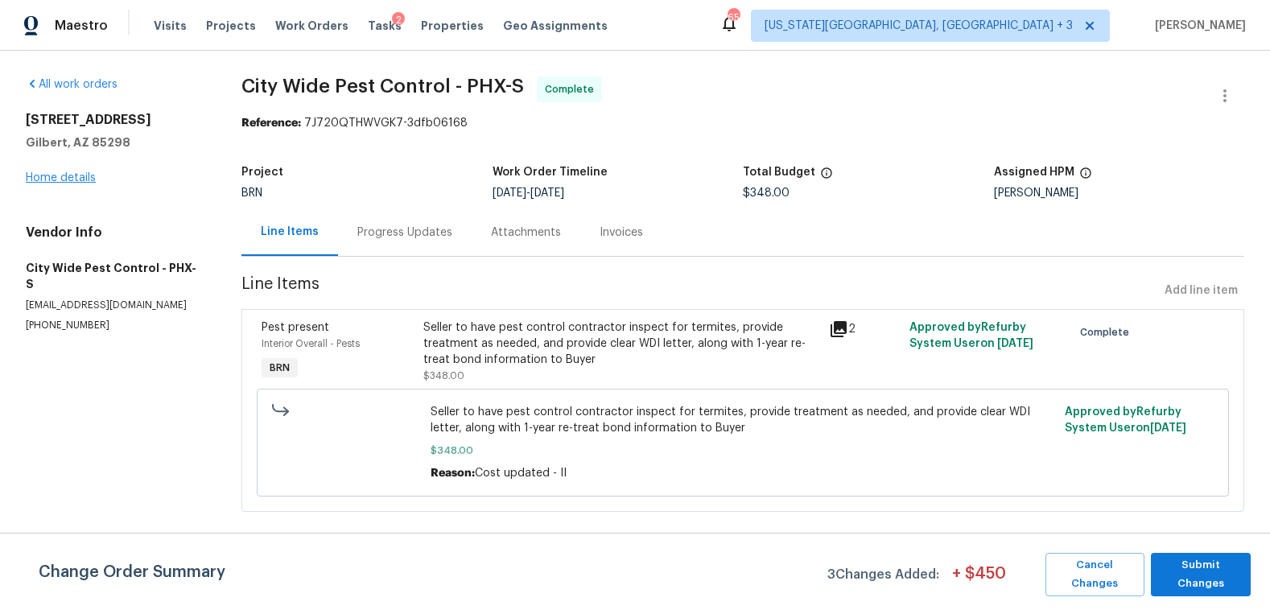
click at [82, 176] on link "Home details" at bounding box center [61, 177] width 70 height 11
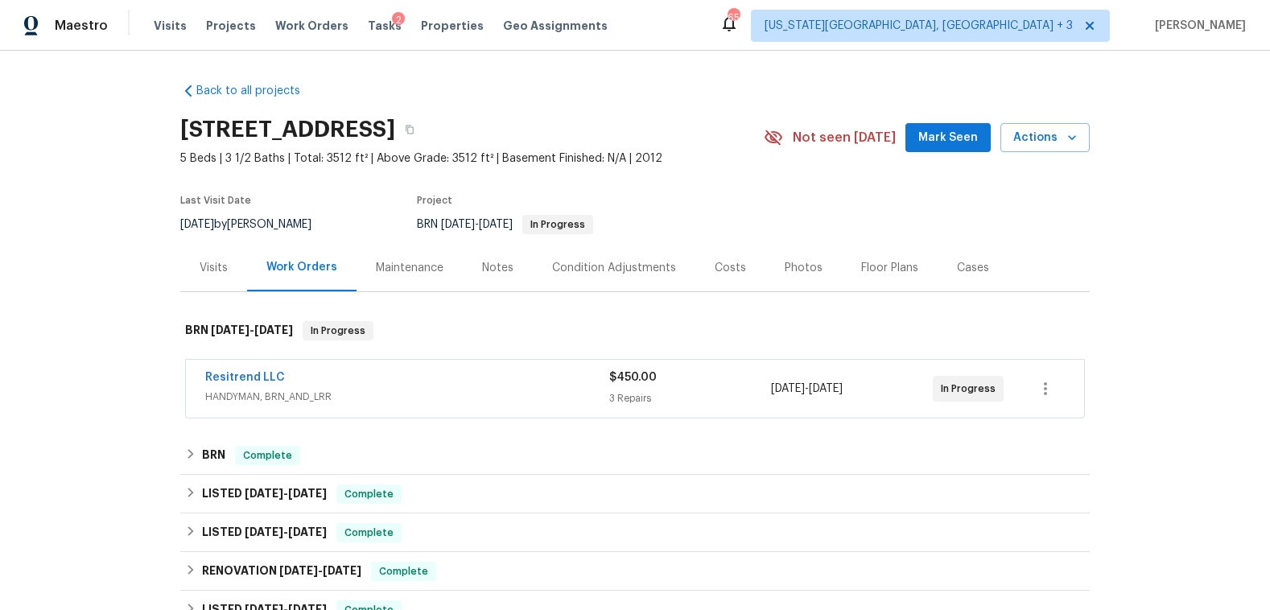
click at [363, 374] on div "Resitrend LLC" at bounding box center [407, 379] width 404 height 19
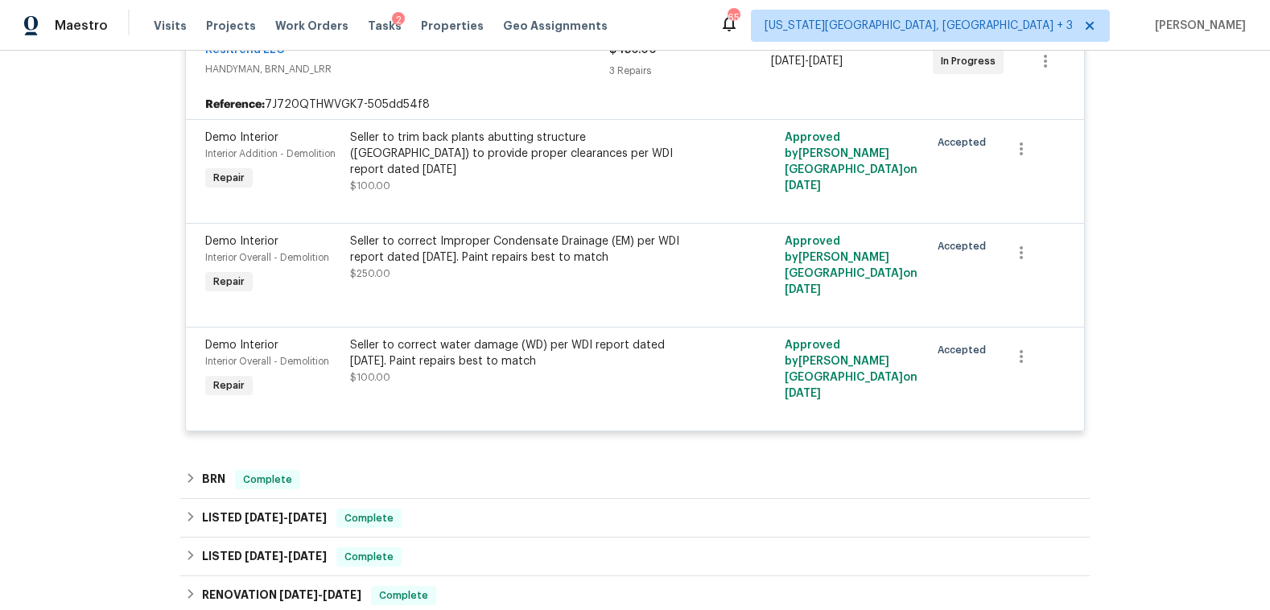
scroll to position [451, 0]
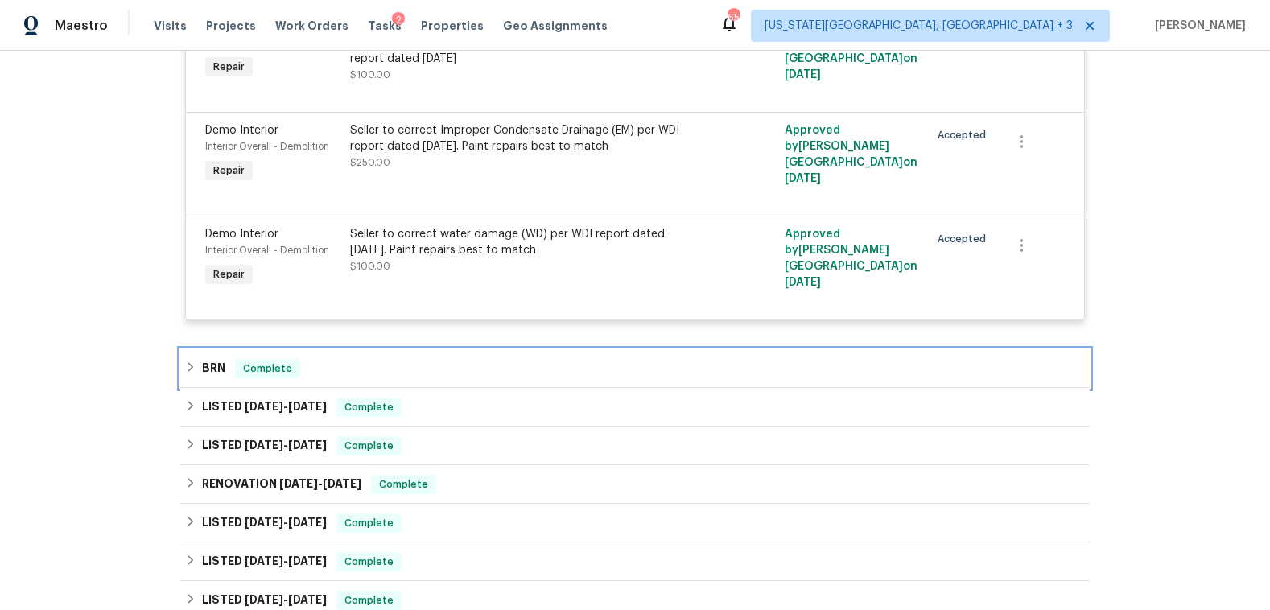
click at [185, 366] on icon at bounding box center [190, 366] width 11 height 11
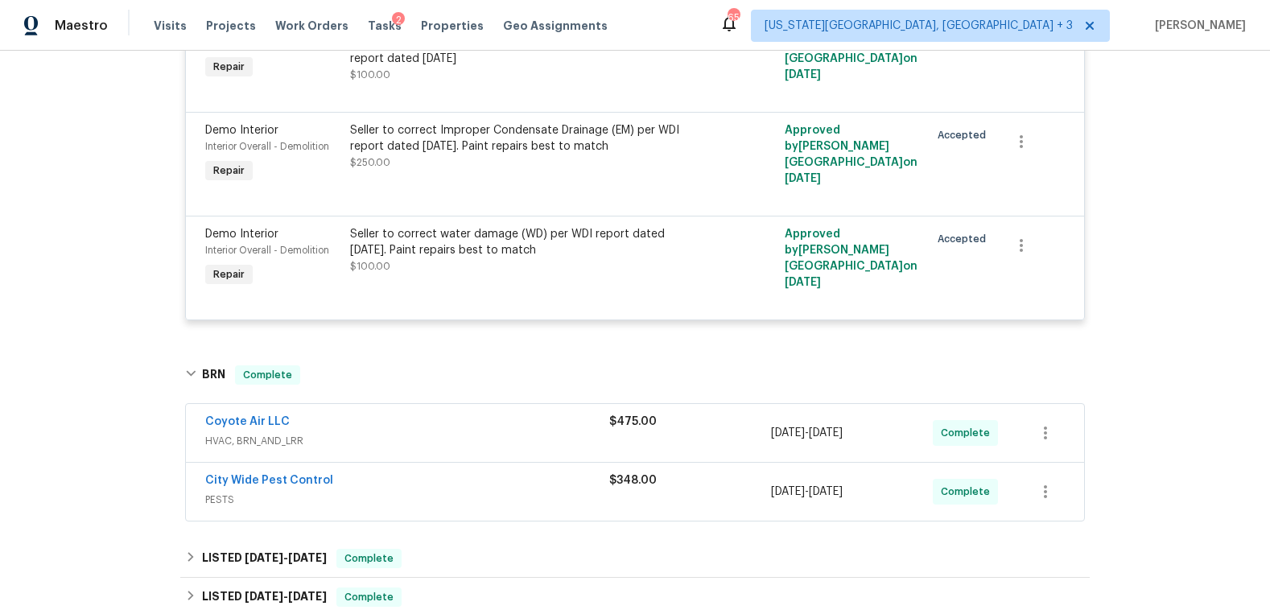
click at [333, 490] on div "City Wide Pest Control" at bounding box center [407, 482] width 404 height 19
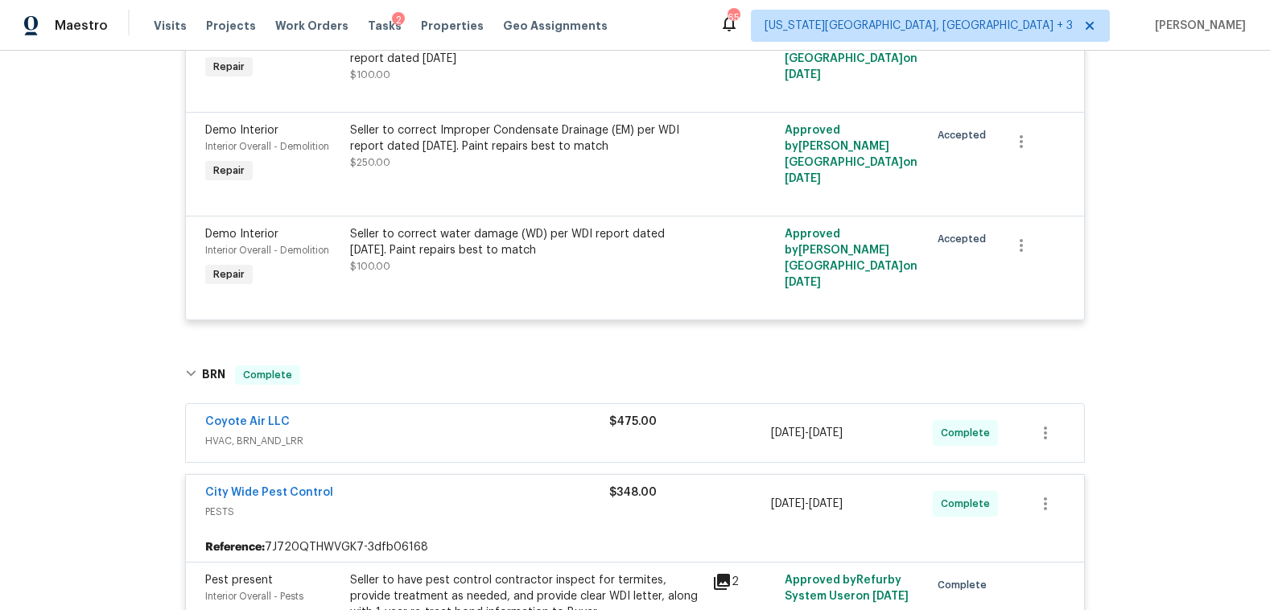
click at [291, 482] on div "City Wide Pest Control PESTS $348.00 8/27/2025 - 8/30/2025 Complete" at bounding box center [635, 504] width 899 height 58
click at [267, 491] on link "City Wide Pest Control" at bounding box center [269, 492] width 128 height 11
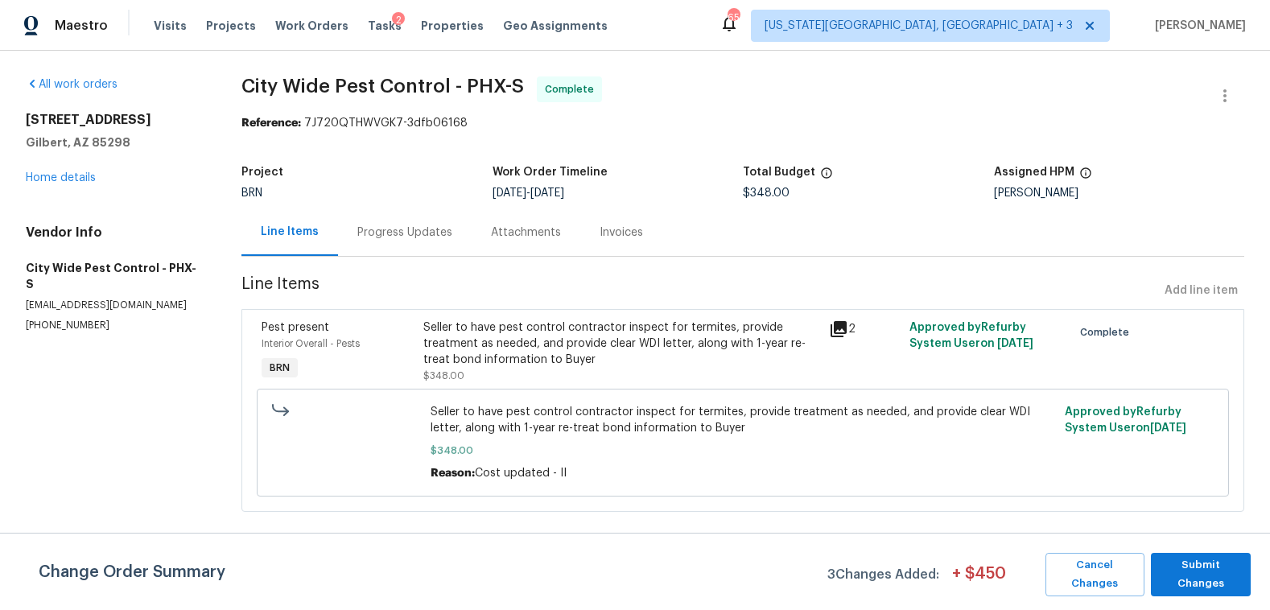
click at [415, 228] on div "Progress Updates" at bounding box center [404, 233] width 95 height 16
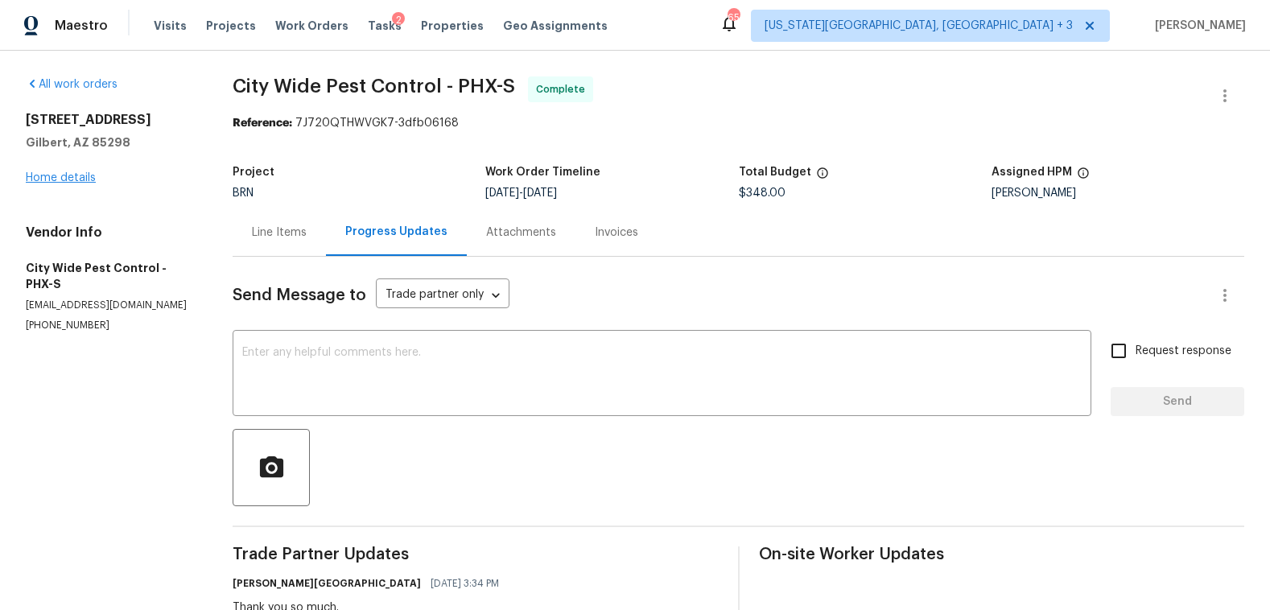
click at [75, 180] on link "Home details" at bounding box center [61, 177] width 70 height 11
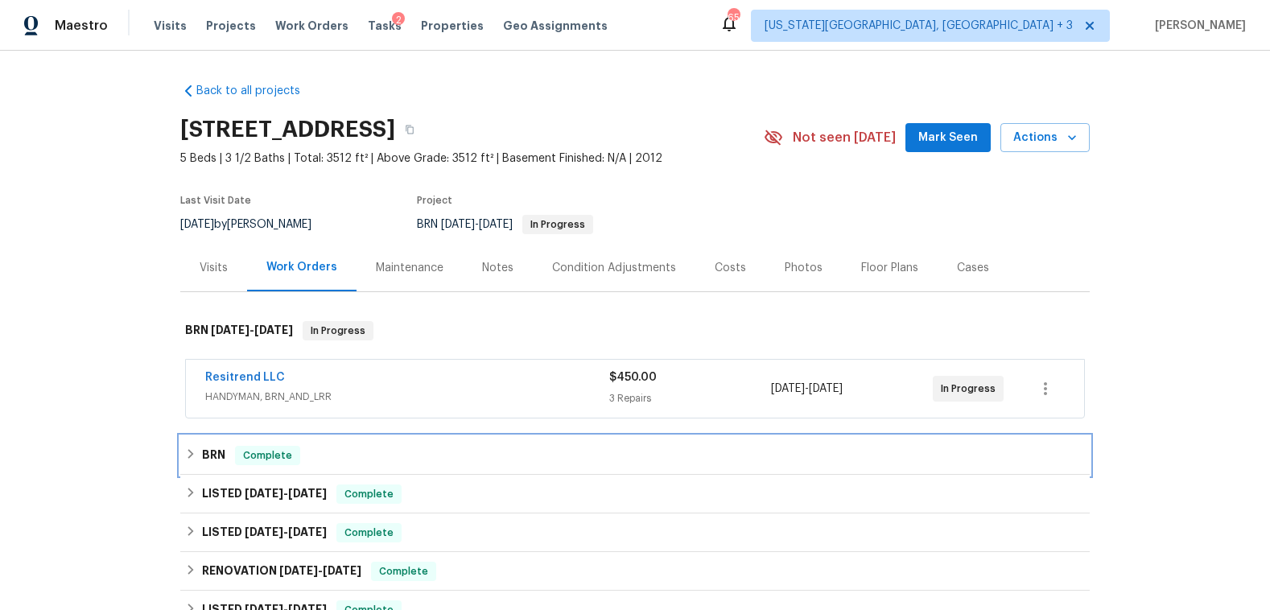
click at [180, 452] on div "BRN Complete" at bounding box center [635, 455] width 910 height 39
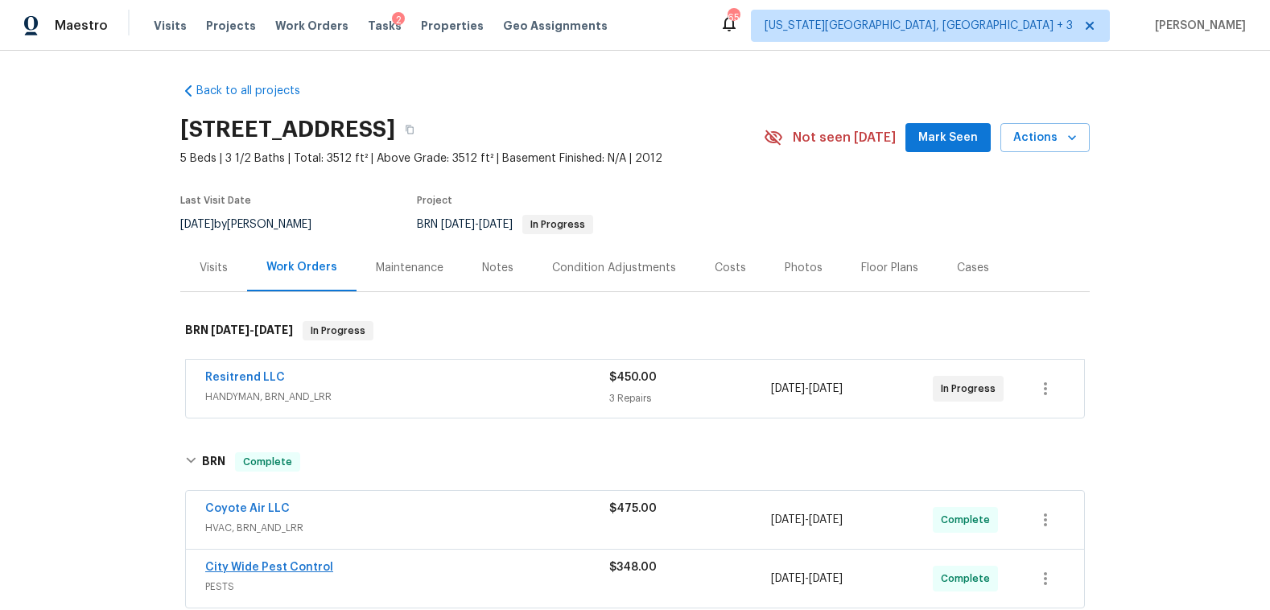
click at [268, 572] on link "City Wide Pest Control" at bounding box center [269, 567] width 128 height 11
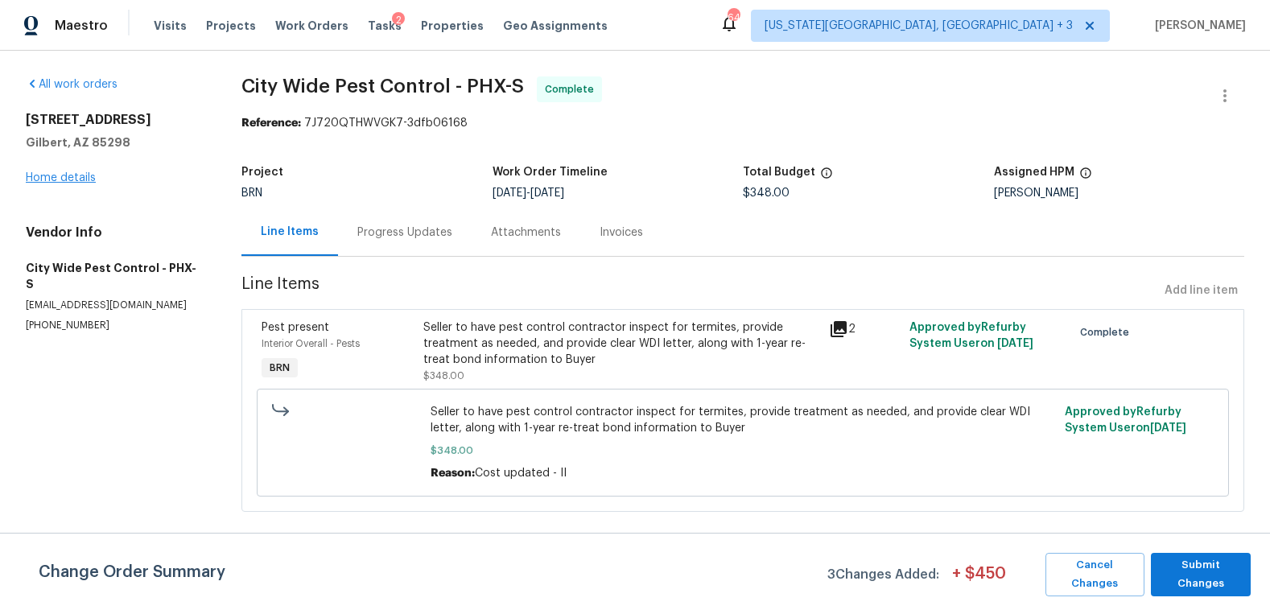
click at [81, 179] on link "Home details" at bounding box center [61, 177] width 70 height 11
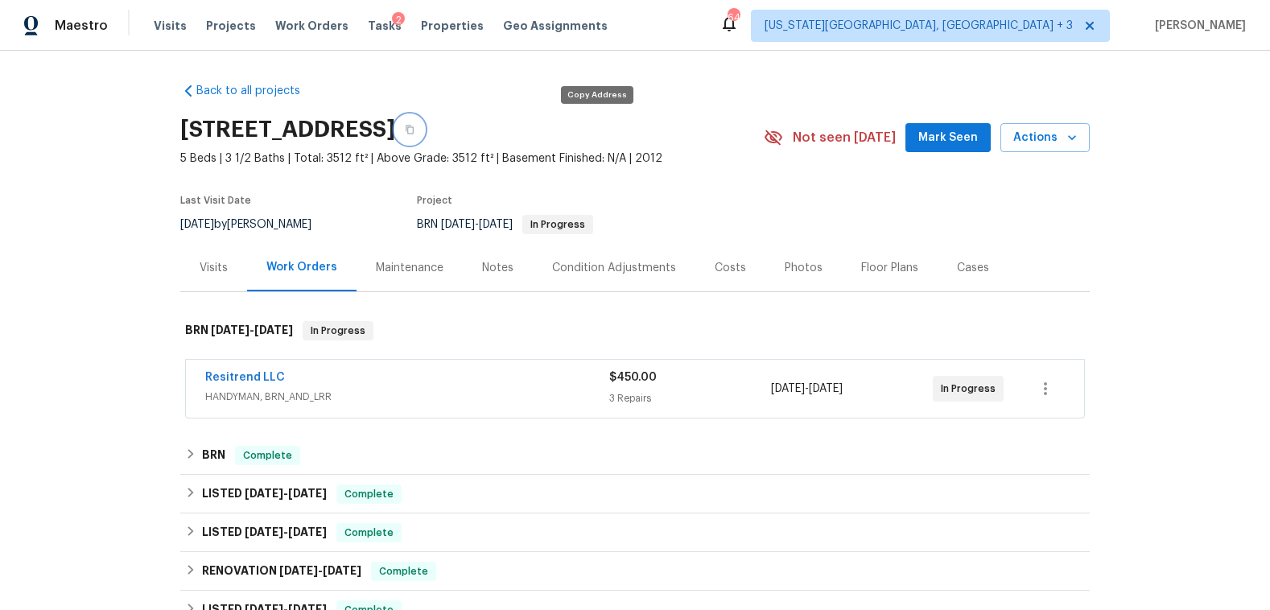
click at [415, 134] on icon "button" at bounding box center [410, 130] width 10 height 10
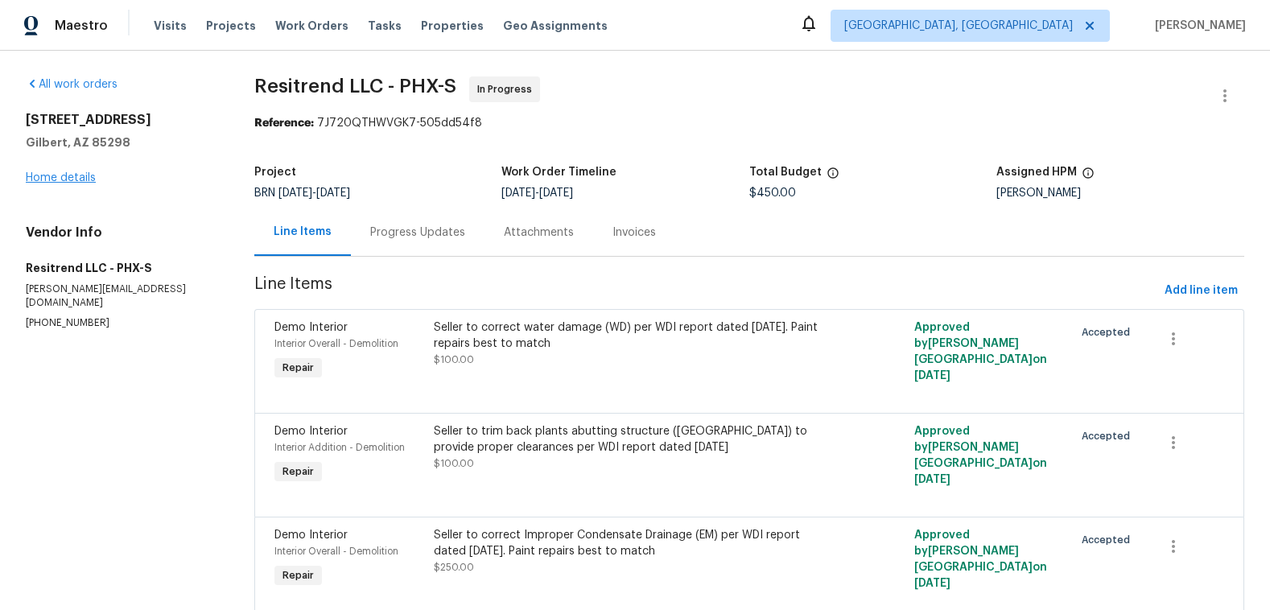
click at [67, 178] on link "Home details" at bounding box center [61, 177] width 70 height 11
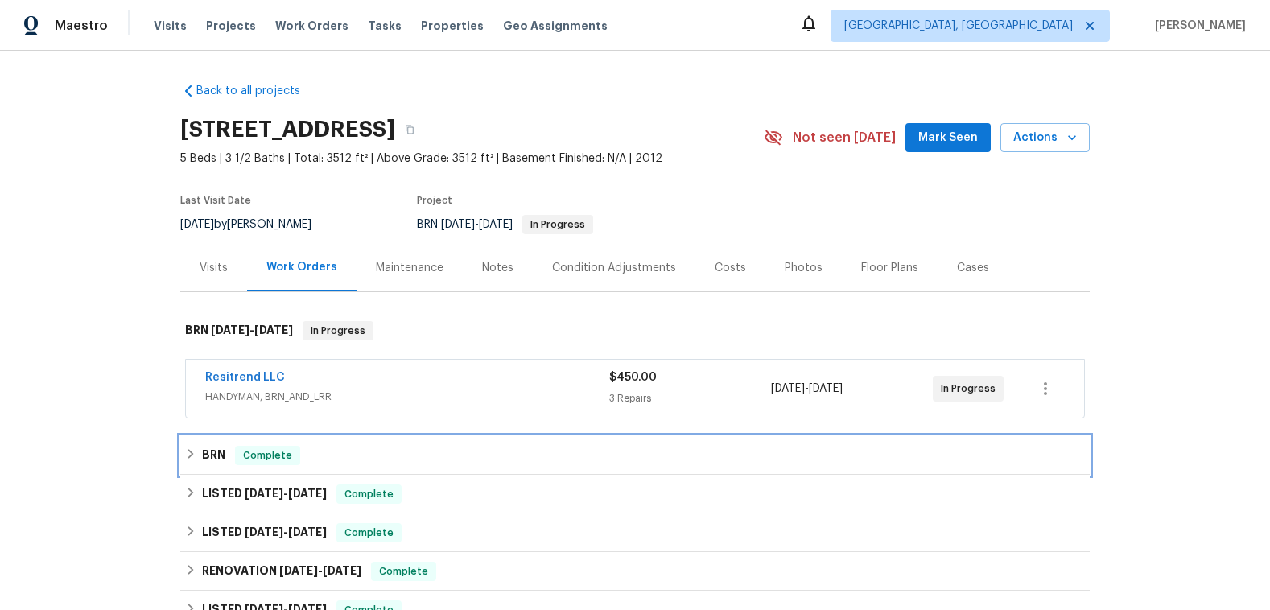
click at [189, 454] on icon at bounding box center [190, 453] width 11 height 11
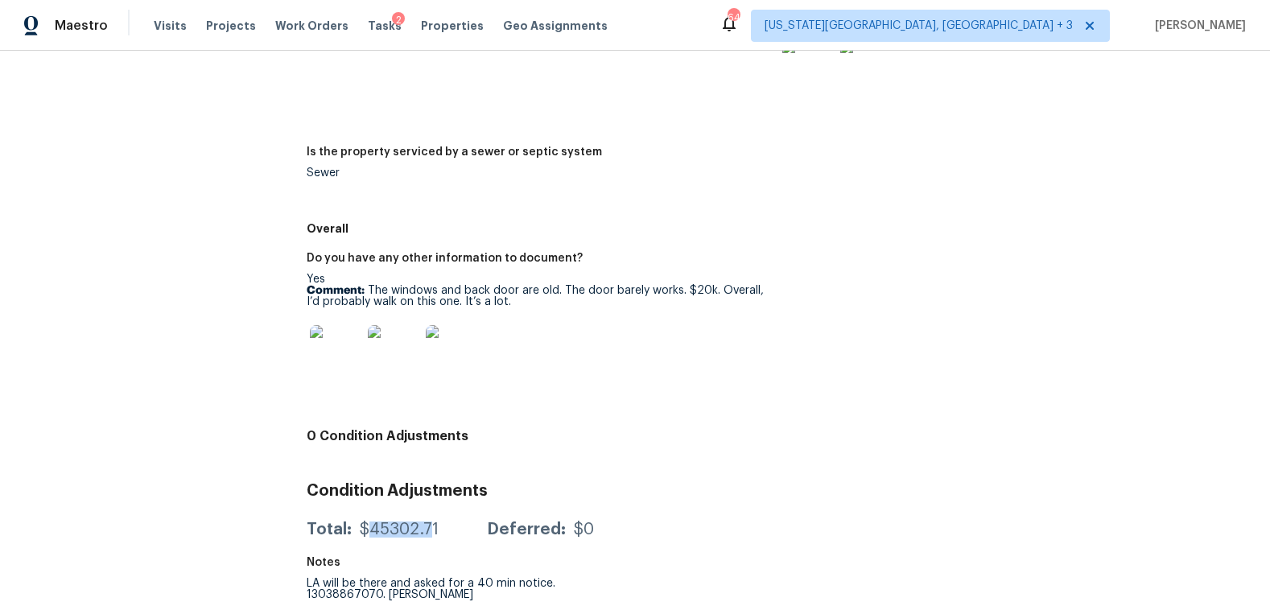
drag, startPoint x: 366, startPoint y: 513, endPoint x: 428, endPoint y: 514, distance: 61.2
click at [428, 522] on div "$45302.71" at bounding box center [399, 530] width 79 height 16
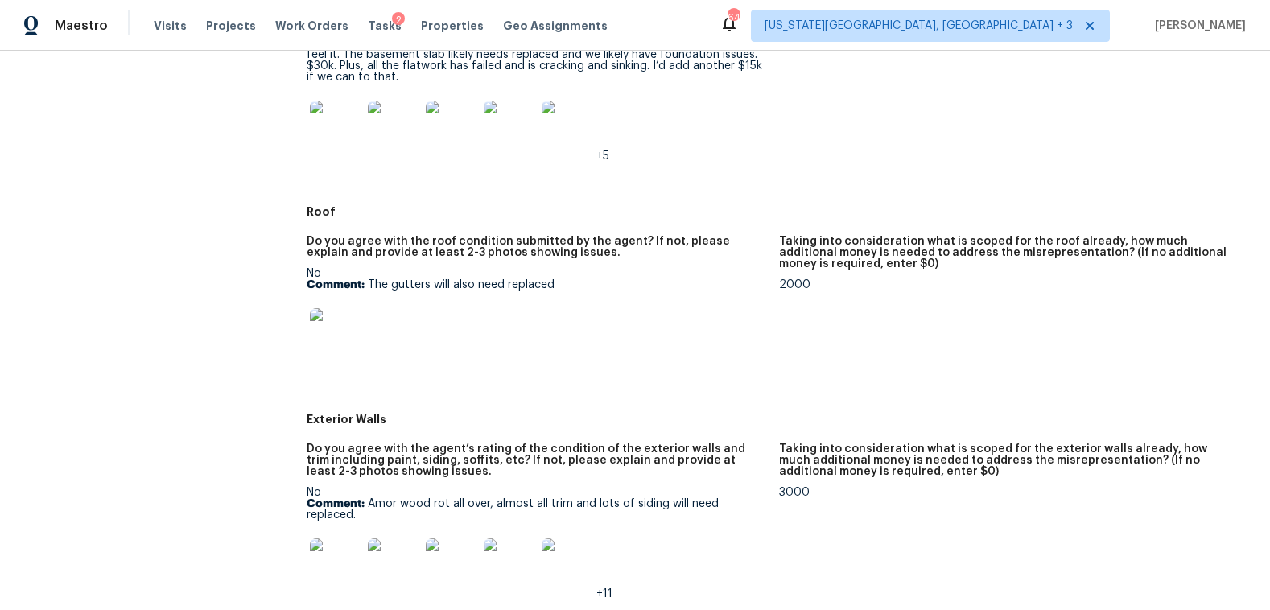
scroll to position [687, 0]
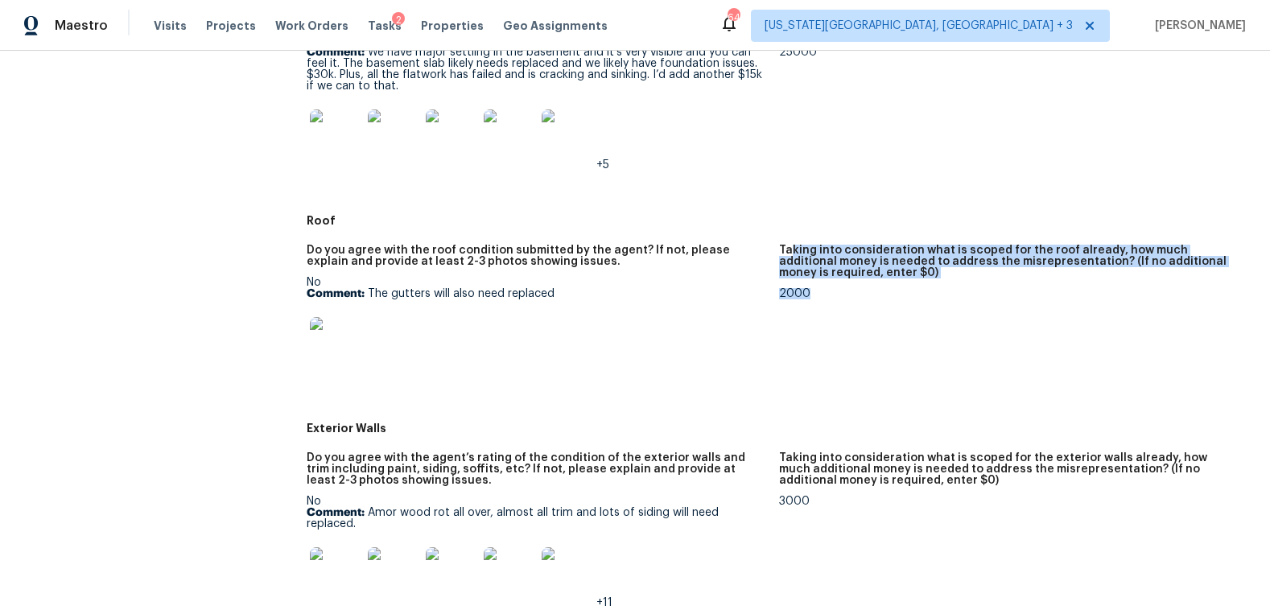
drag, startPoint x: 786, startPoint y: 242, endPoint x: 1047, endPoint y: 308, distance: 269.1
click at [1050, 308] on figure "Taking into consideration what is scoped for the roof already, how much additio…" at bounding box center [1015, 324] width 472 height 159
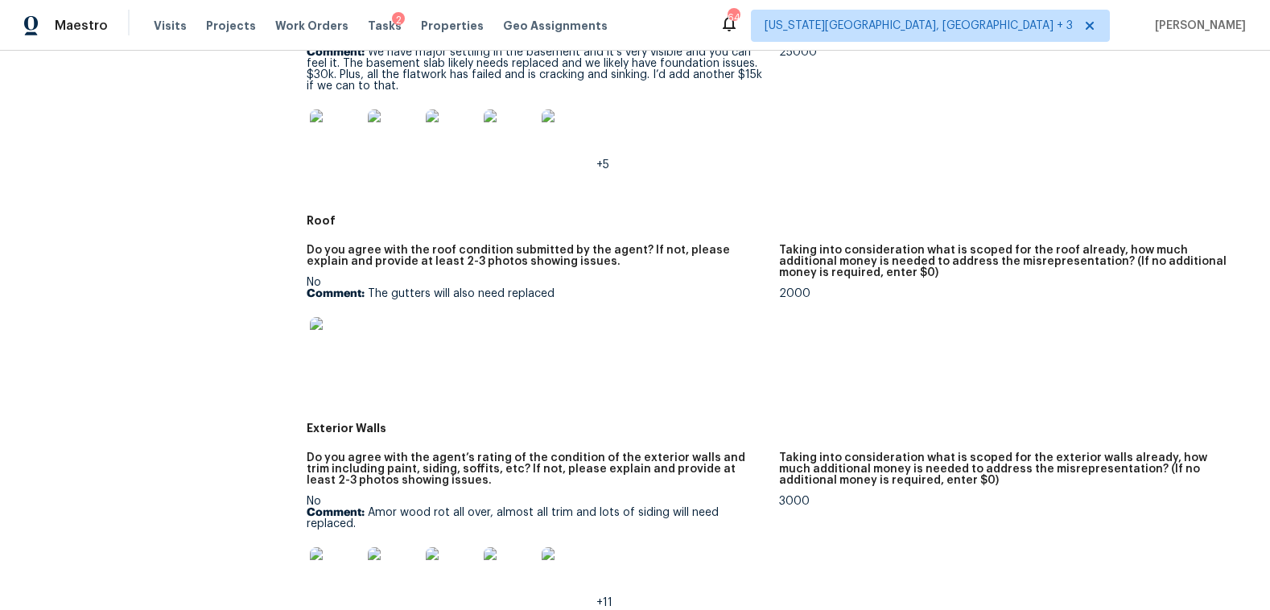
click at [1045, 308] on figure "Taking into consideration what is scoped for the roof already, how much additio…" at bounding box center [1015, 324] width 472 height 159
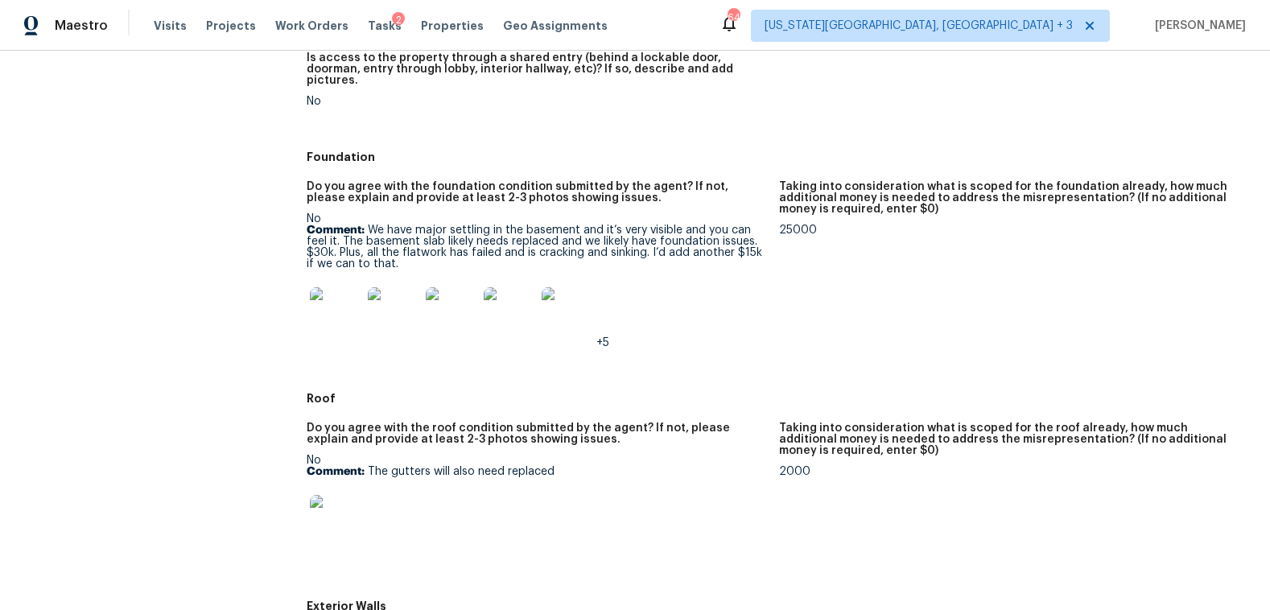
scroll to position [507, 0]
click at [800, 226] on div "25000" at bounding box center [1008, 231] width 459 height 11
click at [548, 251] on p "Comment: We have major settling in the basement and it’s very visible and you c…" at bounding box center [536, 248] width 459 height 45
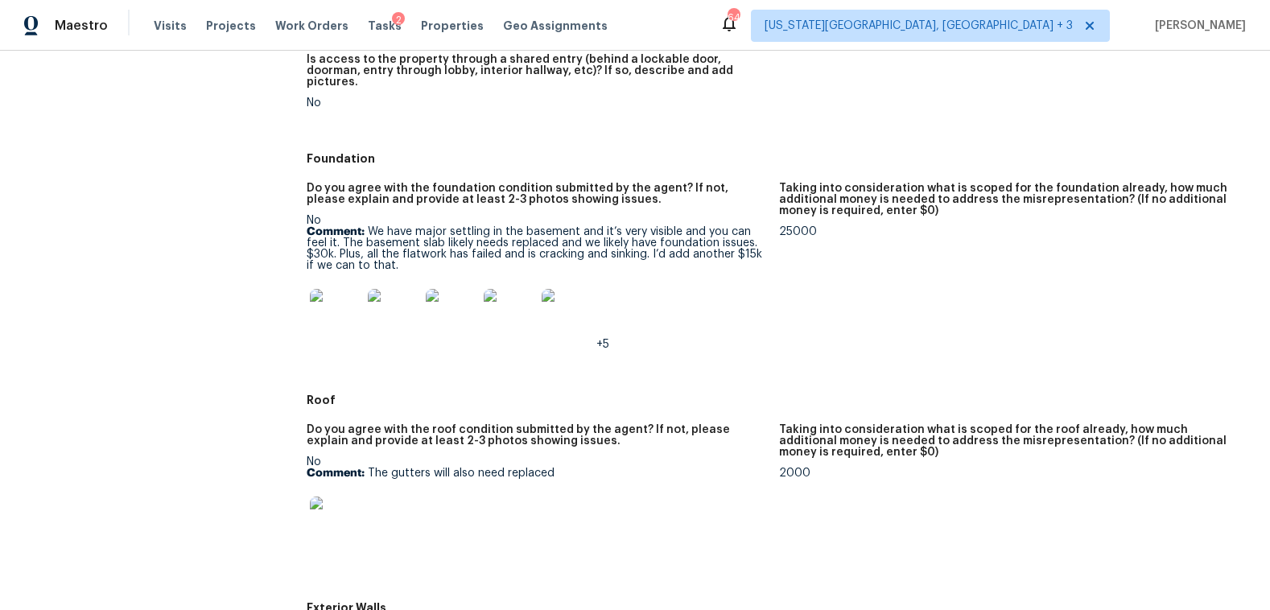
click at [548, 251] on p "Comment: We have major settling in the basement and it’s very visible and you c…" at bounding box center [536, 248] width 459 height 45
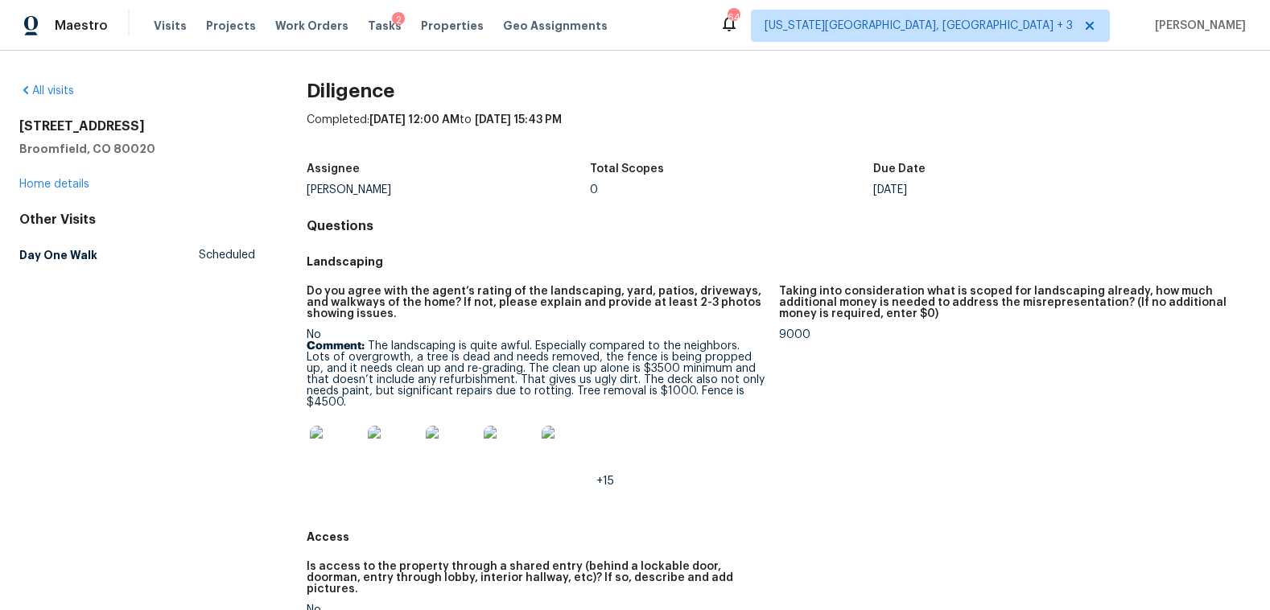
scroll to position [0, 0]
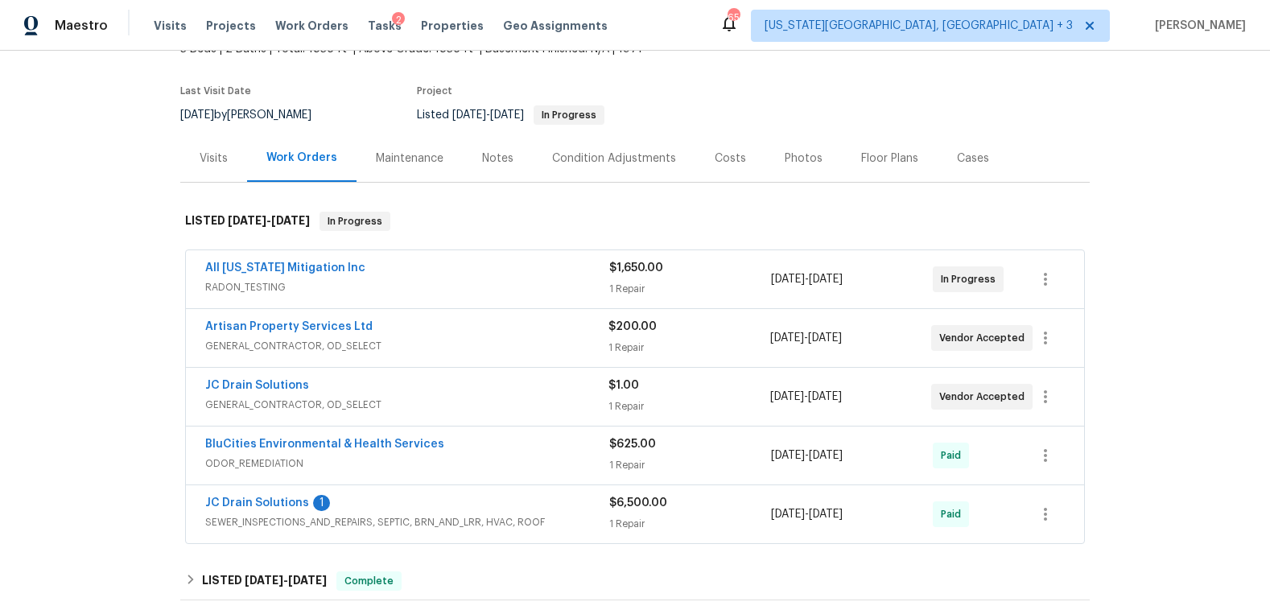
scroll to position [123, 0]
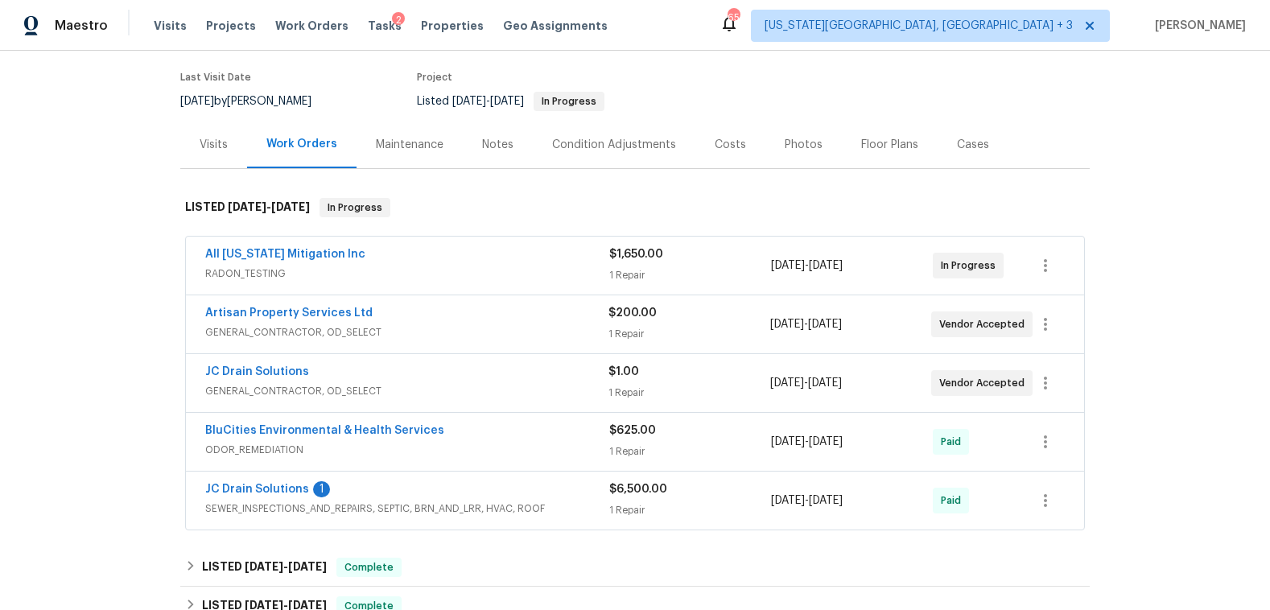
click at [354, 253] on div "All [US_STATE] Mitigation Inc" at bounding box center [407, 255] width 404 height 19
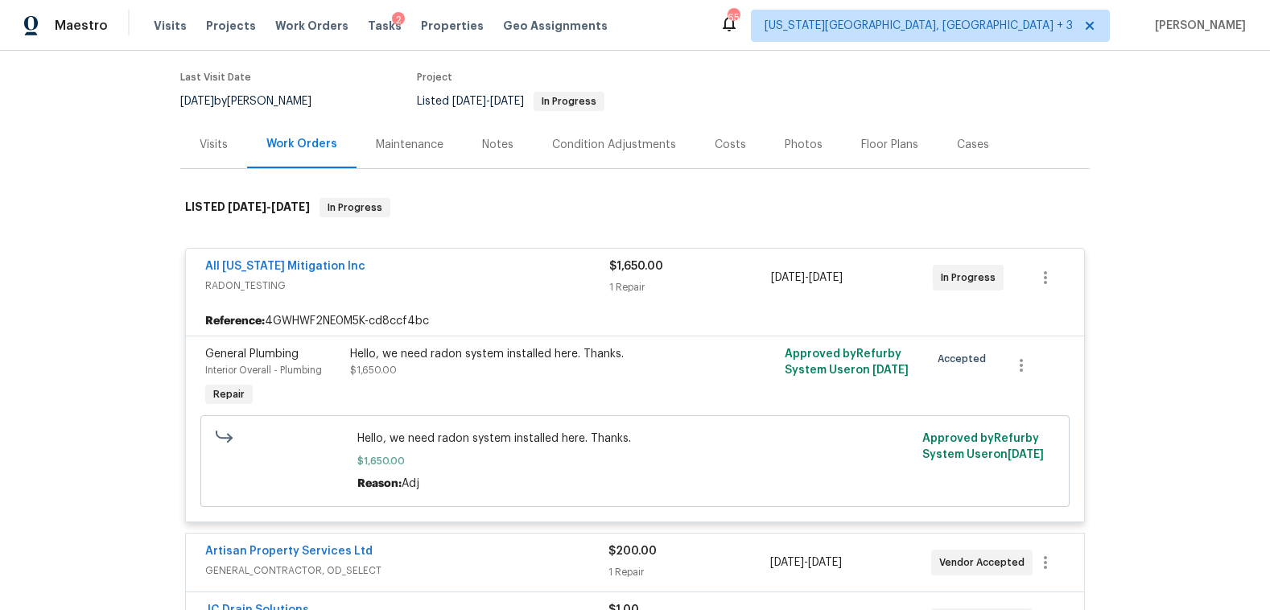
click at [396, 399] on div "Hello, we need radon system installed here. Thanks. $1,650.00" at bounding box center [526, 378] width 362 height 74
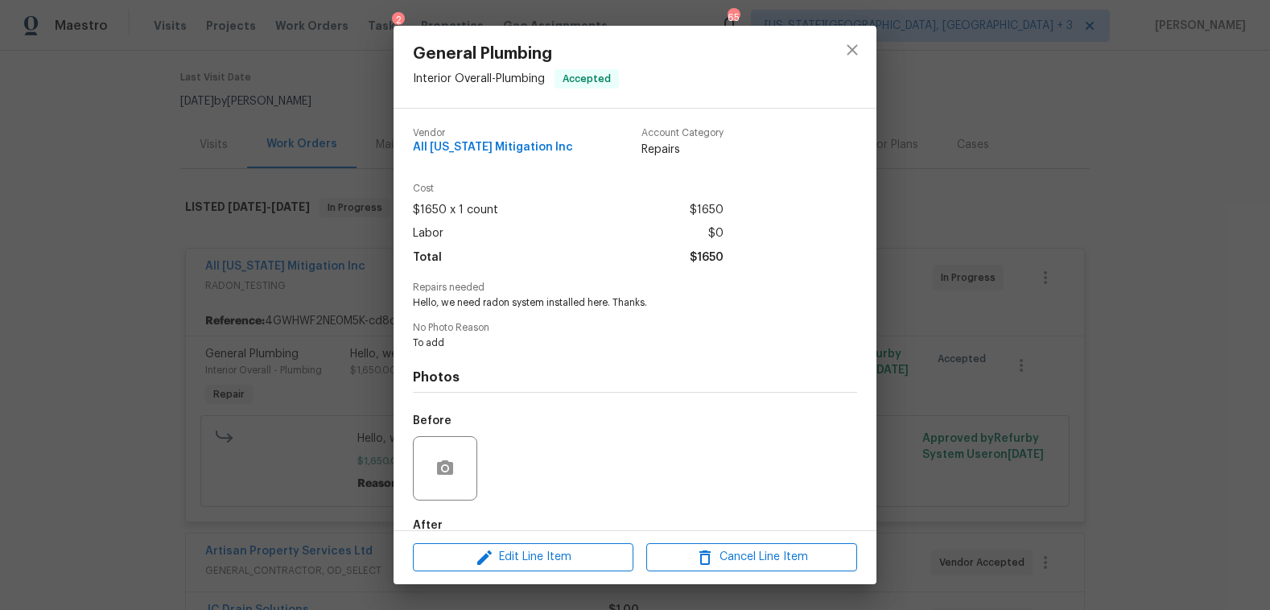
click at [136, 398] on div "General Plumbing Interior Overall - Plumbing Accepted Vendor All [US_STATE] Mit…" at bounding box center [635, 305] width 1270 height 610
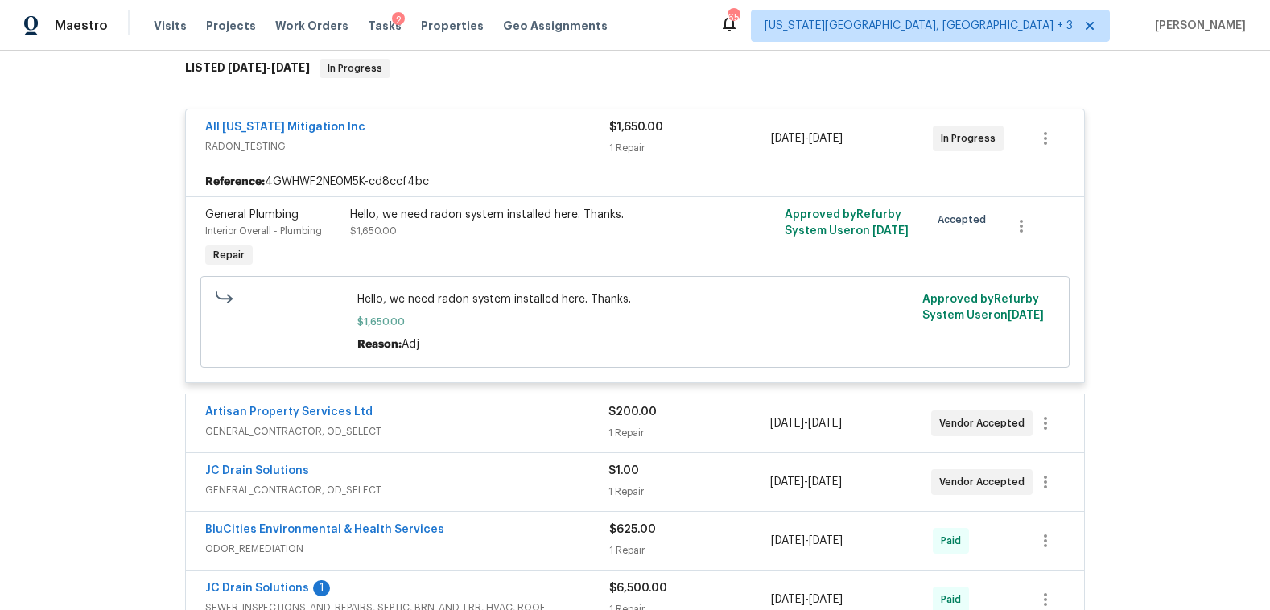
scroll to position [316, 0]
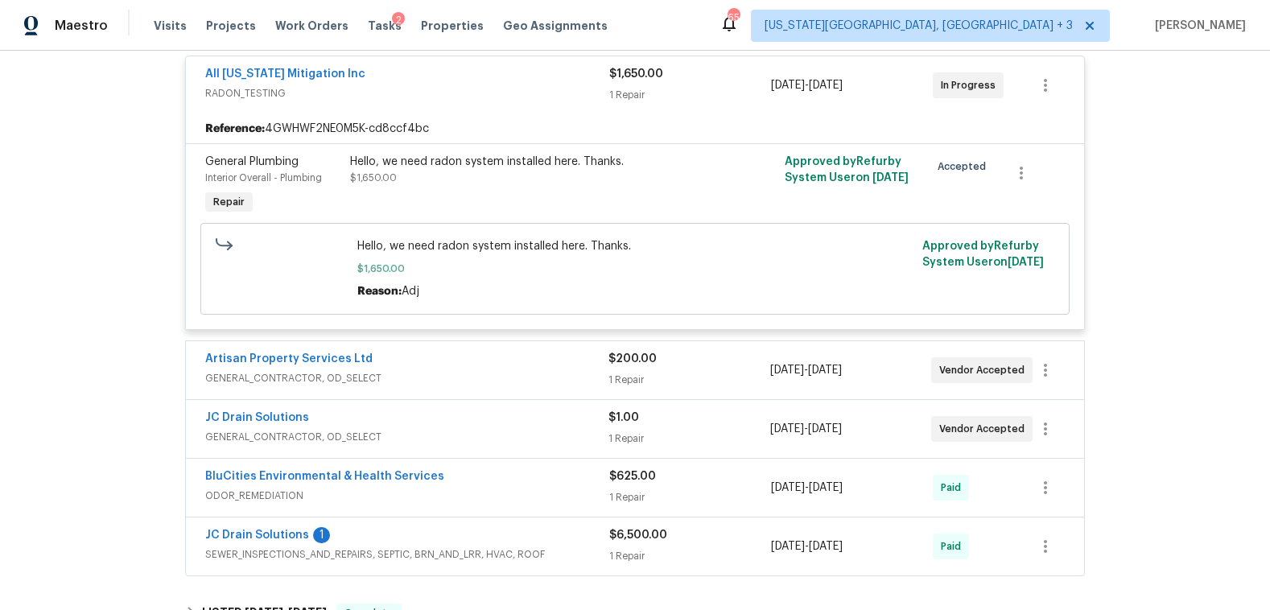
click at [428, 373] on span "GENERAL_CONTRACTOR, OD_SELECT" at bounding box center [406, 378] width 403 height 16
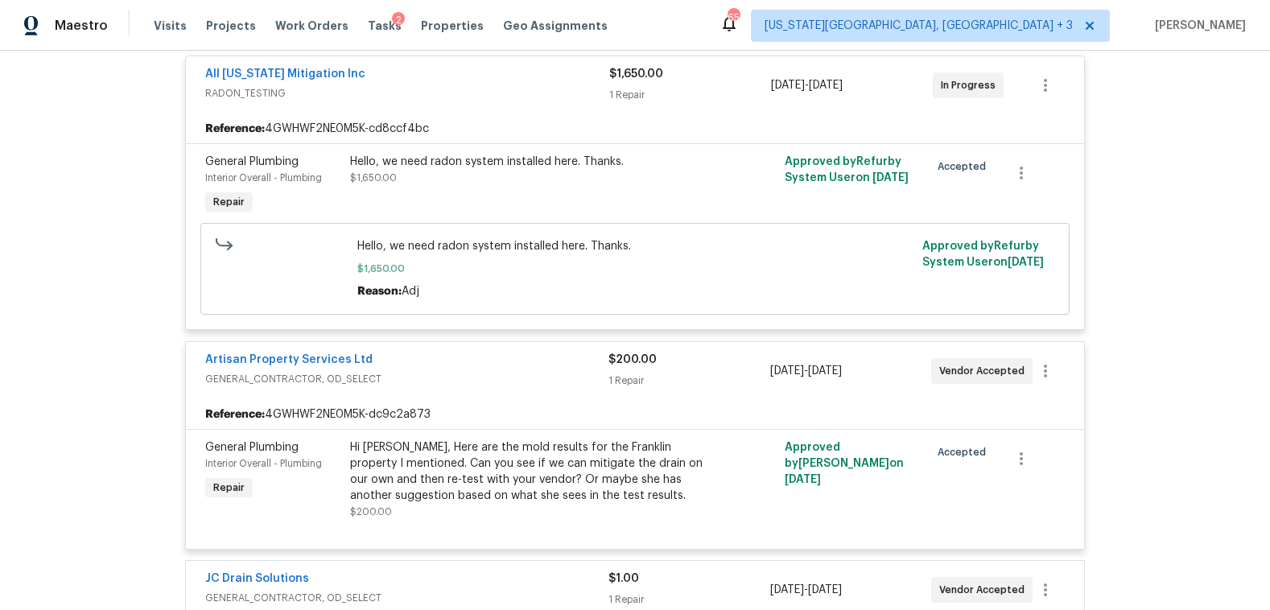
click at [468, 469] on div "Hi [PERSON_NAME], Here are the mold results for the Franklin property I mention…" at bounding box center [526, 472] width 353 height 64
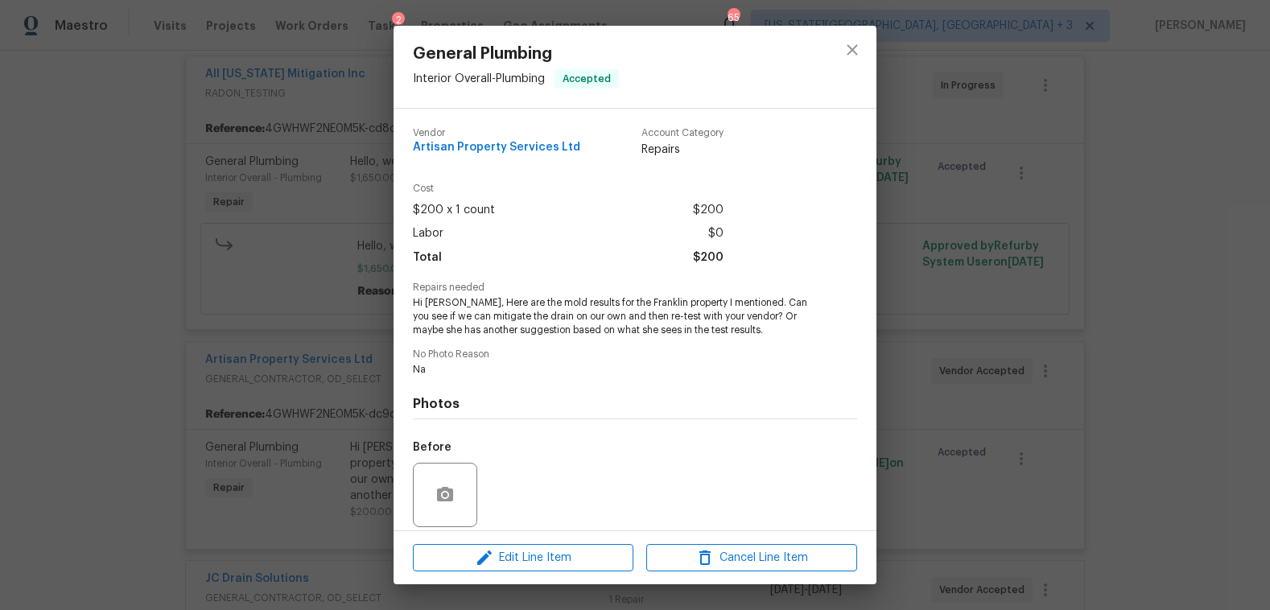
click at [188, 299] on div "General Plumbing Interior Overall - Plumbing Accepted Vendor Artisan Property S…" at bounding box center [635, 305] width 1270 height 610
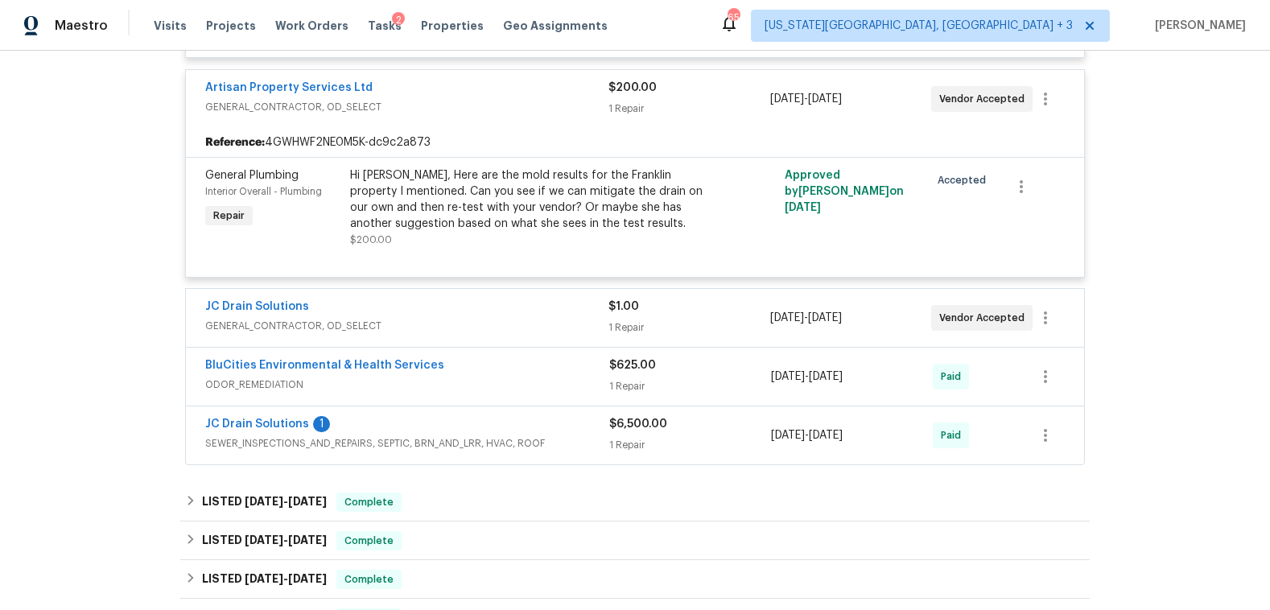
scroll to position [714, 0]
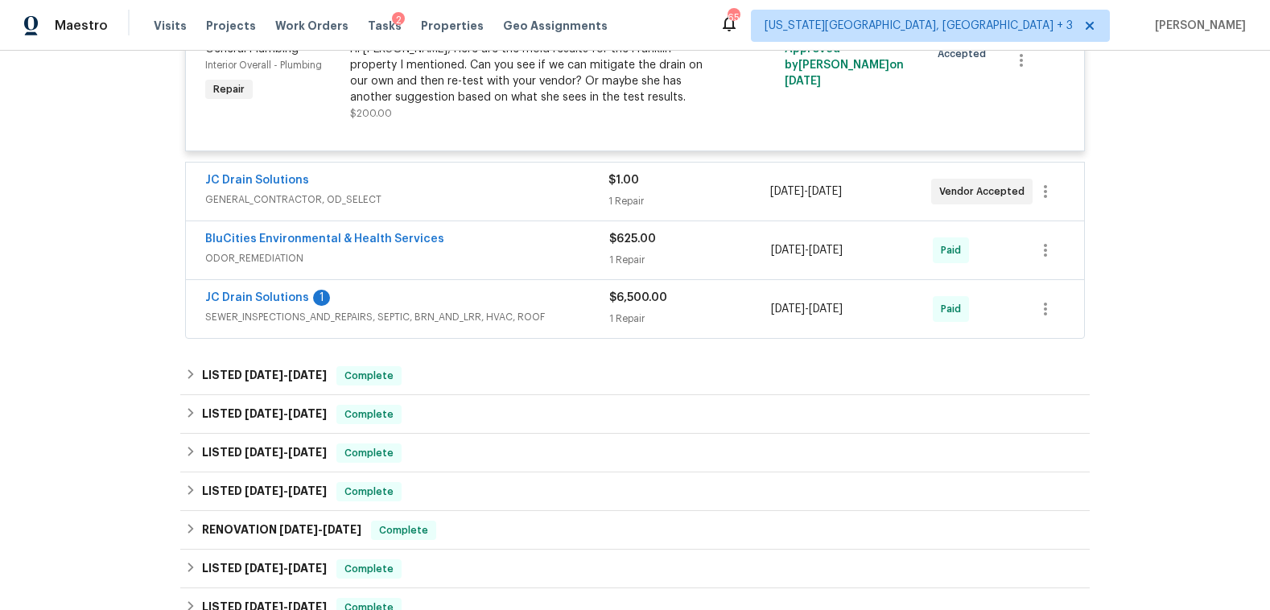
click at [382, 204] on span "GENERAL_CONTRACTOR, OD_SELECT" at bounding box center [406, 200] width 403 height 16
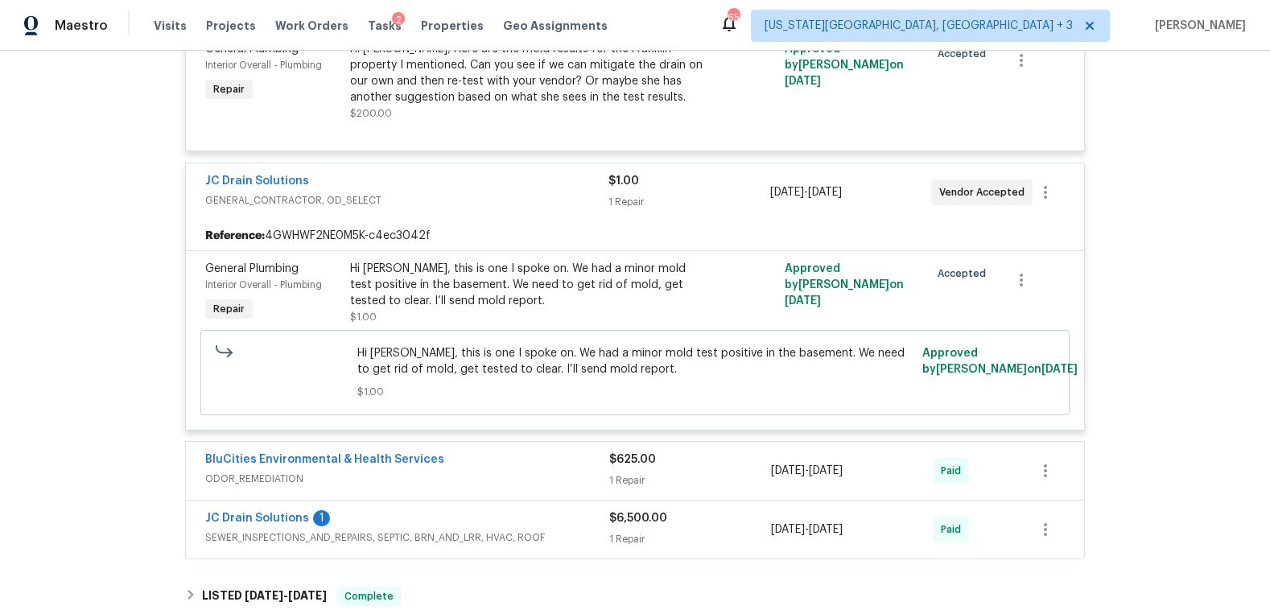
click at [469, 461] on div "BluCities Environmental & Health Services" at bounding box center [407, 461] width 404 height 19
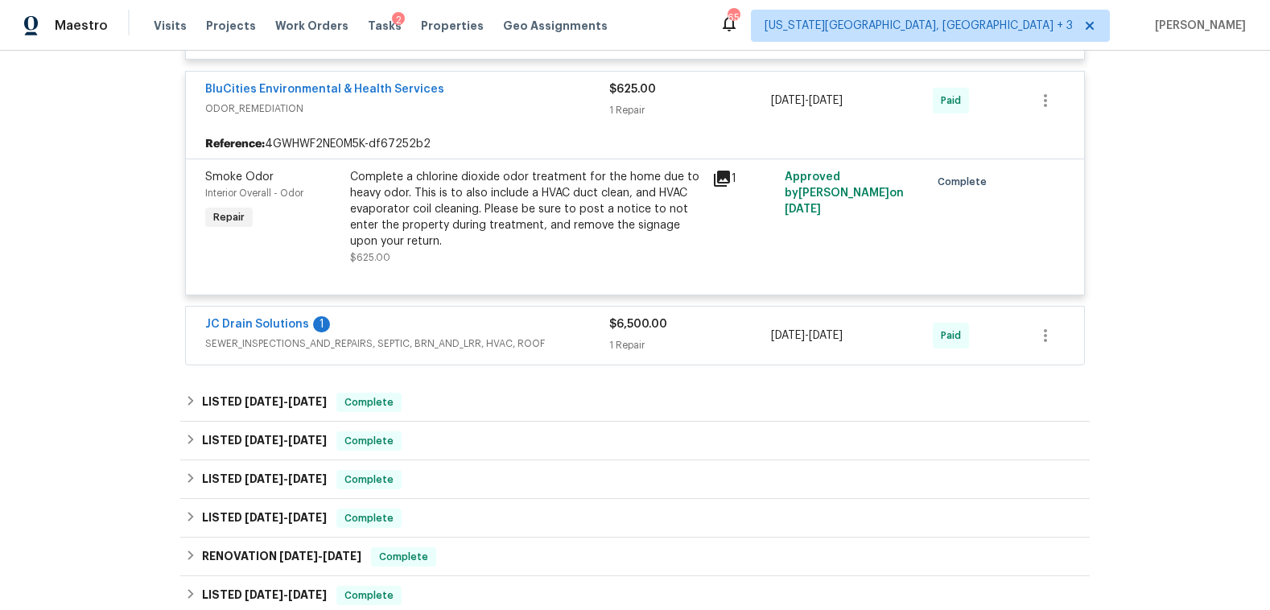
scroll to position [1093, 0]
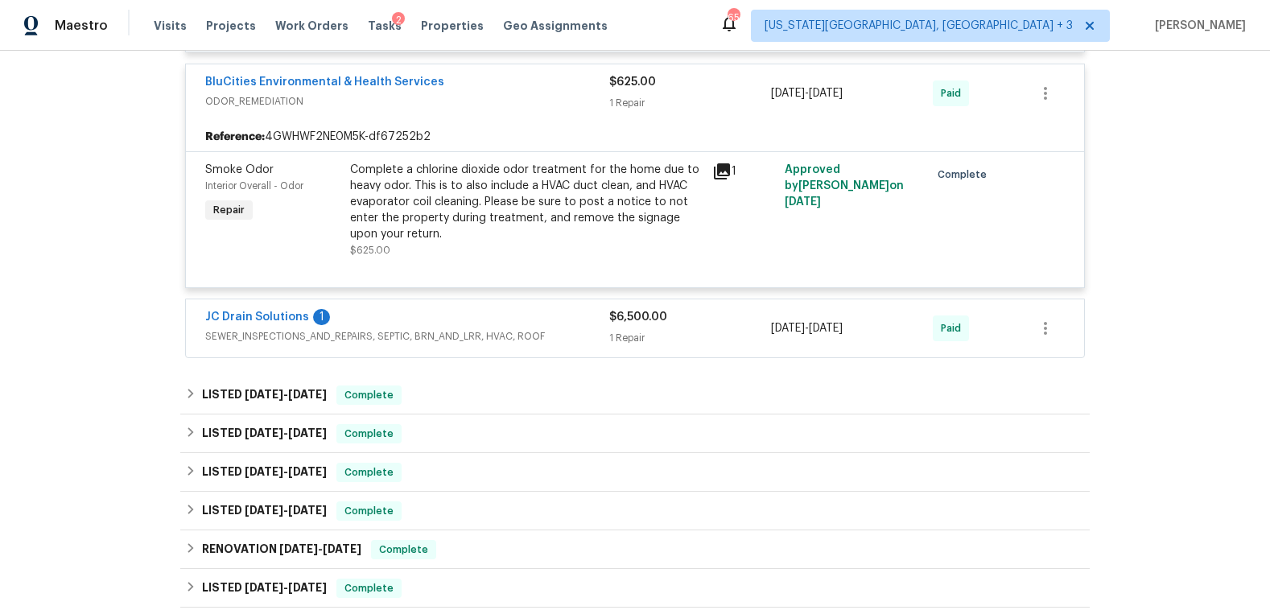
click at [485, 189] on div "Complete a chlorine dioxide odor treatment for the home due to heavy odor. This…" at bounding box center [526, 202] width 353 height 81
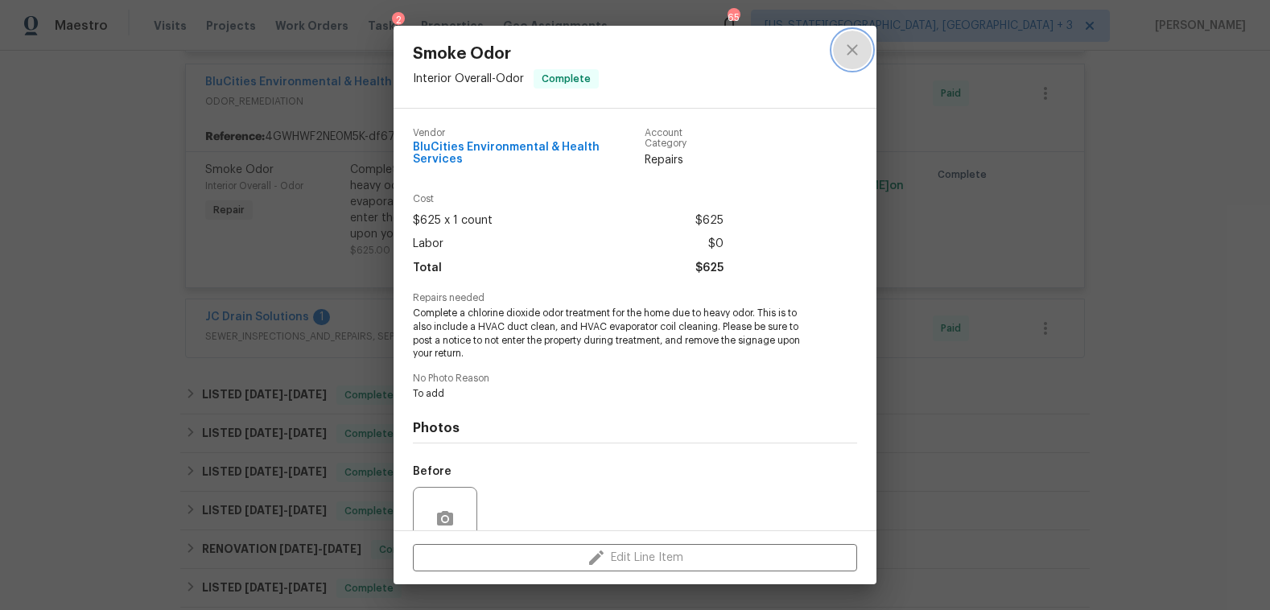
click at [839, 46] on button "close" at bounding box center [852, 50] width 39 height 39
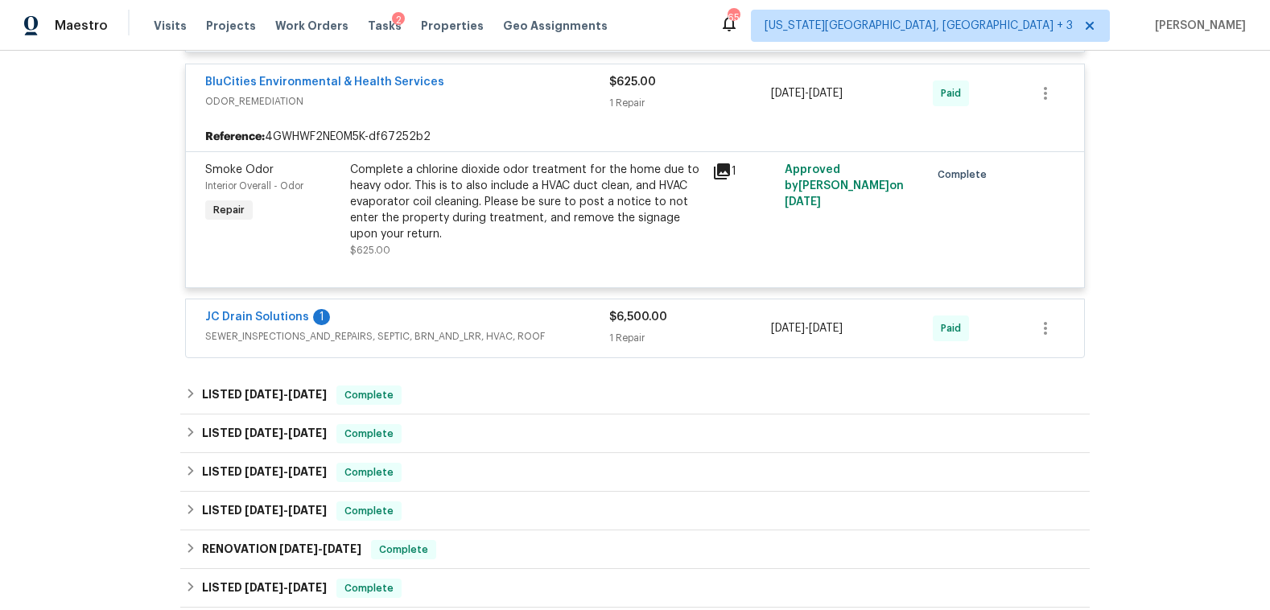
click at [484, 322] on div "JC Drain Solutions 1" at bounding box center [407, 318] width 404 height 19
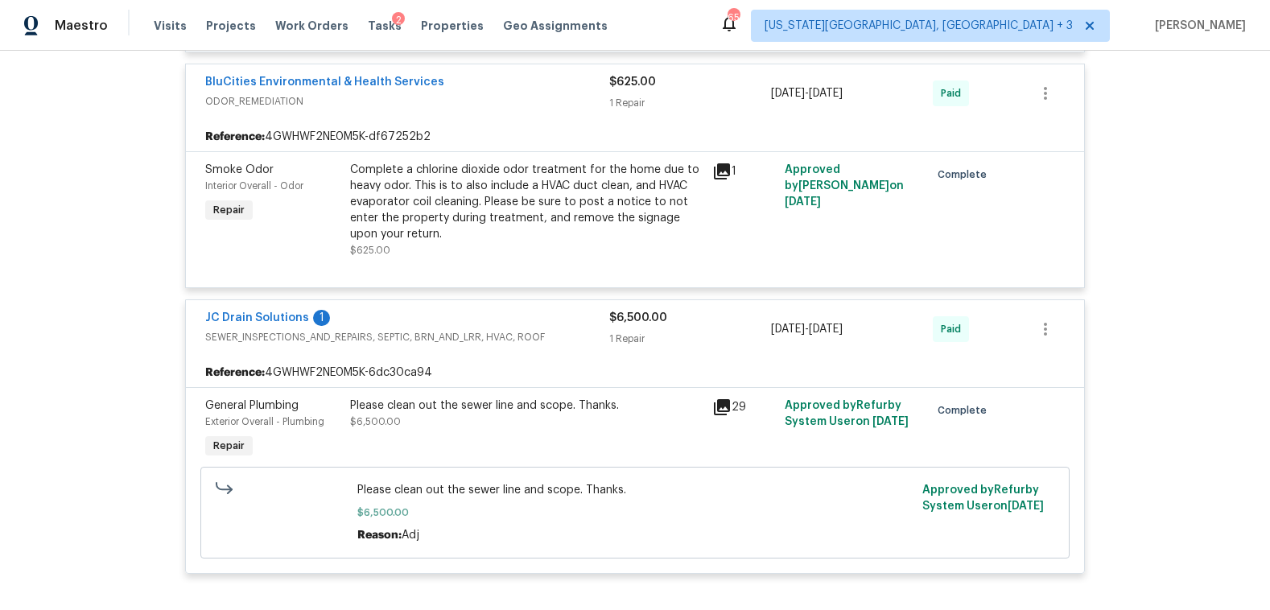
click at [101, 312] on div "Back to all projects [STREET_ADDRESS] 3 Beds | 2 Baths | Total: 1836 ft² | Abov…" at bounding box center [635, 331] width 1270 height 560
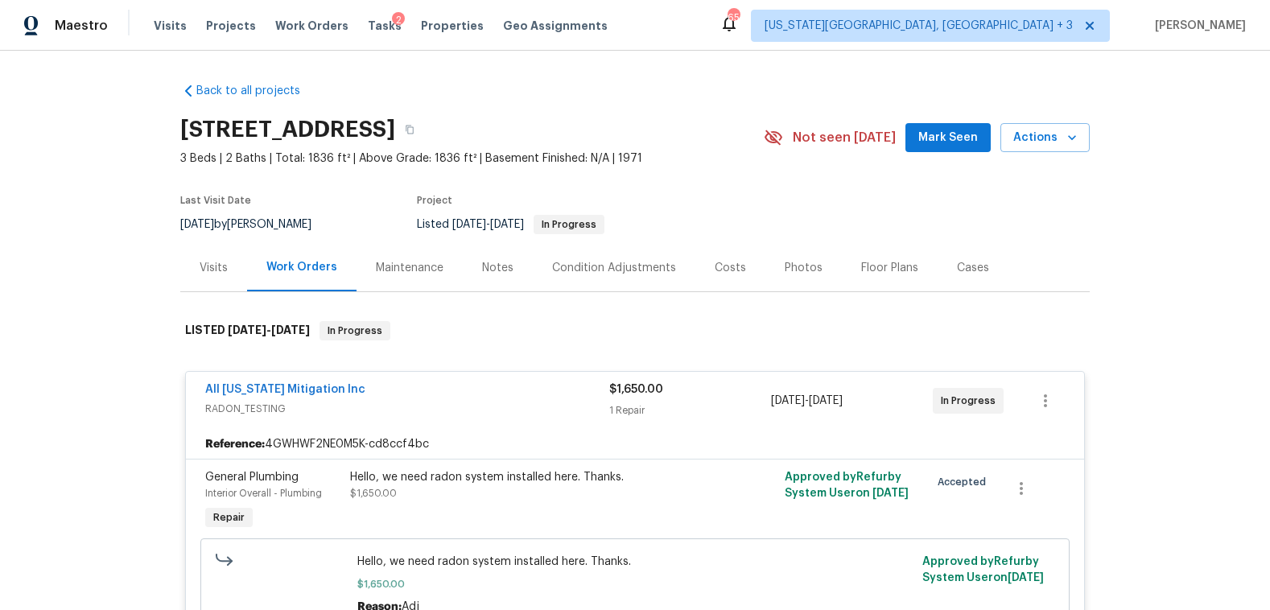
scroll to position [0, 0]
click at [785, 260] on div "Photos" at bounding box center [804, 268] width 38 height 16
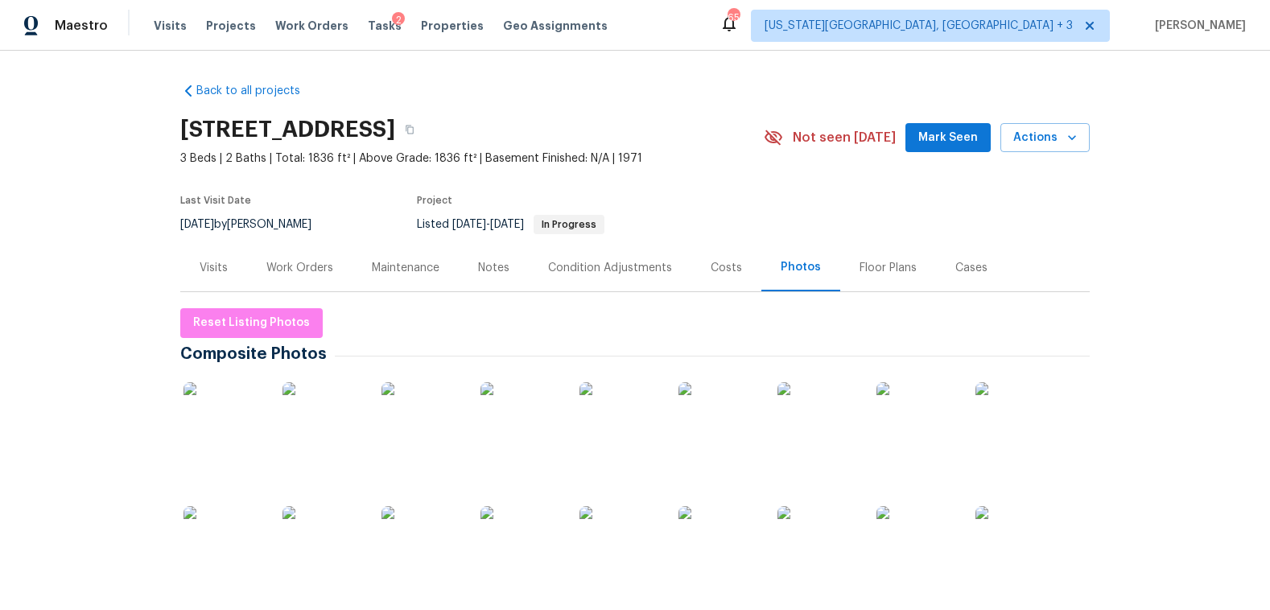
click at [311, 260] on div "Work Orders" at bounding box center [299, 268] width 67 height 16
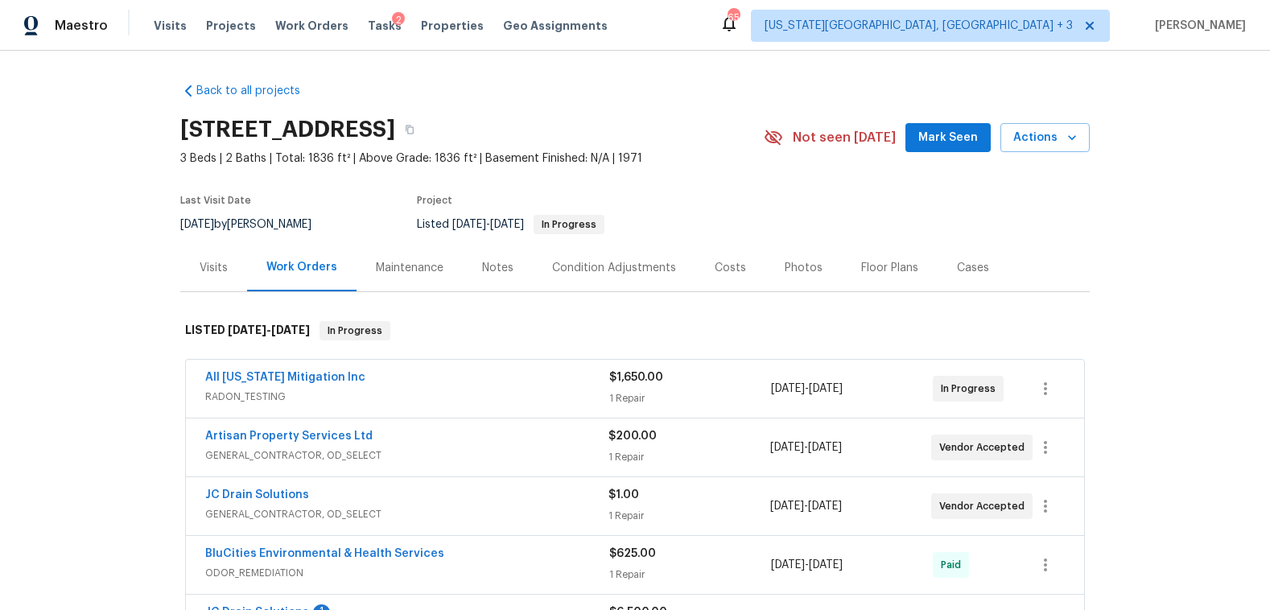
click at [423, 429] on div "Artisan Property Services Ltd" at bounding box center [406, 437] width 403 height 19
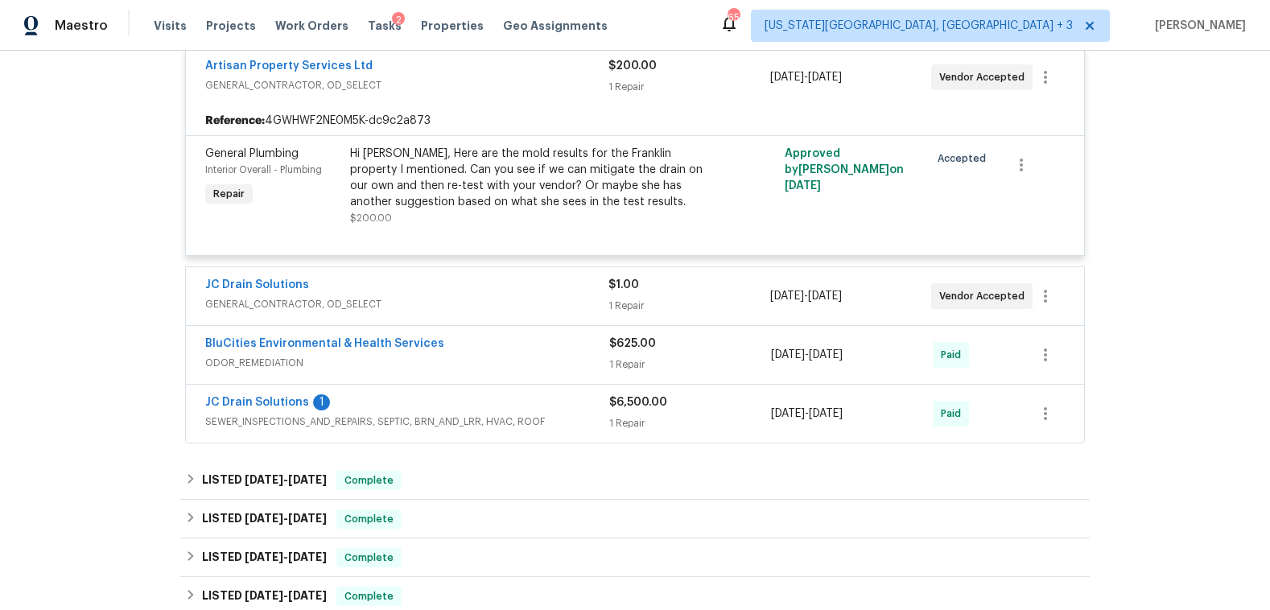
scroll to position [384, 0]
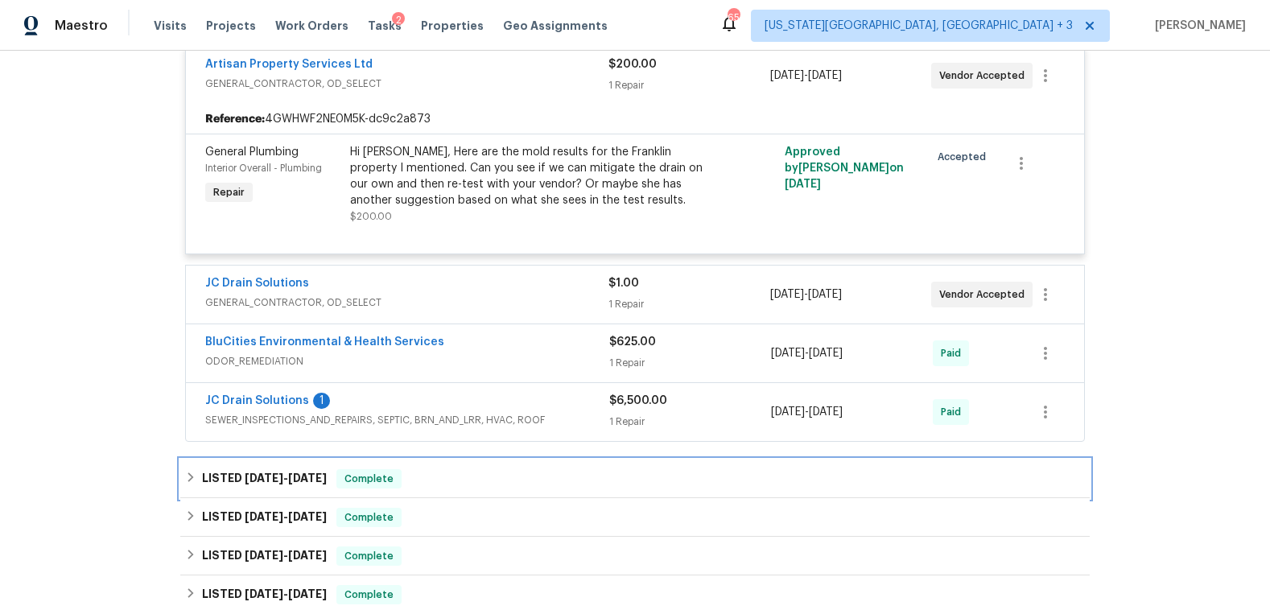
click at [185, 473] on icon at bounding box center [190, 477] width 11 height 11
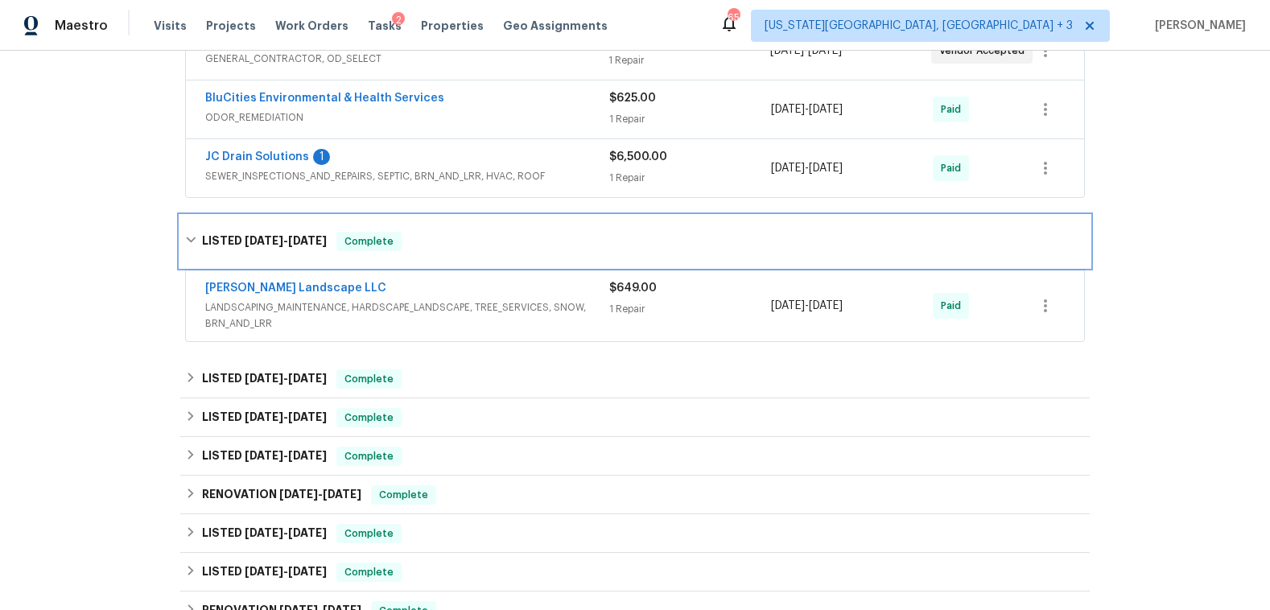
scroll to position [629, 0]
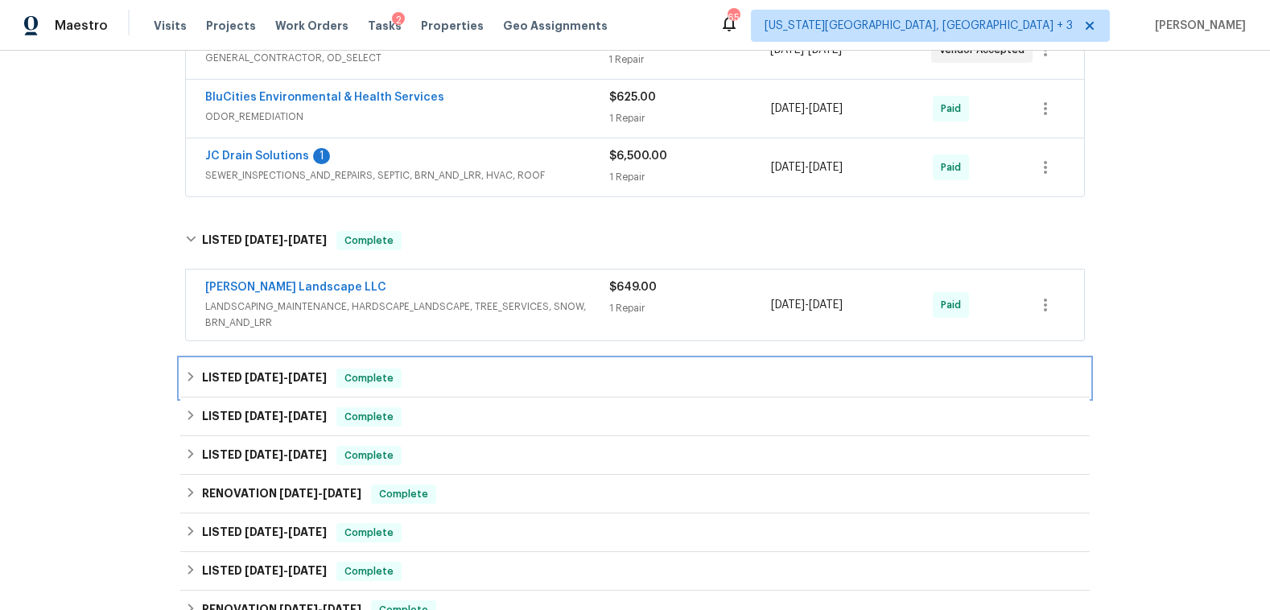
click at [194, 374] on div "LISTED [DATE] - [DATE] Complete" at bounding box center [635, 378] width 900 height 19
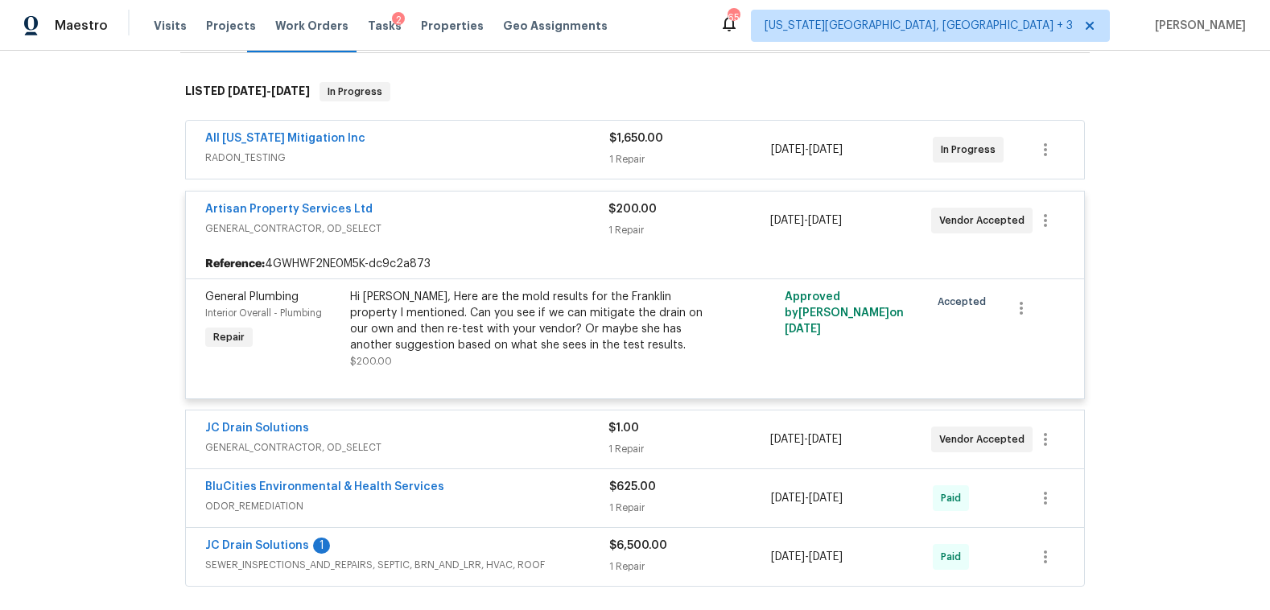
scroll to position [147, 0]
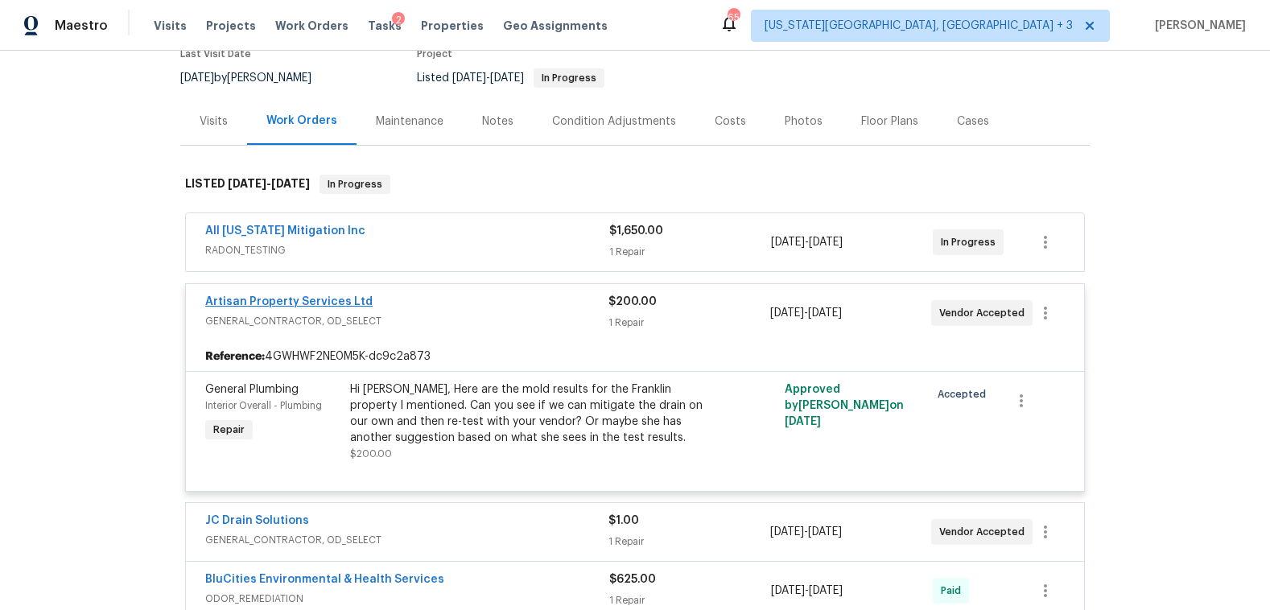
click at [350, 298] on link "Artisan Property Services Ltd" at bounding box center [288, 301] width 167 height 11
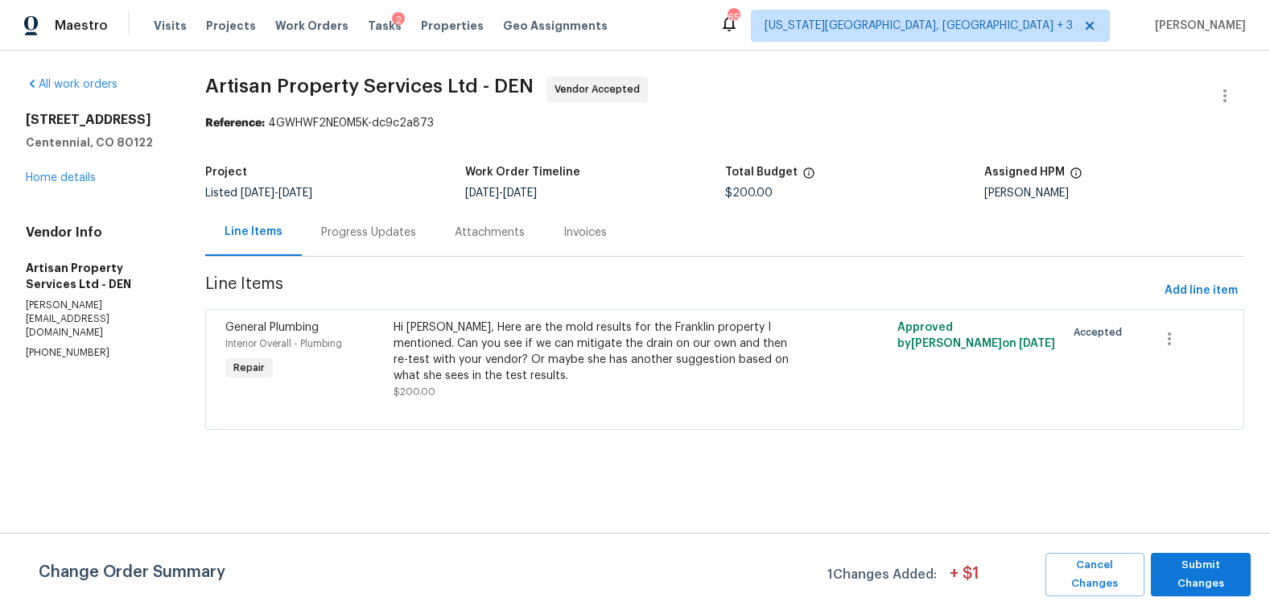
click at [417, 343] on div "Hi [PERSON_NAME], Here are the mold results for the Franklin property I mention…" at bounding box center [599, 352] width 411 height 64
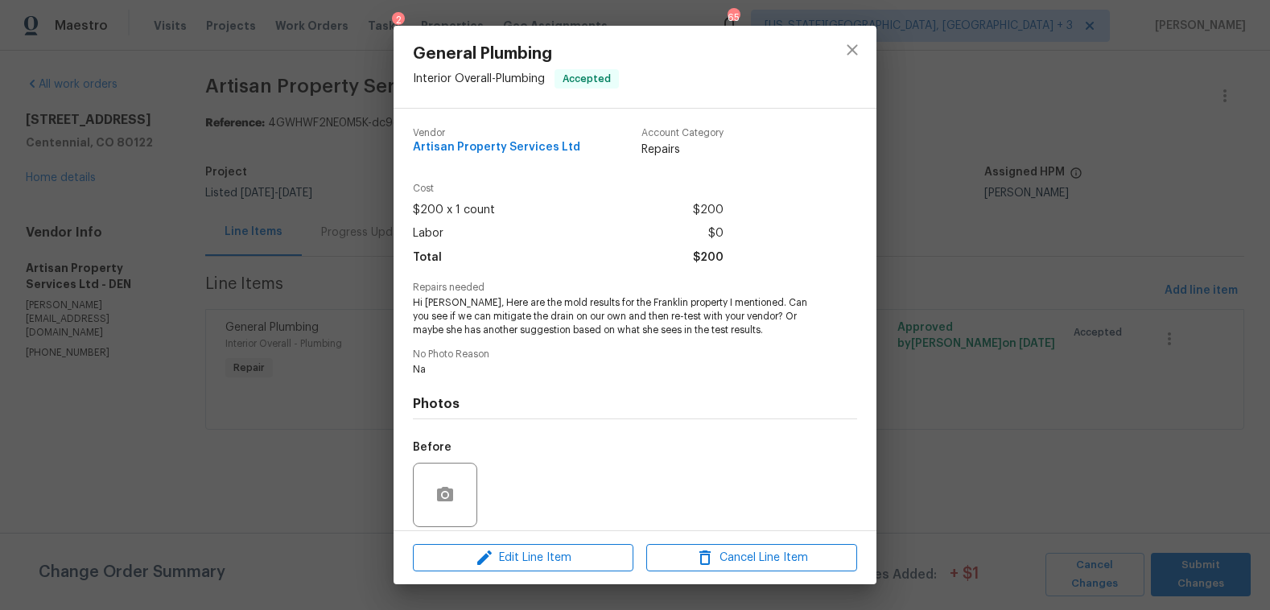
click at [140, 382] on div "General Plumbing Interior Overall - Plumbing Accepted Vendor Artisan Property S…" at bounding box center [635, 305] width 1270 height 610
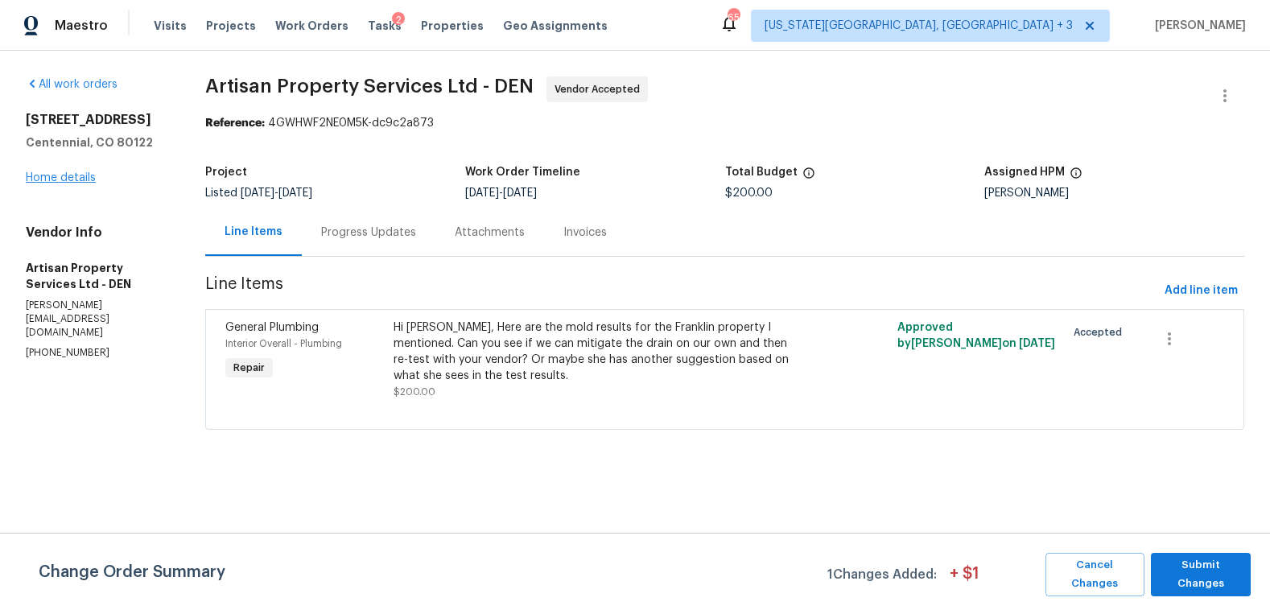
click at [89, 180] on link "Home details" at bounding box center [61, 177] width 70 height 11
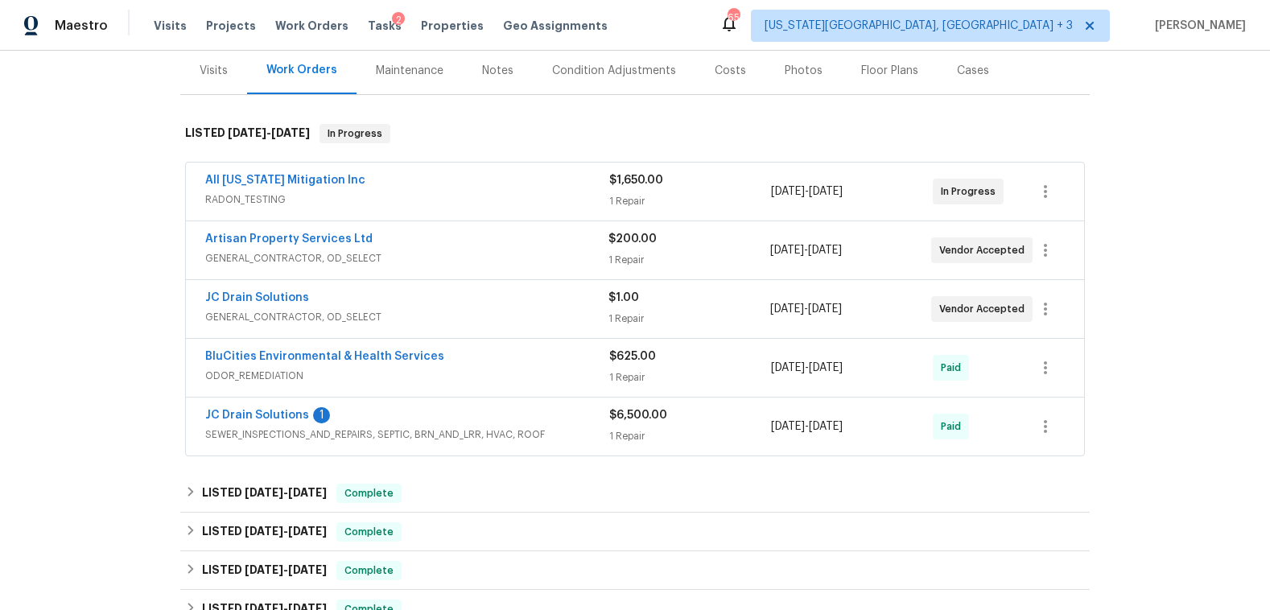
scroll to position [170, 0]
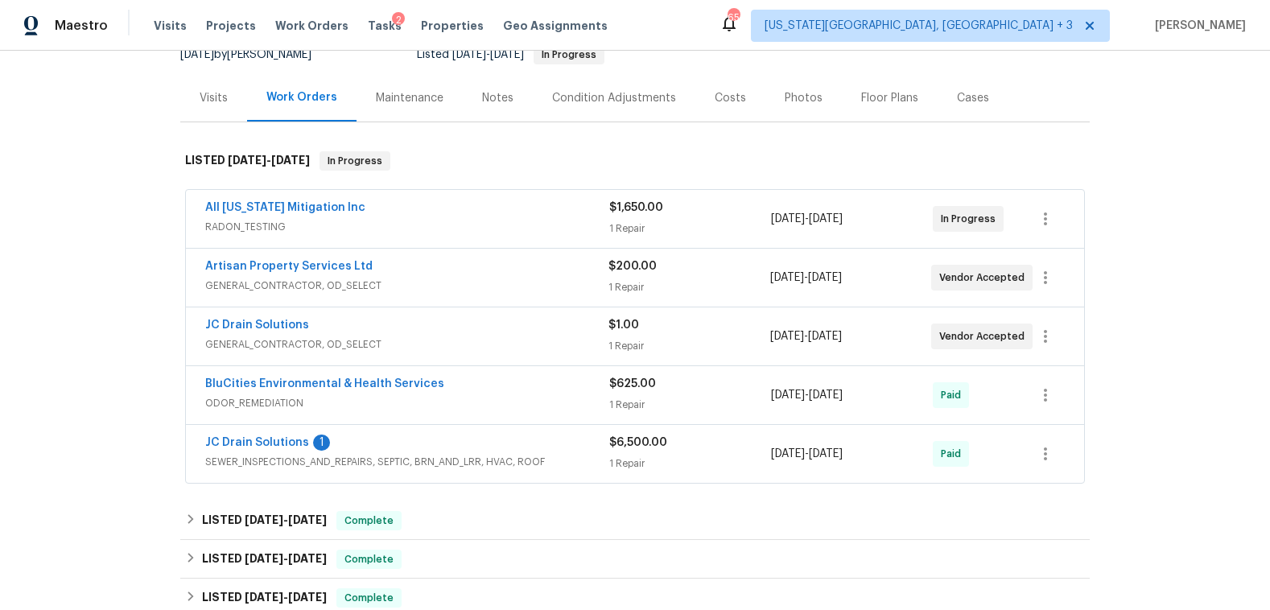
click at [795, 103] on div "Photos" at bounding box center [804, 98] width 38 height 16
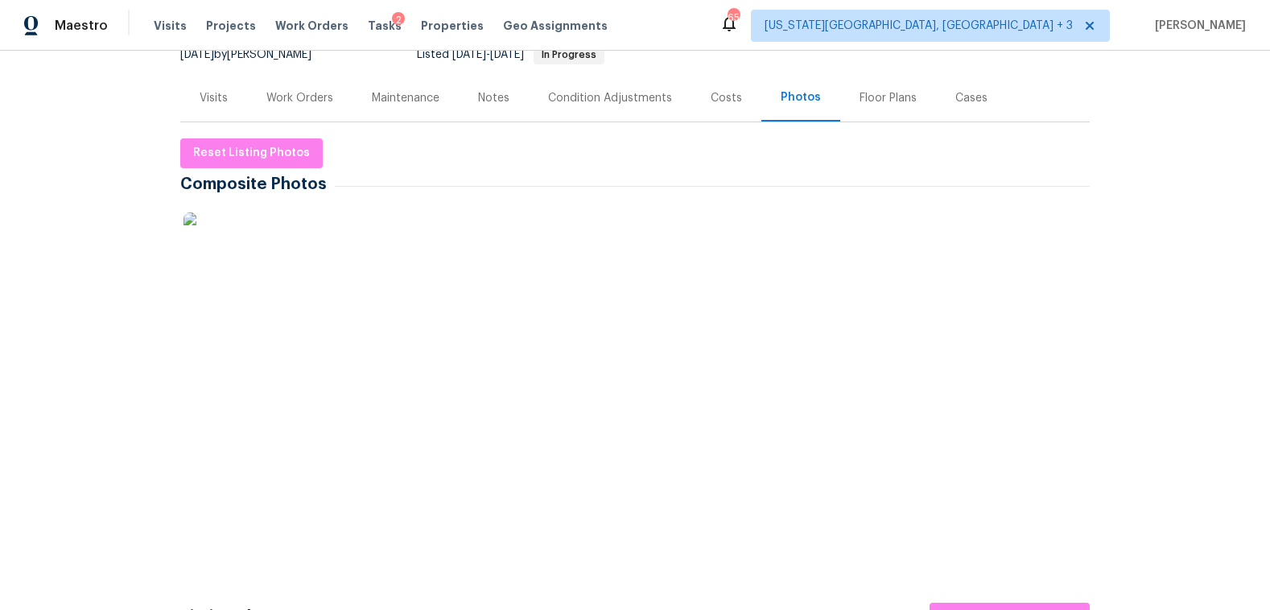
click at [227, 254] on img at bounding box center [224, 253] width 81 height 81
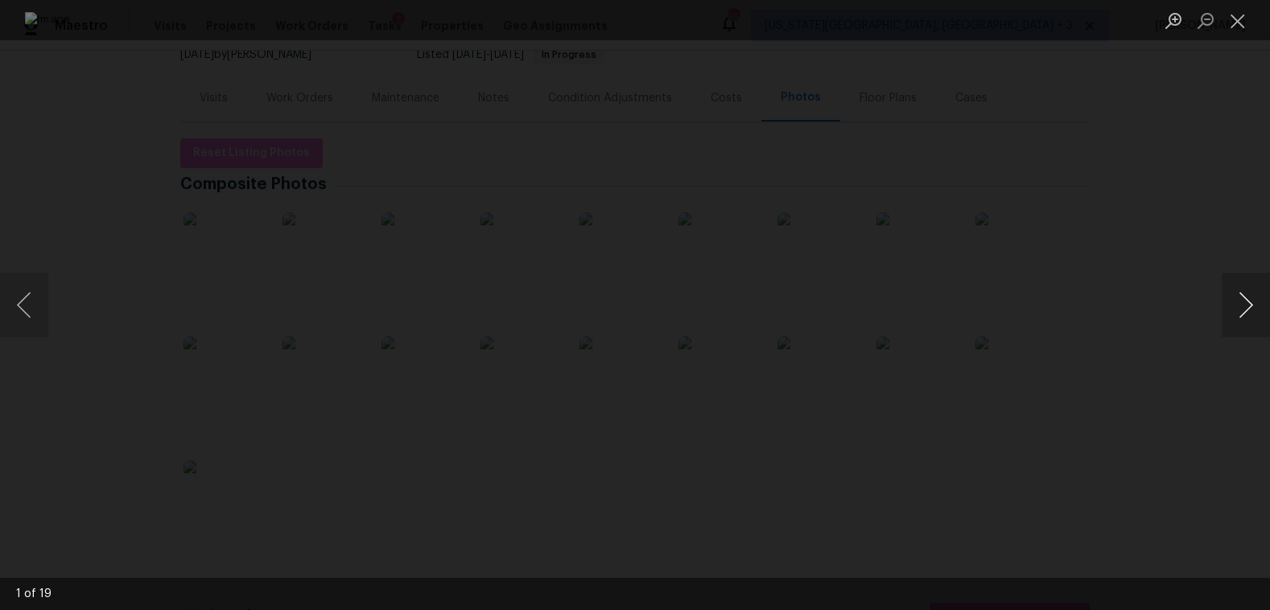
click at [1231, 301] on button "Next image" at bounding box center [1246, 305] width 48 height 64
click at [1231, 305] on button "Next image" at bounding box center [1246, 305] width 48 height 64
click at [1231, 304] on button "Next image" at bounding box center [1246, 305] width 48 height 64
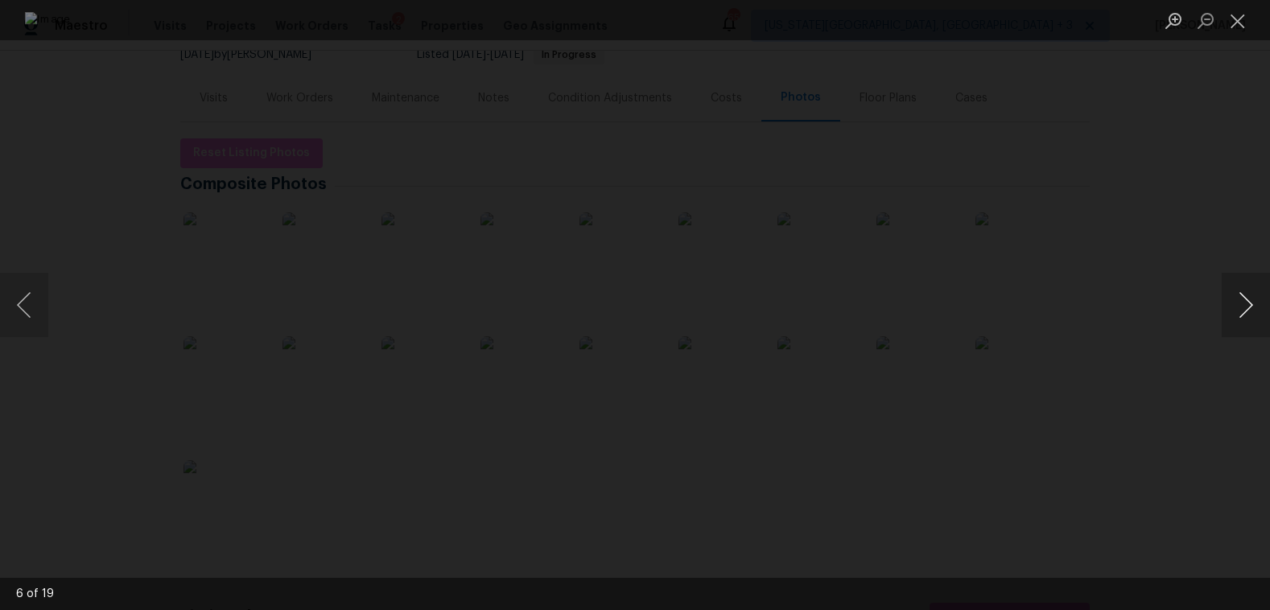
click at [1231, 304] on button "Next image" at bounding box center [1246, 305] width 48 height 64
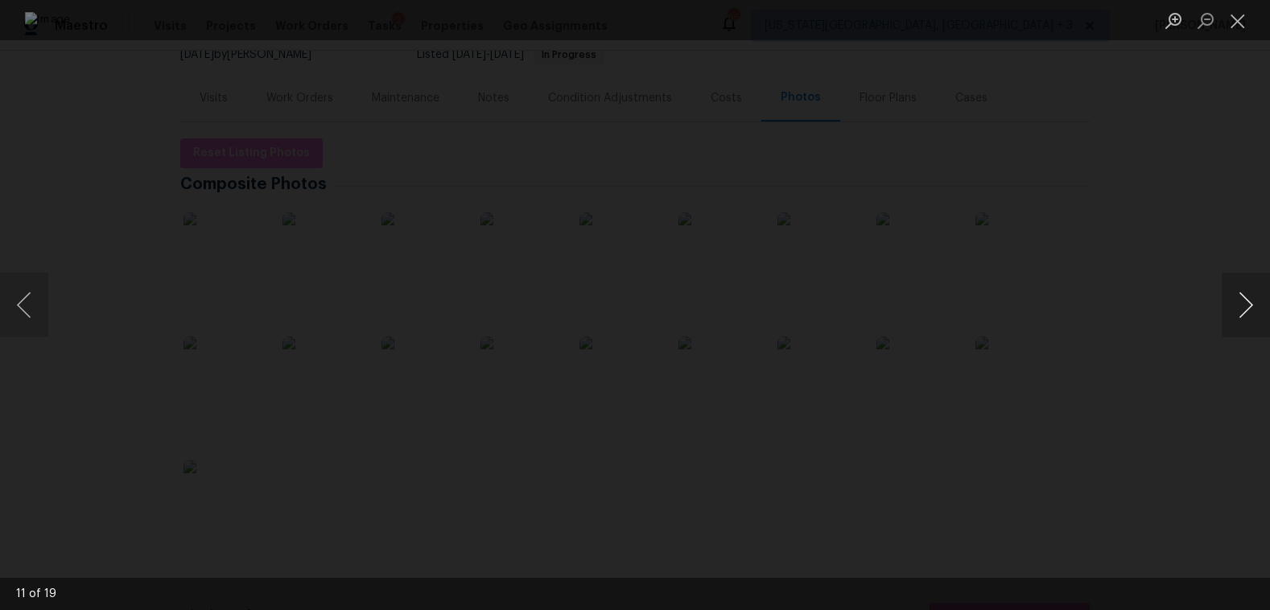
click at [1231, 304] on button "Next image" at bounding box center [1246, 305] width 48 height 64
click at [1231, 303] on button "Next image" at bounding box center [1246, 305] width 48 height 64
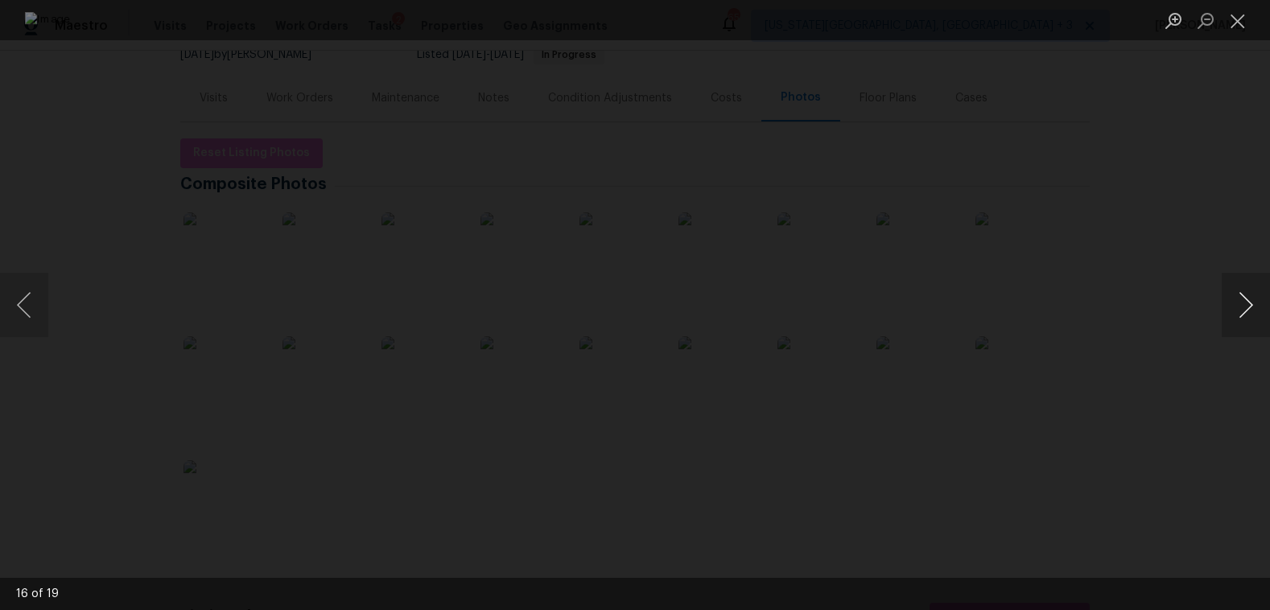
click at [1229, 301] on button "Next image" at bounding box center [1246, 305] width 48 height 64
